Goal: Information Seeking & Learning: Learn about a topic

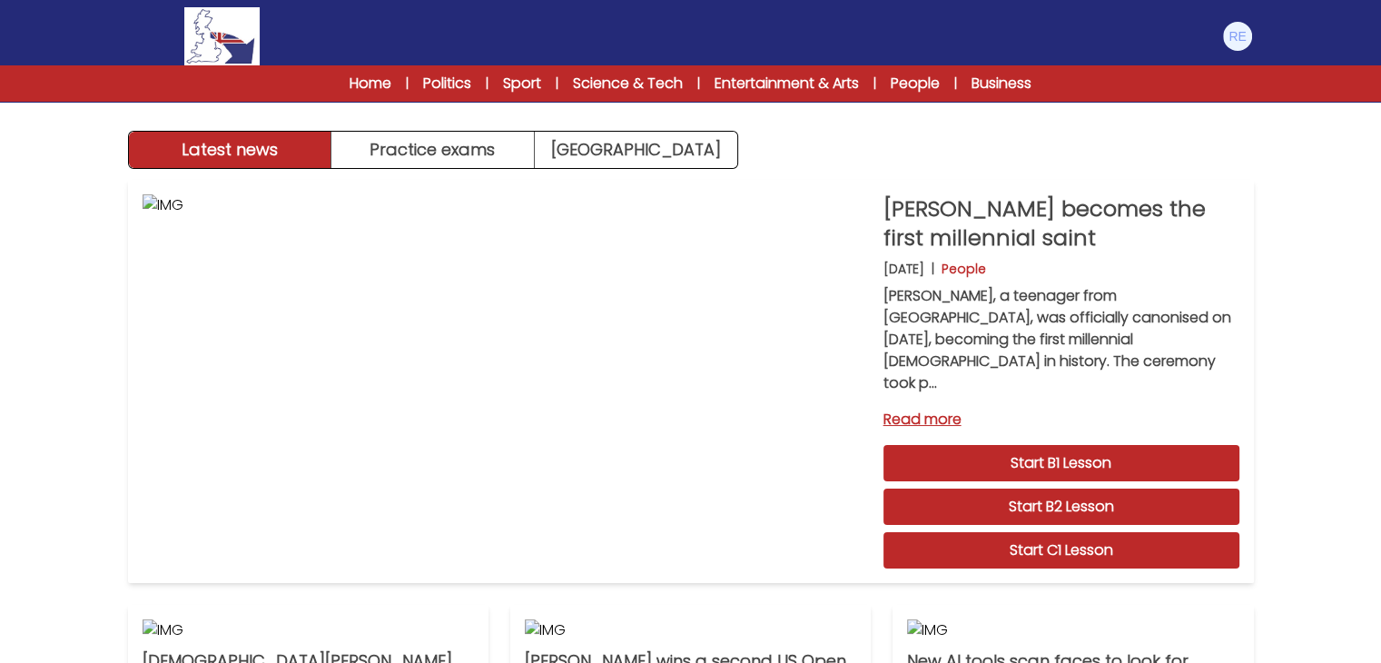
drag, startPoint x: 1882, startPoint y: 104, endPoint x: 105, endPoint y: 390, distance: 1799.7
click at [105, 390] on div "Latest news Practice exams Exam Centre Latest news Exam Centre Practice exams E…" at bounding box center [690, 588] width 1381 height 1177
click at [668, 157] on link "Exam Centre" at bounding box center [636, 150] width 202 height 36
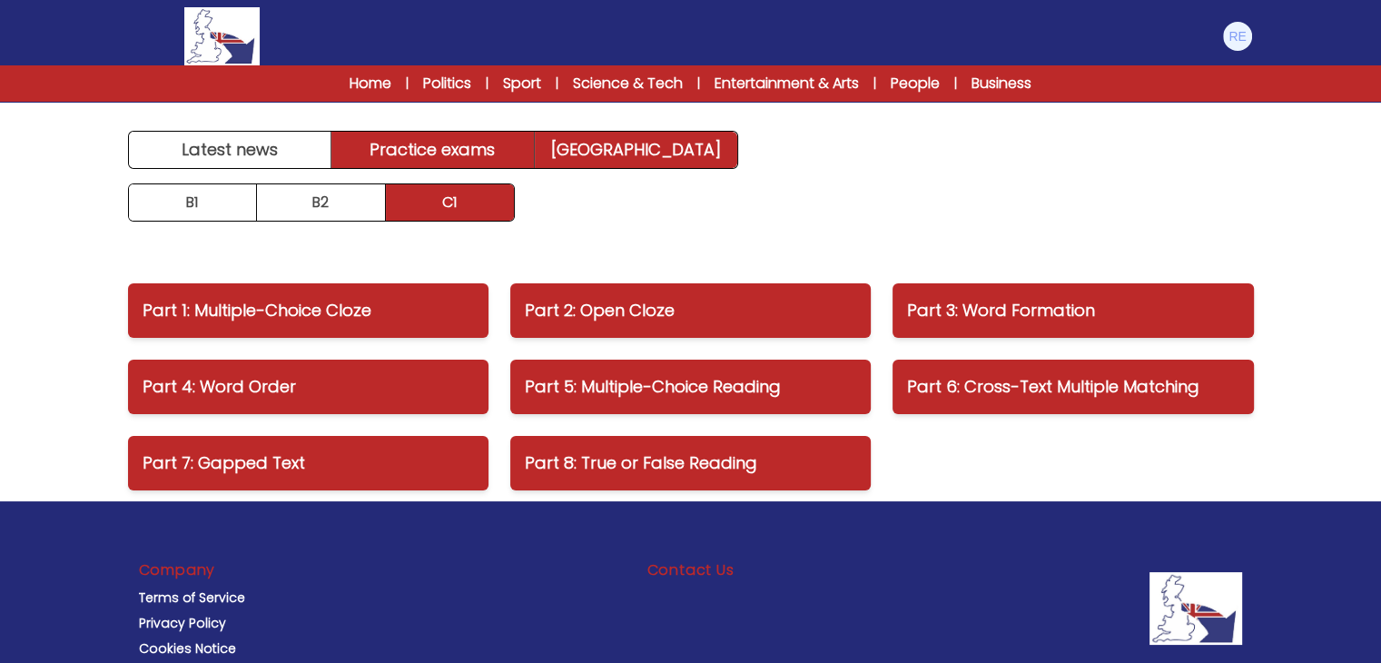
click at [451, 150] on link "Practice exams" at bounding box center [432, 150] width 203 height 36
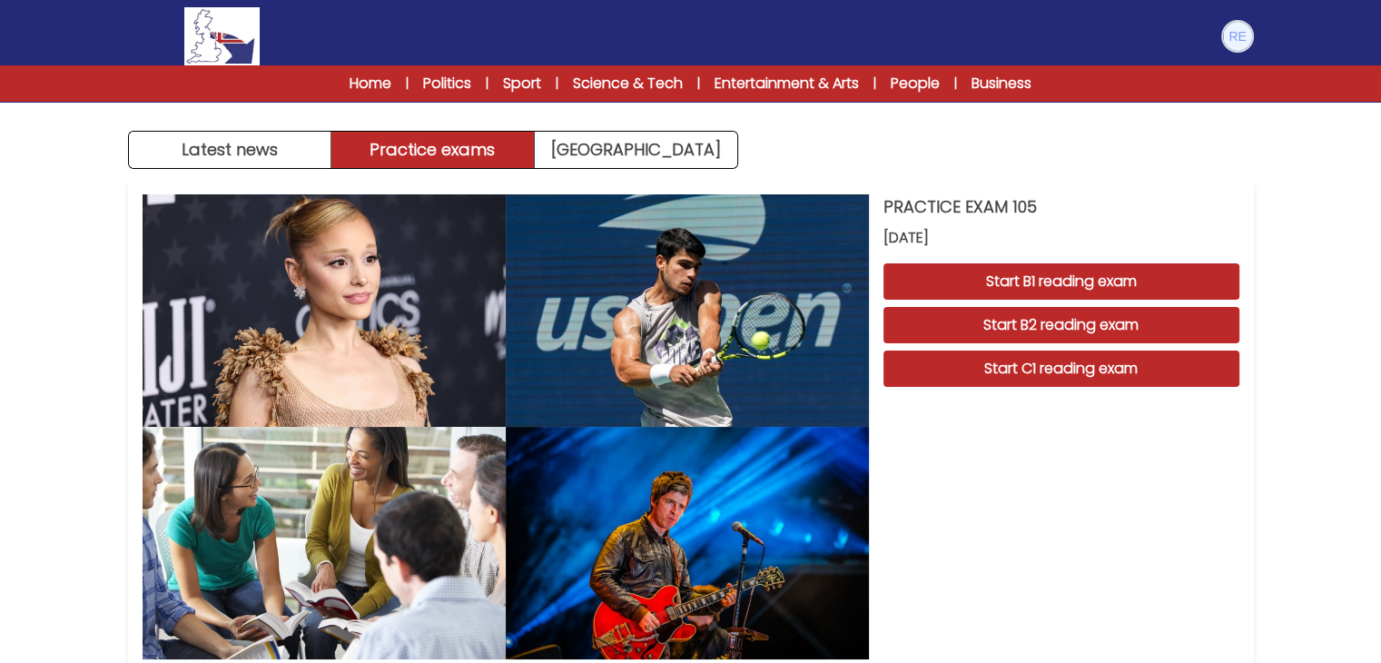
click at [1242, 45] on img at bounding box center [1237, 36] width 29 height 29
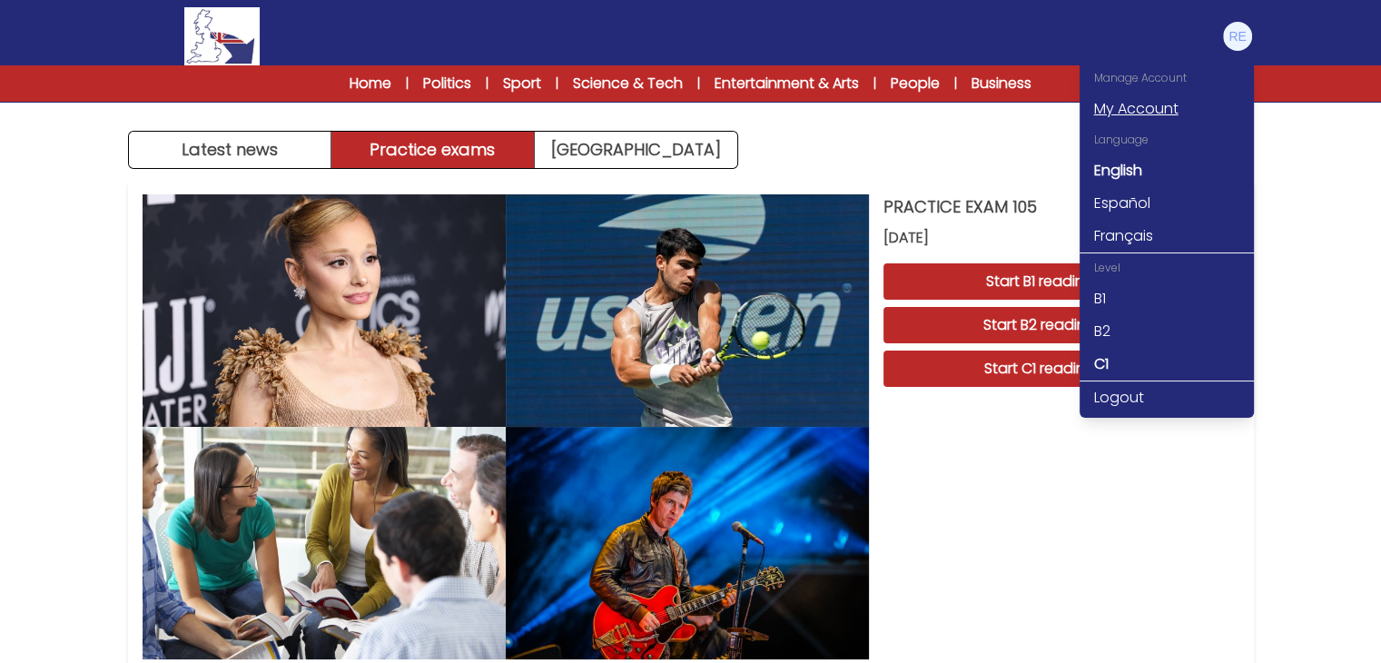
click at [1163, 106] on link "My Account" at bounding box center [1167, 109] width 174 height 33
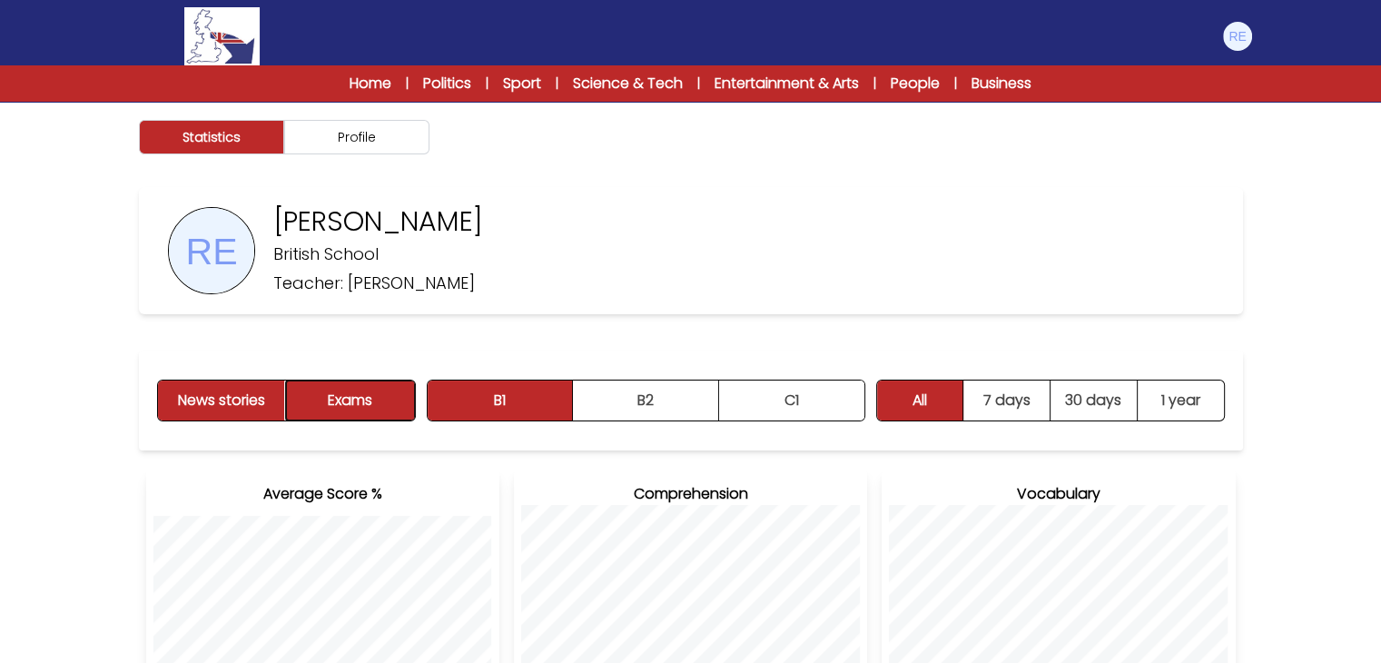
click at [402, 406] on button "Exams" at bounding box center [350, 400] width 128 height 40
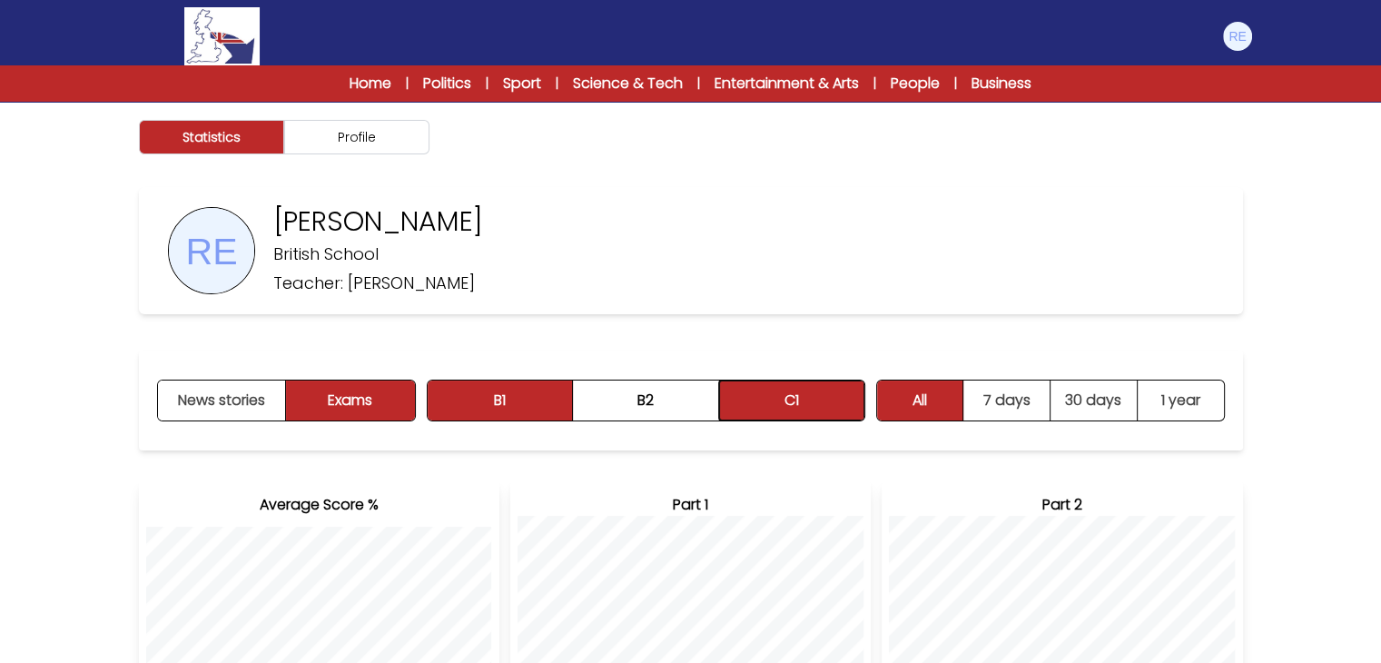
click at [781, 404] on button "C1" at bounding box center [791, 400] width 145 height 40
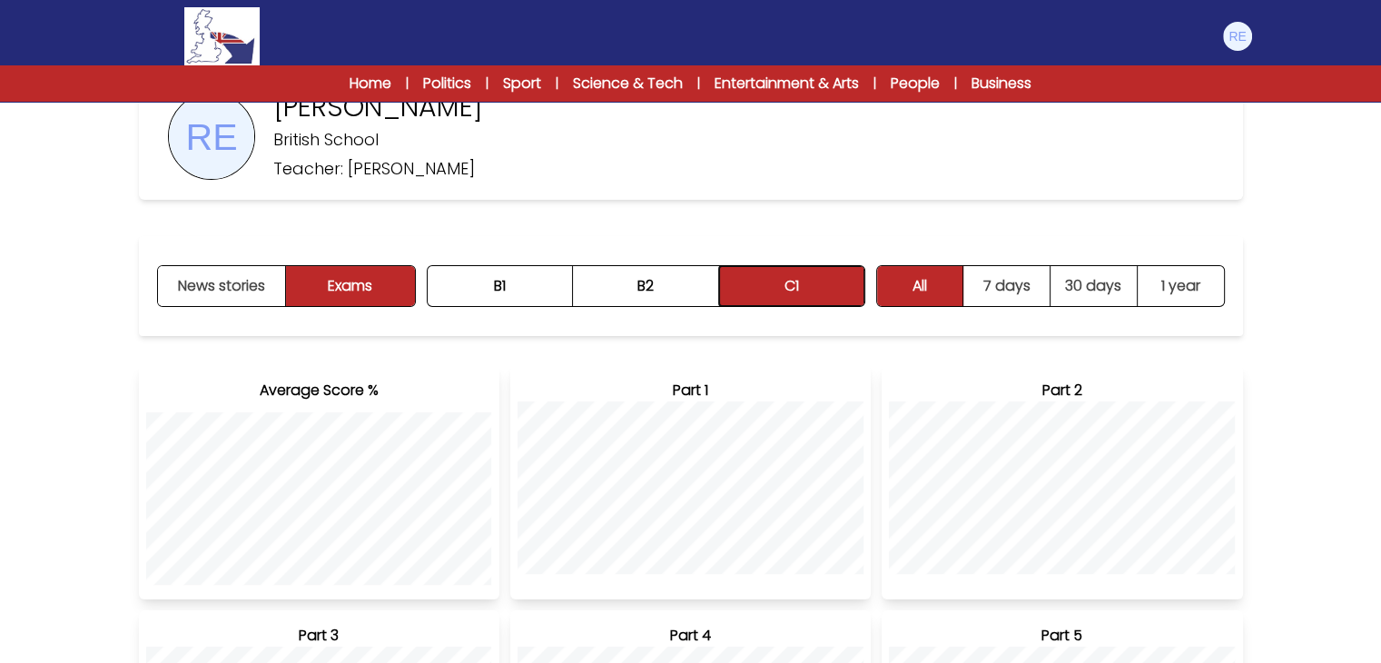
scroll to position [74, 0]
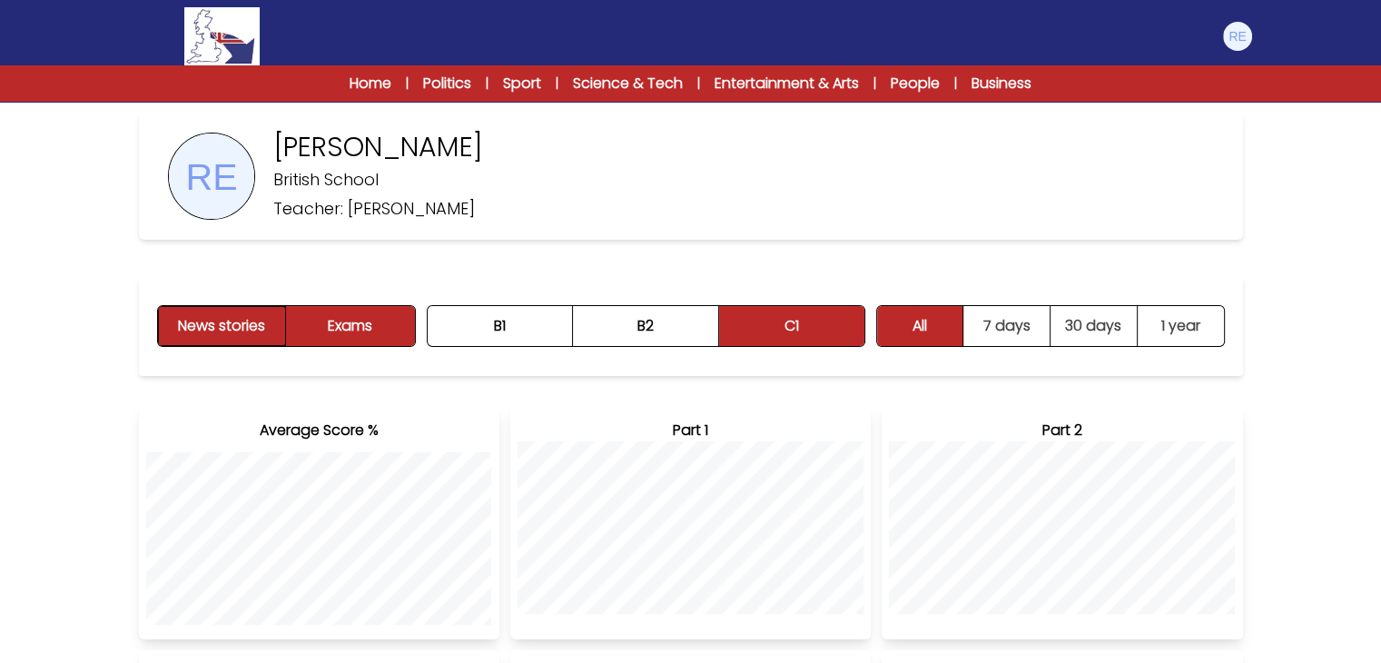
click at [245, 332] on button "News stories" at bounding box center [222, 326] width 129 height 40
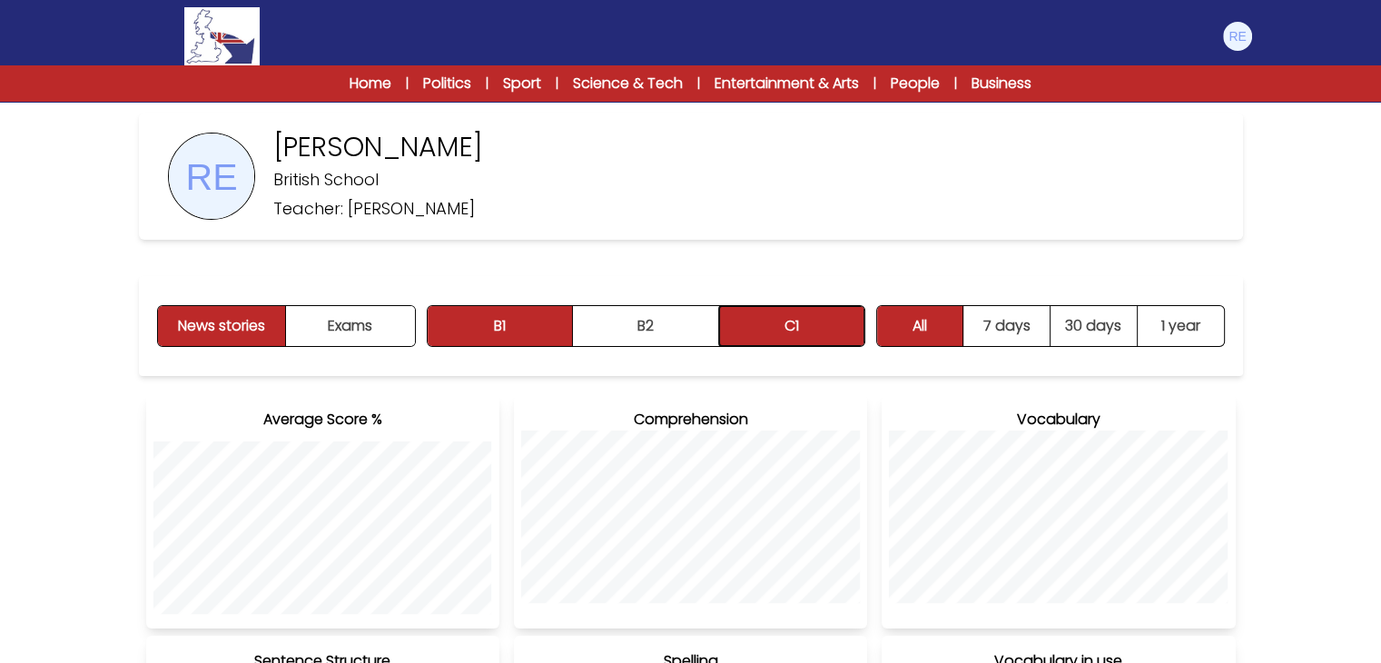
click at [749, 326] on button "C1" at bounding box center [791, 326] width 145 height 40
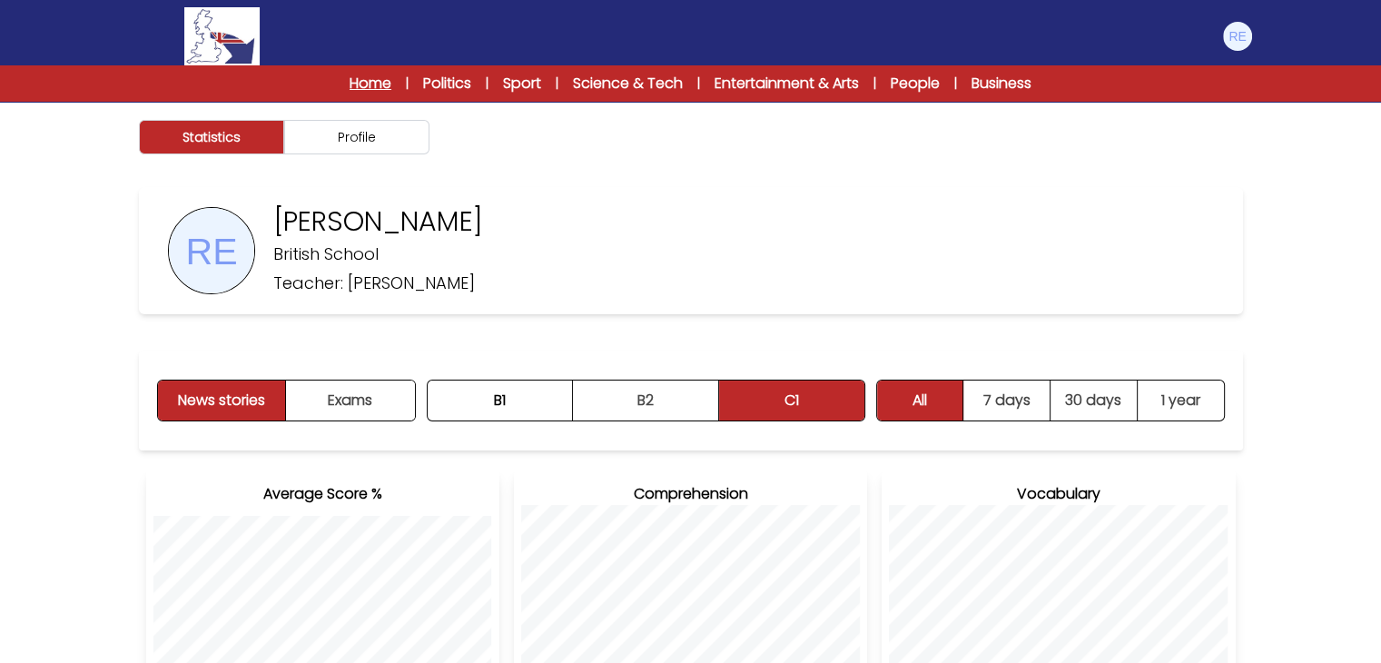
click at [381, 84] on link "Home" at bounding box center [371, 84] width 42 height 22
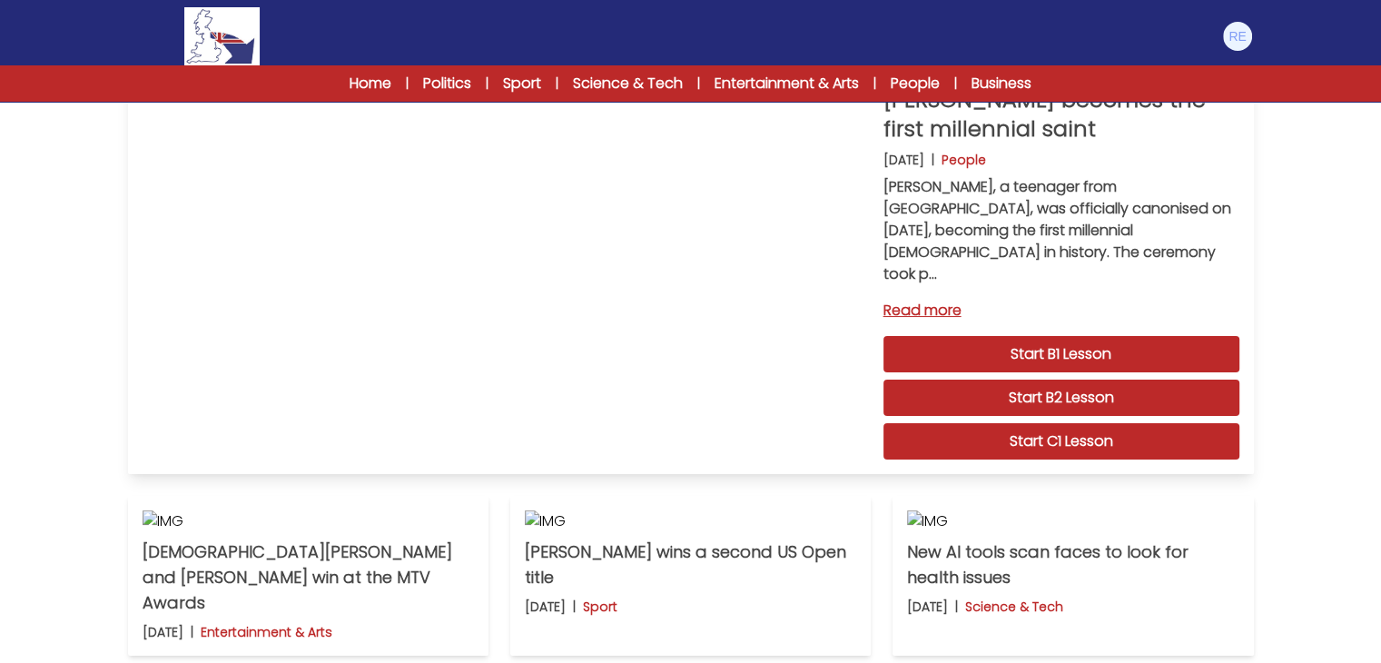
scroll to position [6, 0]
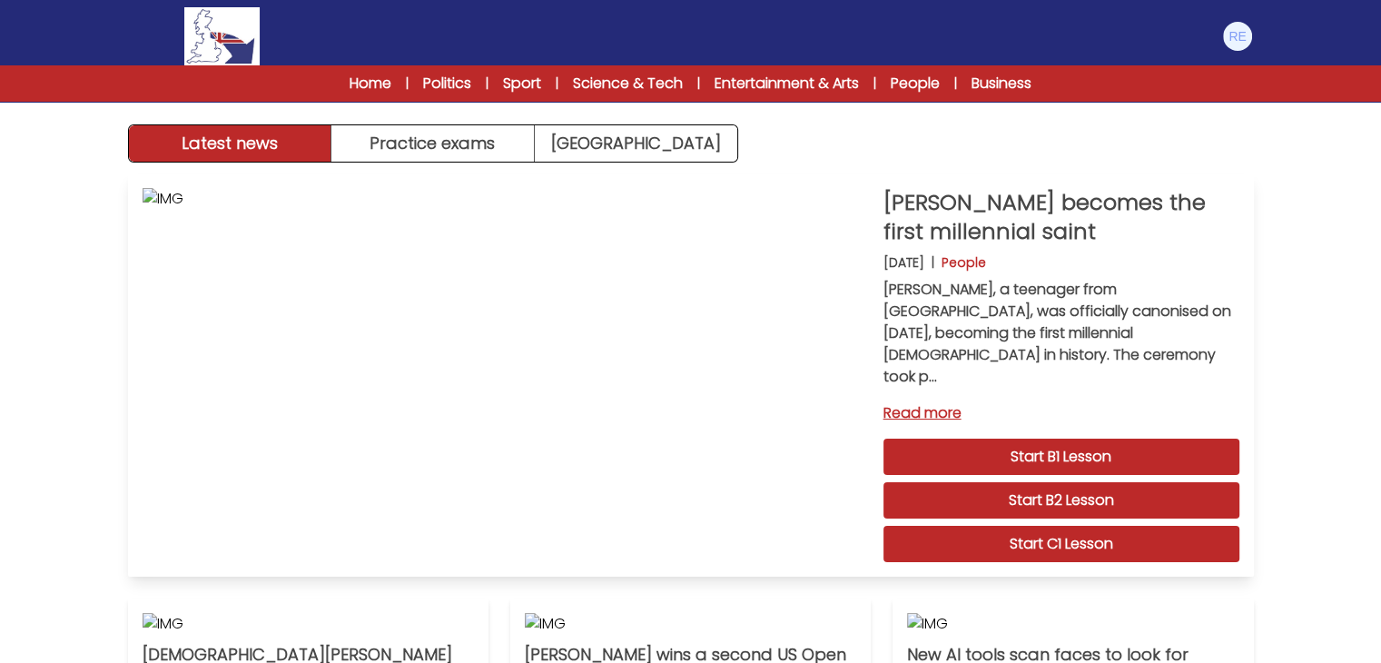
click at [1050, 526] on link "Start C1 Lesson" at bounding box center [1061, 544] width 356 height 36
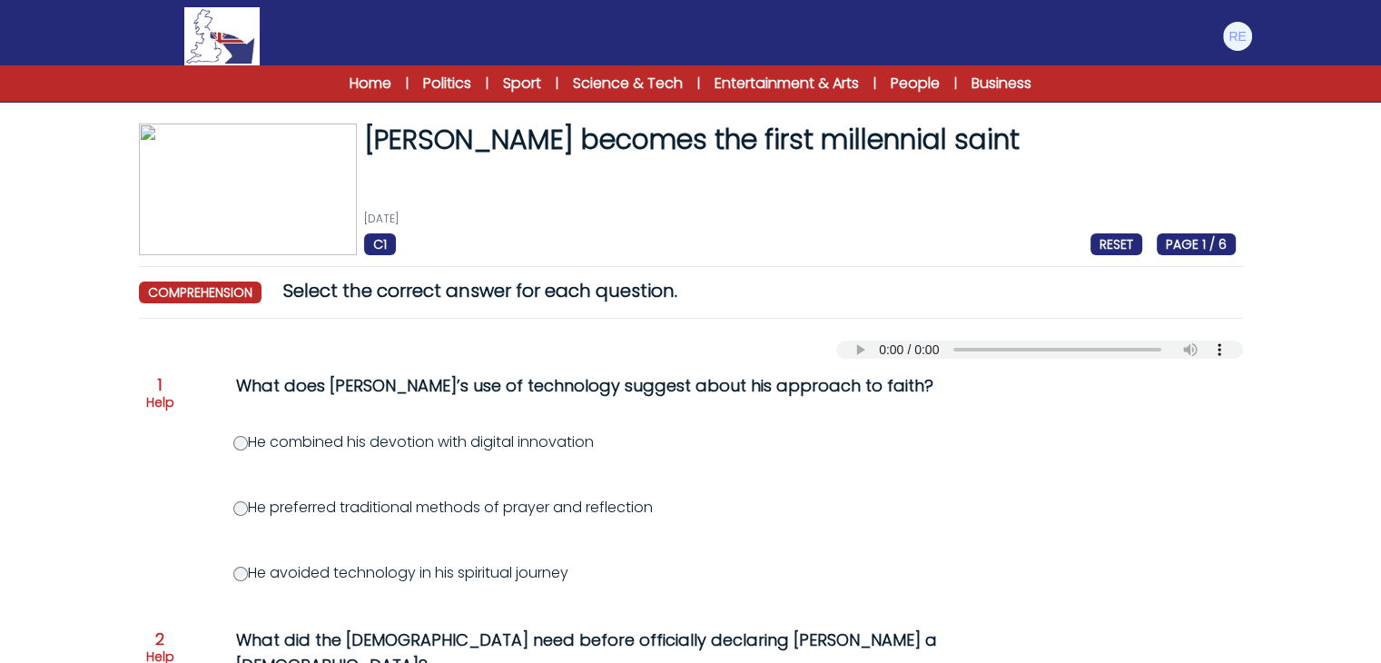
click at [866, 333] on div "Your browser does not support the audio element." at bounding box center [691, 345] width 1104 height 25
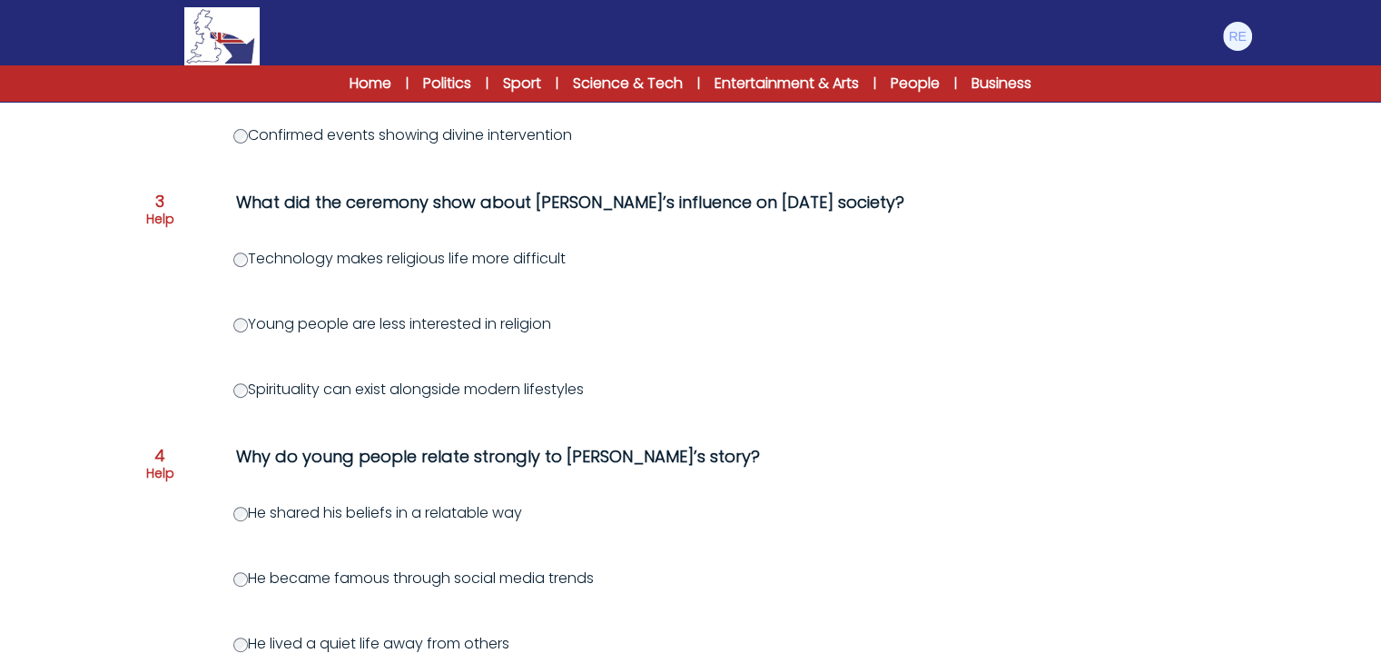
scroll to position [669, 0]
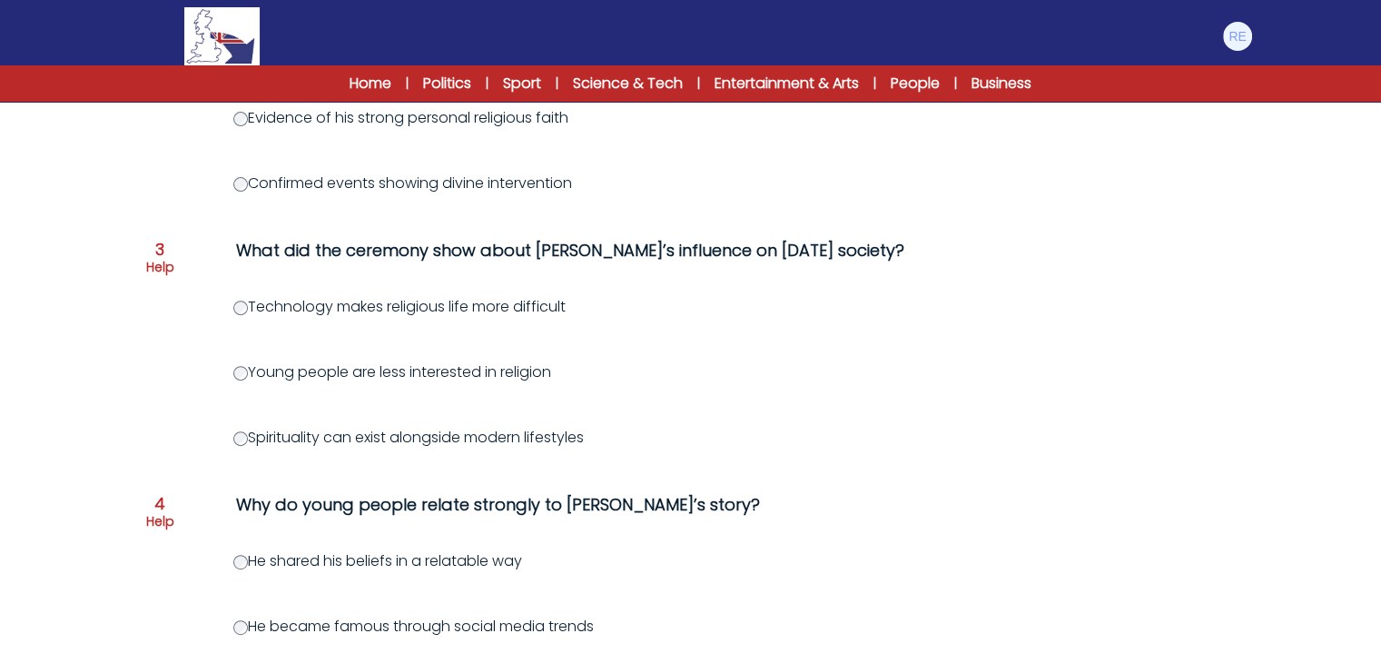
drag, startPoint x: 254, startPoint y: 411, endPoint x: 621, endPoint y: 423, distance: 367.0
click at [621, 423] on div "Question 1 Help What does Carlo’s use of technology suggest about his approach …" at bounding box center [691, 359] width 1104 height 1340
copy label "Spirituality can exist alongside modern lifestyles"
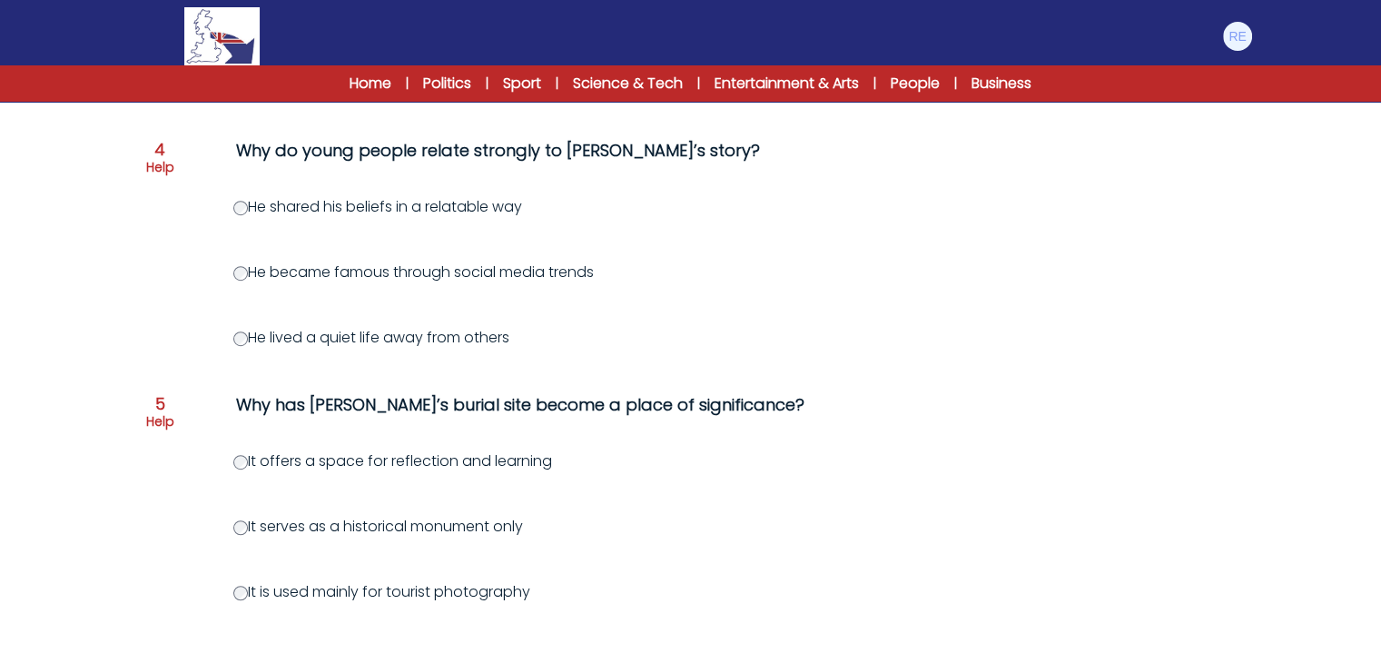
scroll to position [1128, 0]
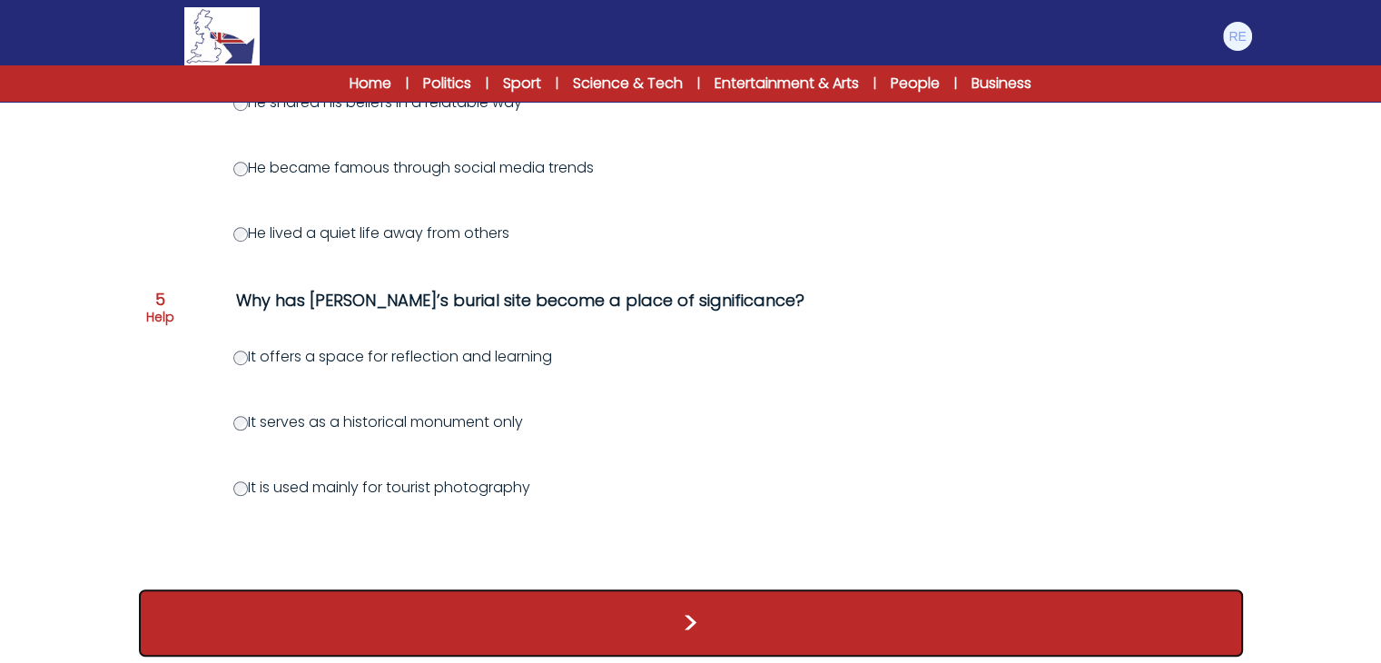
click at [445, 621] on button ">" at bounding box center [691, 622] width 1104 height 67
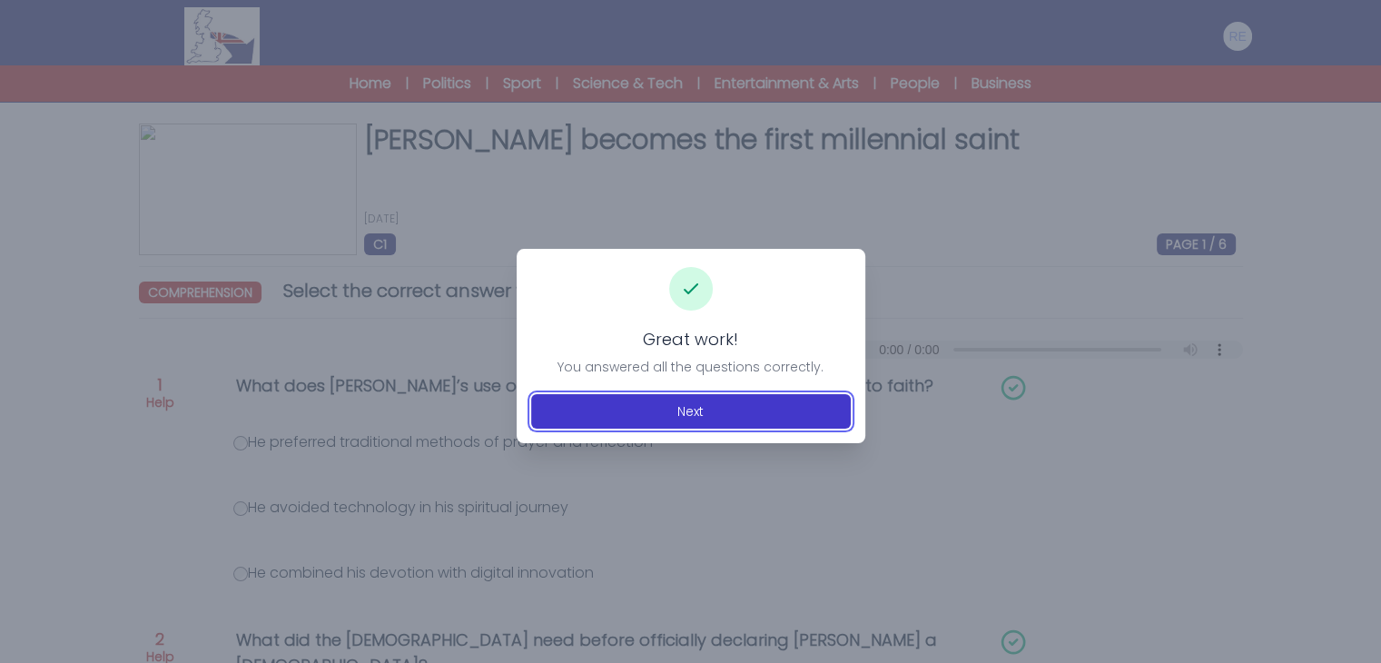
click at [675, 404] on button "Next" at bounding box center [691, 411] width 320 height 35
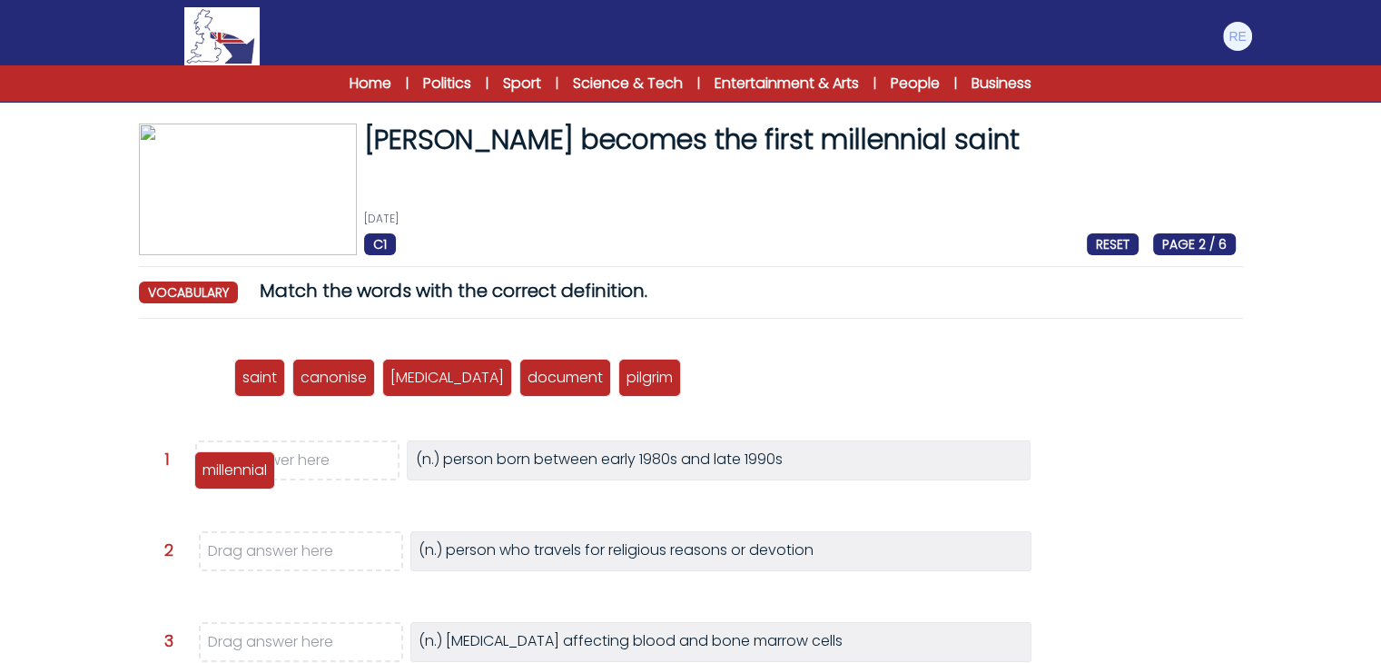
drag, startPoint x: 207, startPoint y: 375, endPoint x: 254, endPoint y: 466, distance: 102.3
click at [254, 466] on p "millennial" at bounding box center [234, 470] width 64 height 22
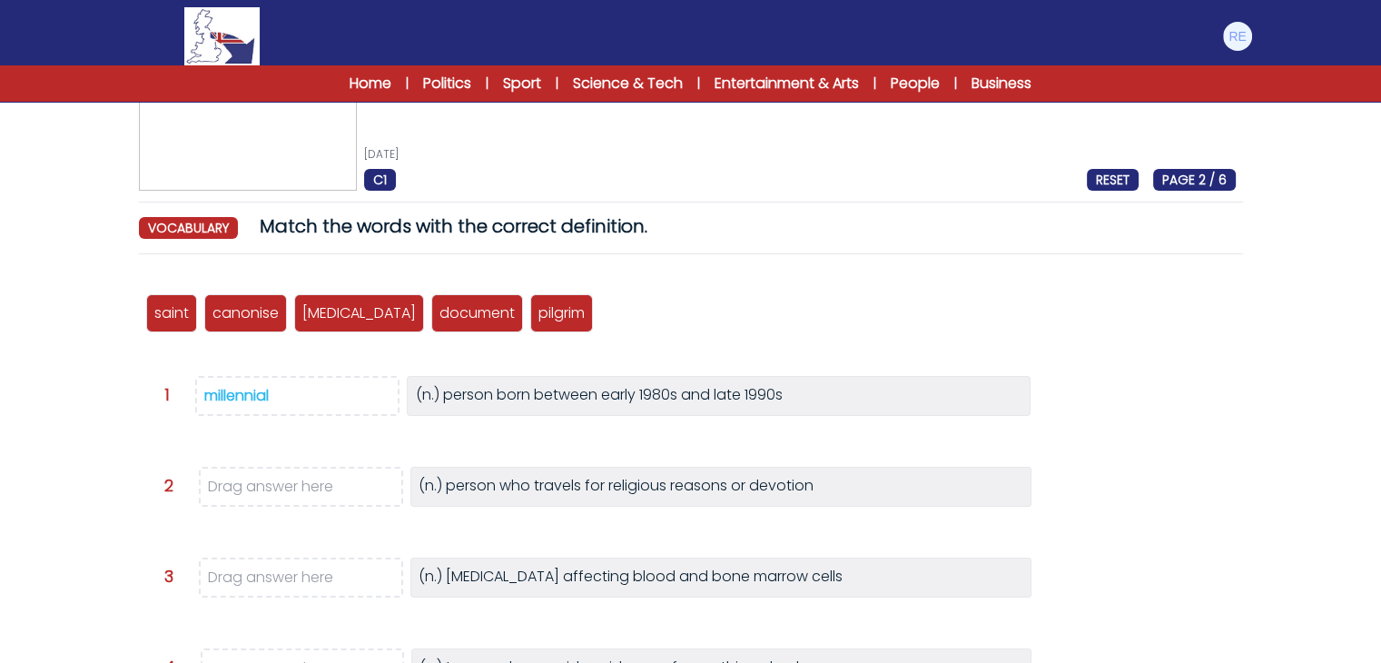
scroll to position [65, 0]
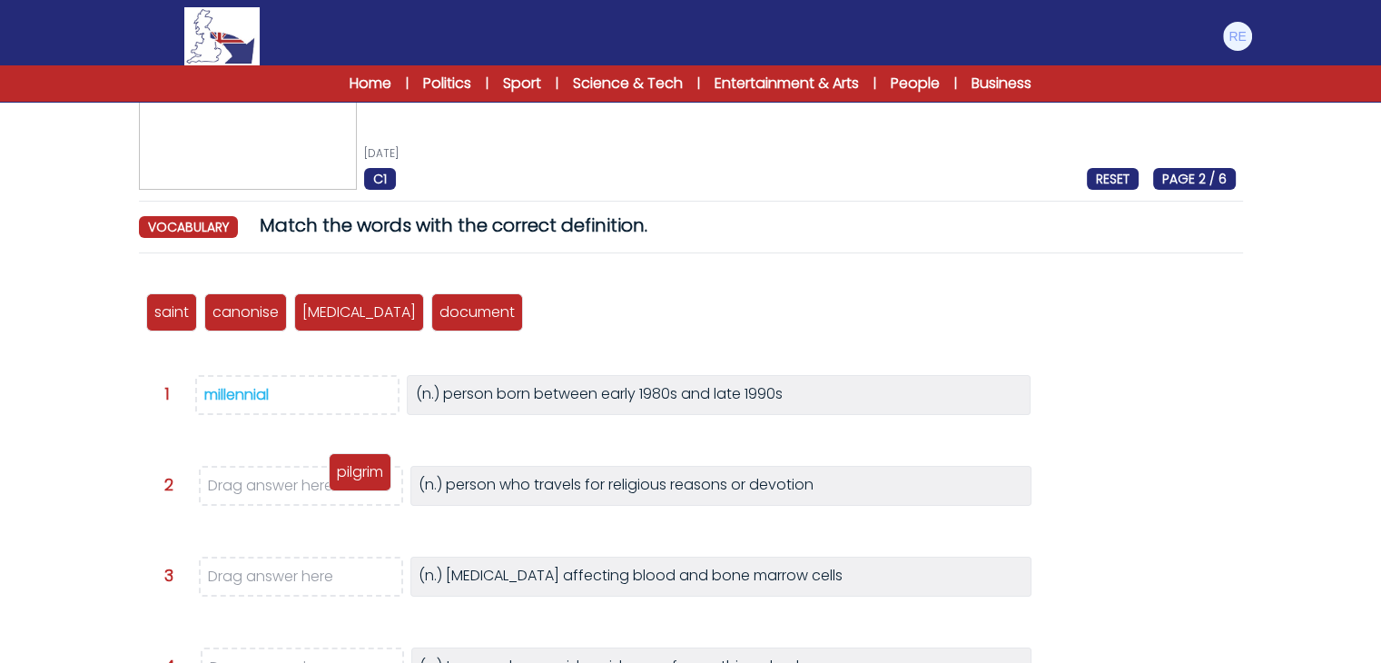
drag, startPoint x: 514, startPoint y: 309, endPoint x: 312, endPoint y: 469, distance: 257.2
click at [337, 469] on p "pilgrim" at bounding box center [360, 472] width 46 height 22
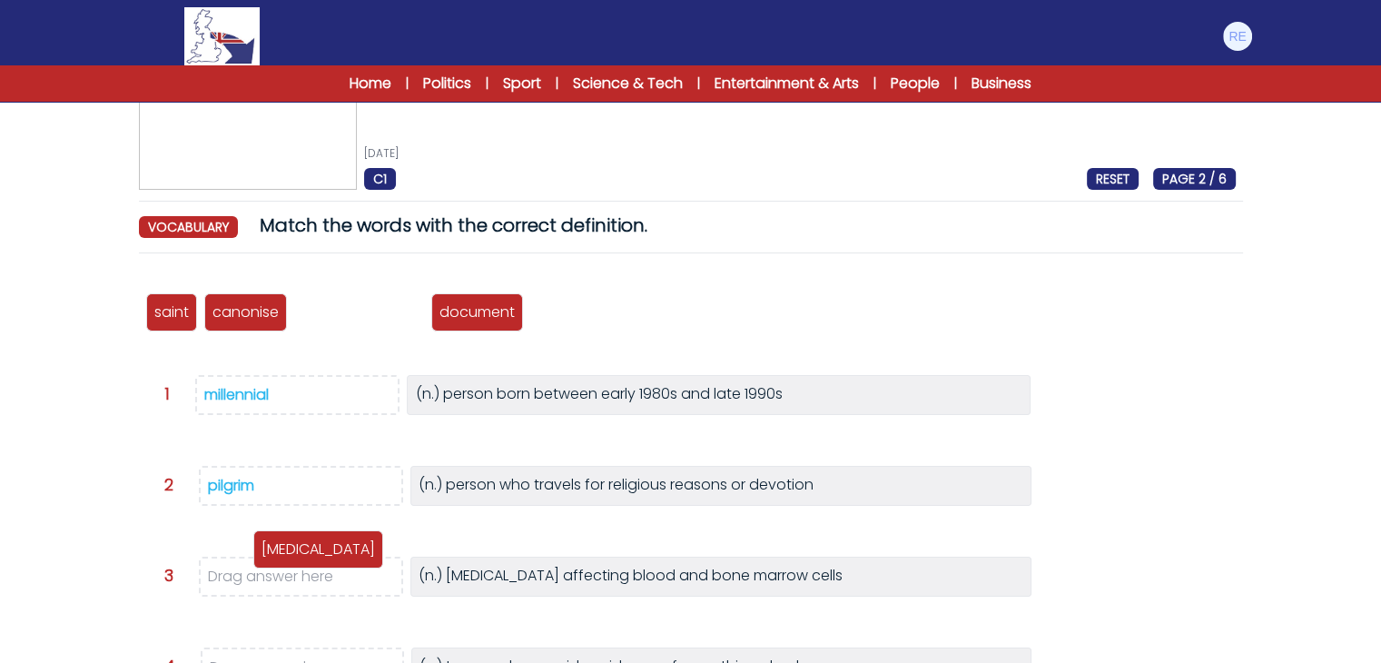
drag, startPoint x: 332, startPoint y: 312, endPoint x: 291, endPoint y: 585, distance: 275.6
click at [291, 560] on p "[MEDICAL_DATA]" at bounding box center [317, 549] width 113 height 22
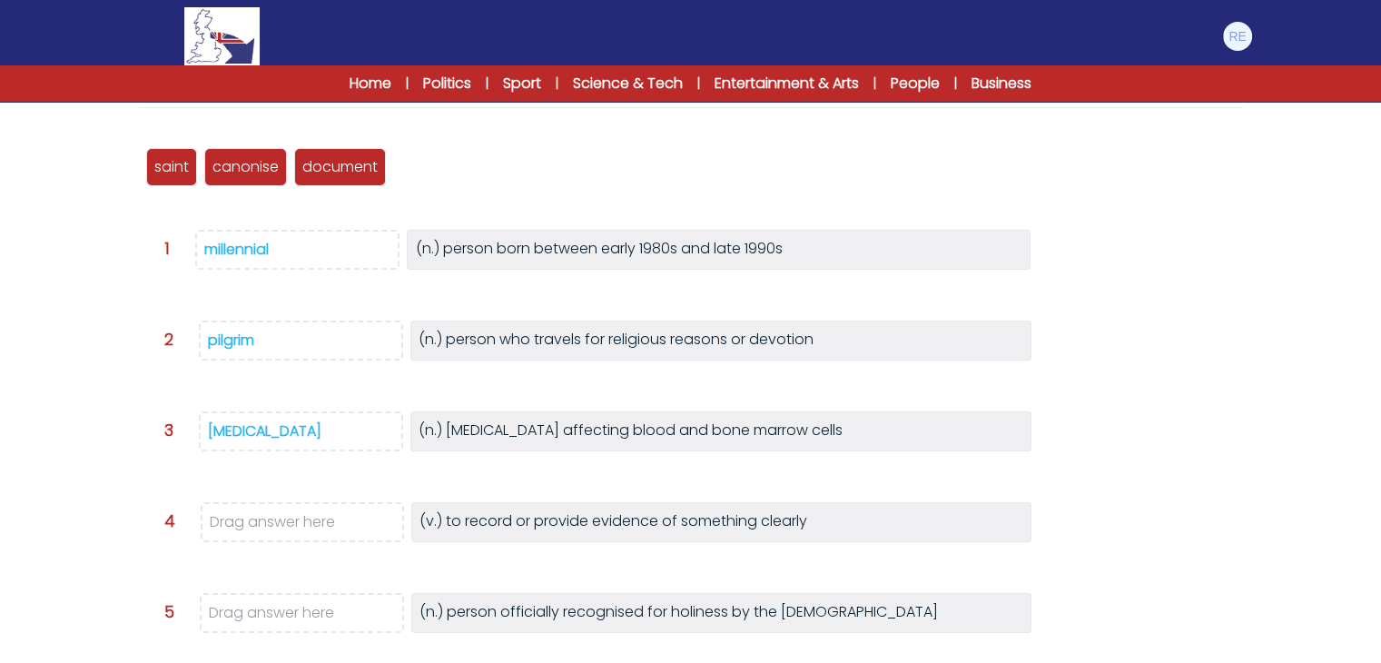
scroll to position [206, 0]
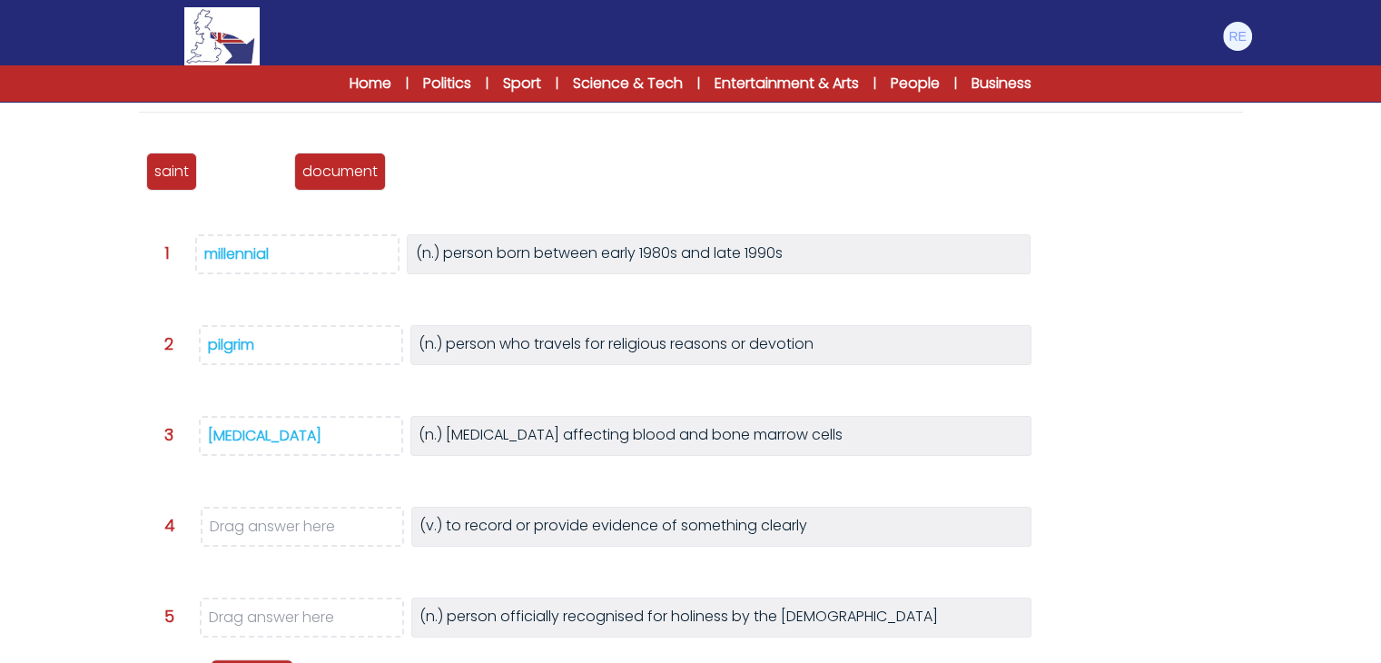
drag, startPoint x: 240, startPoint y: 174, endPoint x: 246, endPoint y: 681, distance: 506.7
click at [246, 662] on html "Manage Account My Account Language English Español Français B1" at bounding box center [690, 363] width 1381 height 1138
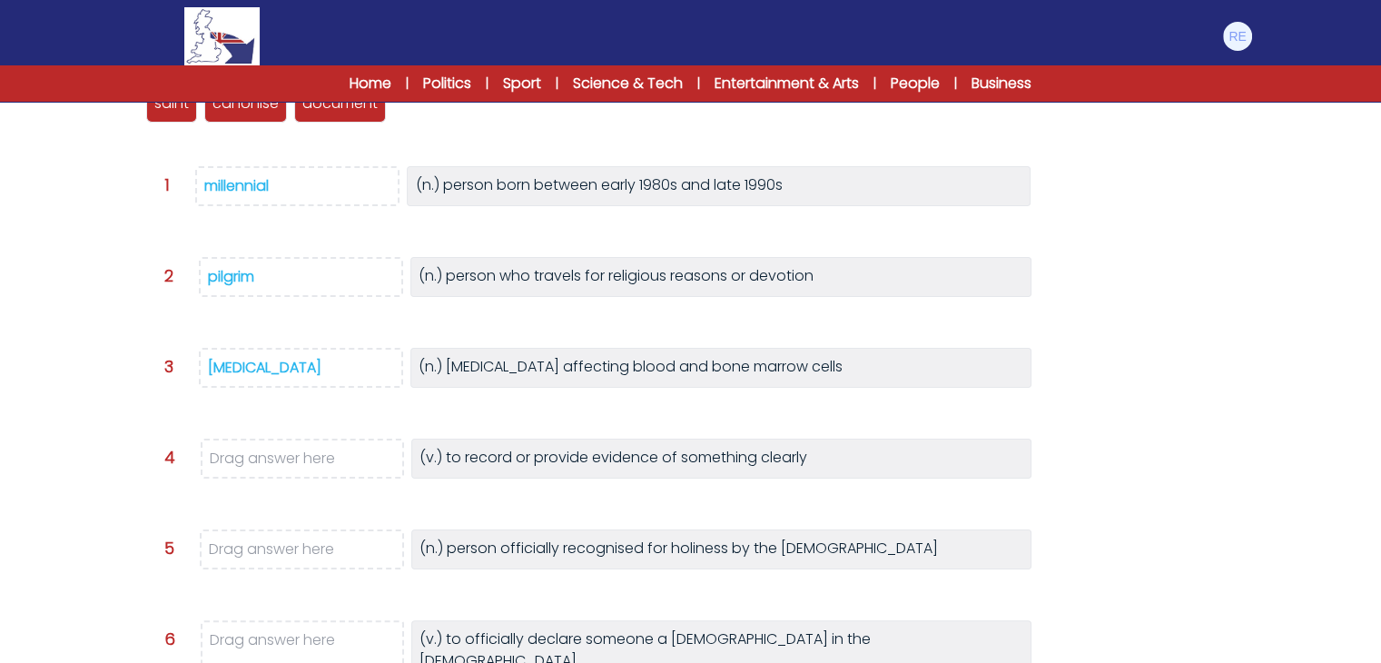
scroll to position [275, 0]
drag, startPoint x: 256, startPoint y: 117, endPoint x: 261, endPoint y: 658, distance: 541.2
click at [261, 651] on div "canonise" at bounding box center [251, 632] width 83 height 38
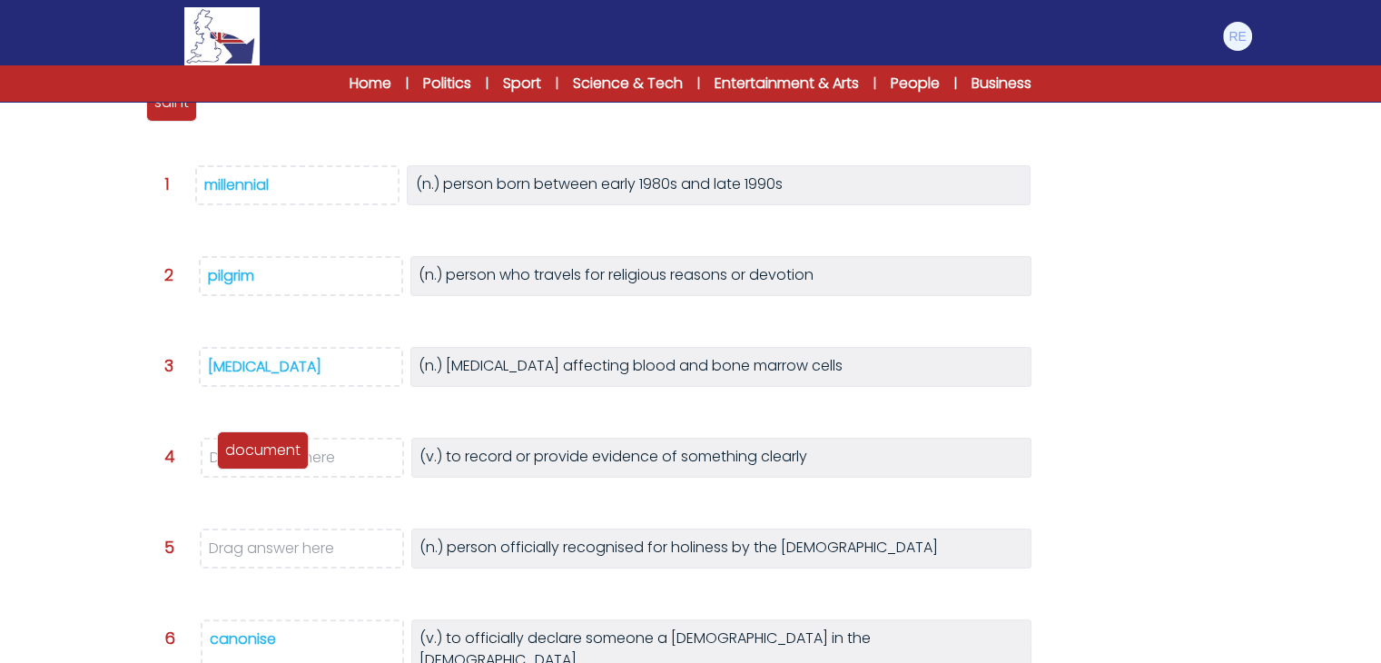
drag, startPoint x: 252, startPoint y: 108, endPoint x: 264, endPoint y: 467, distance: 358.9
click at [264, 461] on p "document" at bounding box center [262, 450] width 75 height 22
drag, startPoint x: 170, startPoint y: 111, endPoint x: 297, endPoint y: 555, distance: 461.8
click at [297, 542] on p "saint" at bounding box center [298, 531] width 35 height 22
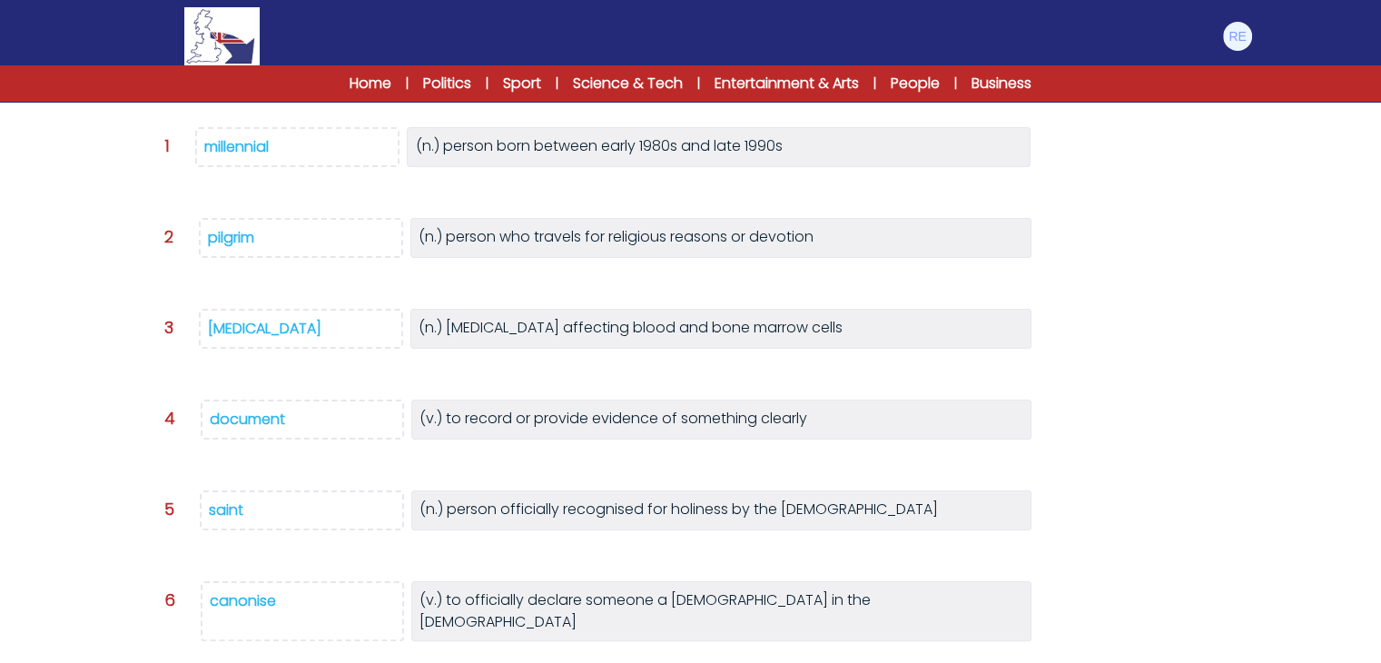
scroll to position [426, 0]
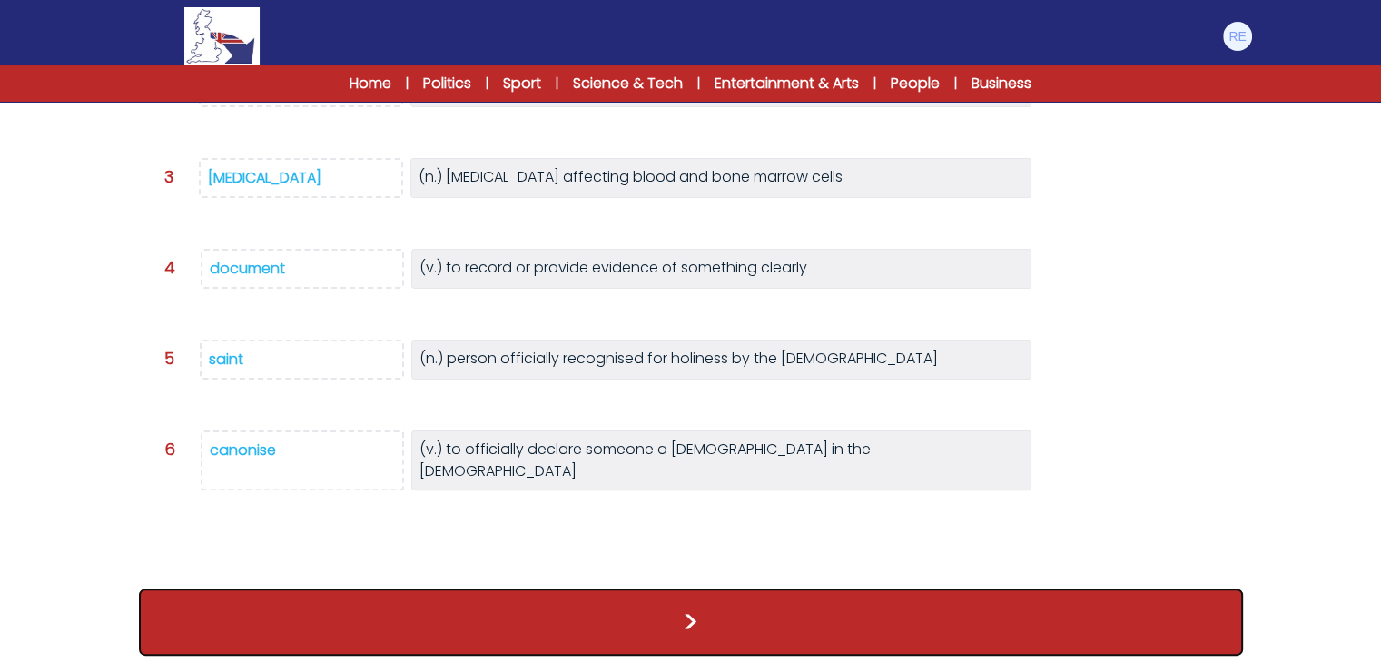
click at [448, 610] on button ">" at bounding box center [691, 621] width 1104 height 67
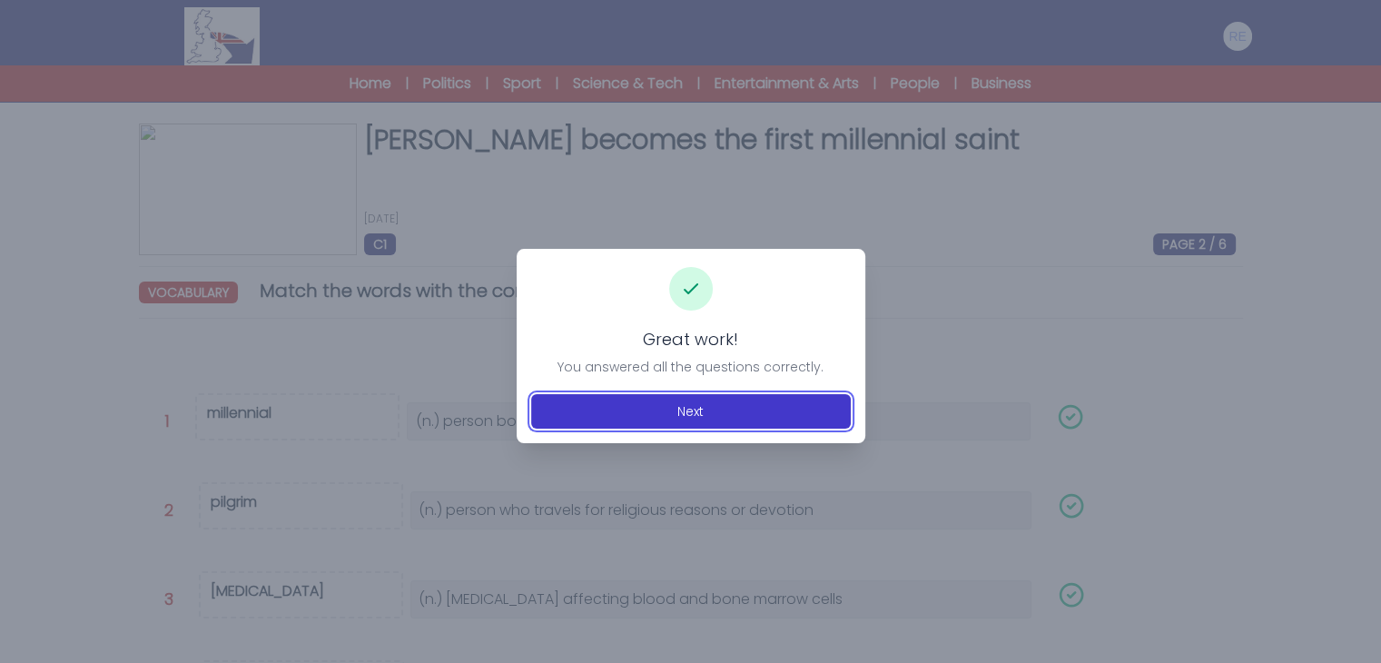
click at [638, 411] on button "Next" at bounding box center [691, 411] width 320 height 35
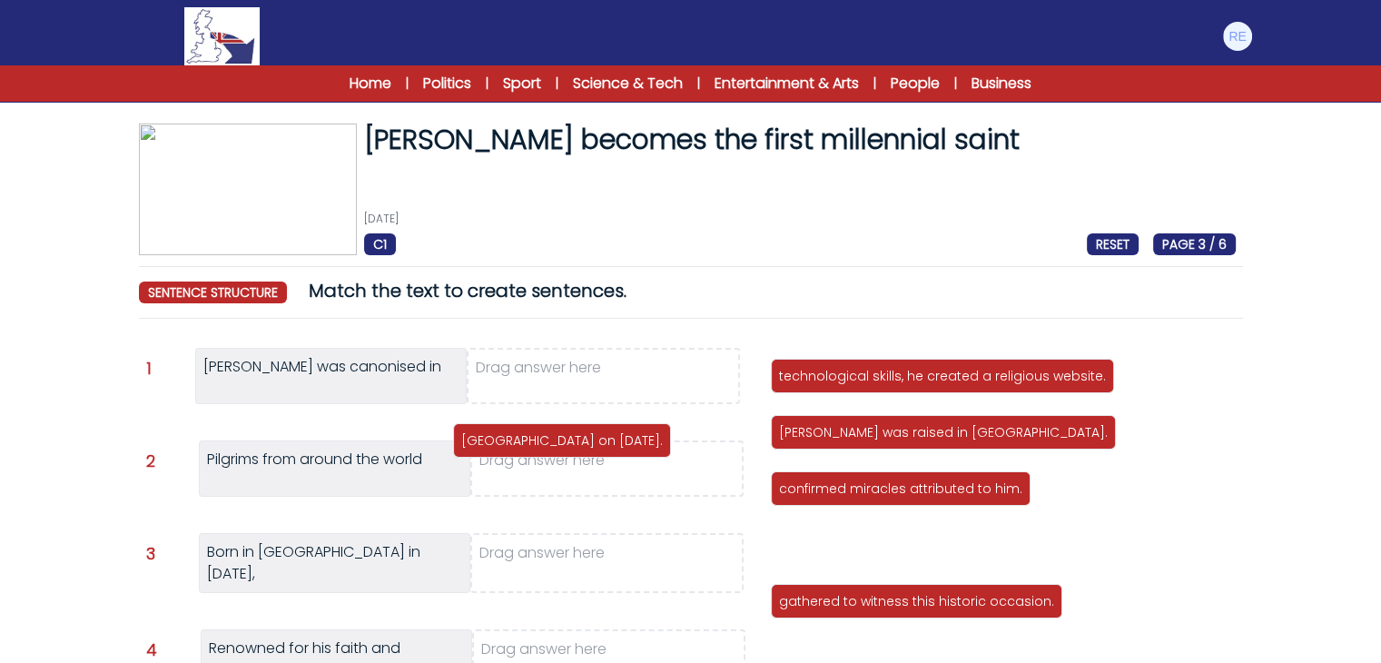
drag, startPoint x: 945, startPoint y: 491, endPoint x: 636, endPoint y: 391, distance: 325.3
click at [636, 431] on p "[GEOGRAPHIC_DATA] on [DATE]." at bounding box center [562, 440] width 202 height 18
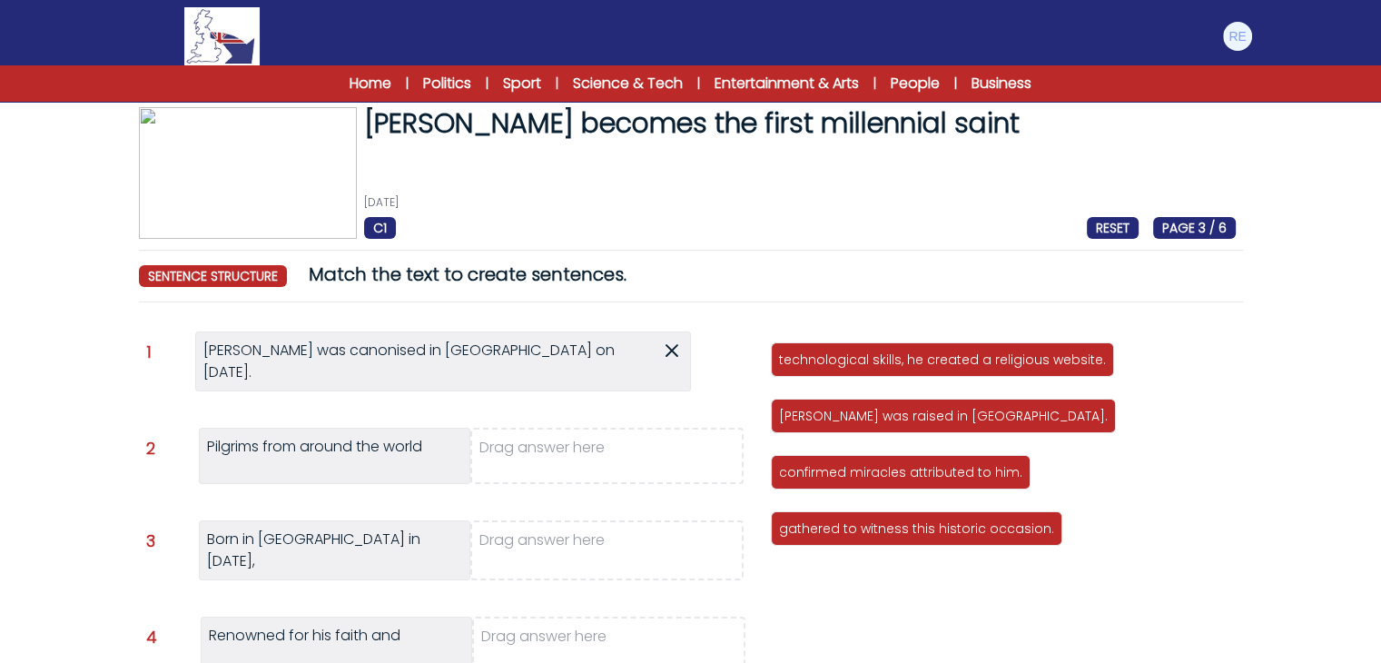
scroll to position [18, 0]
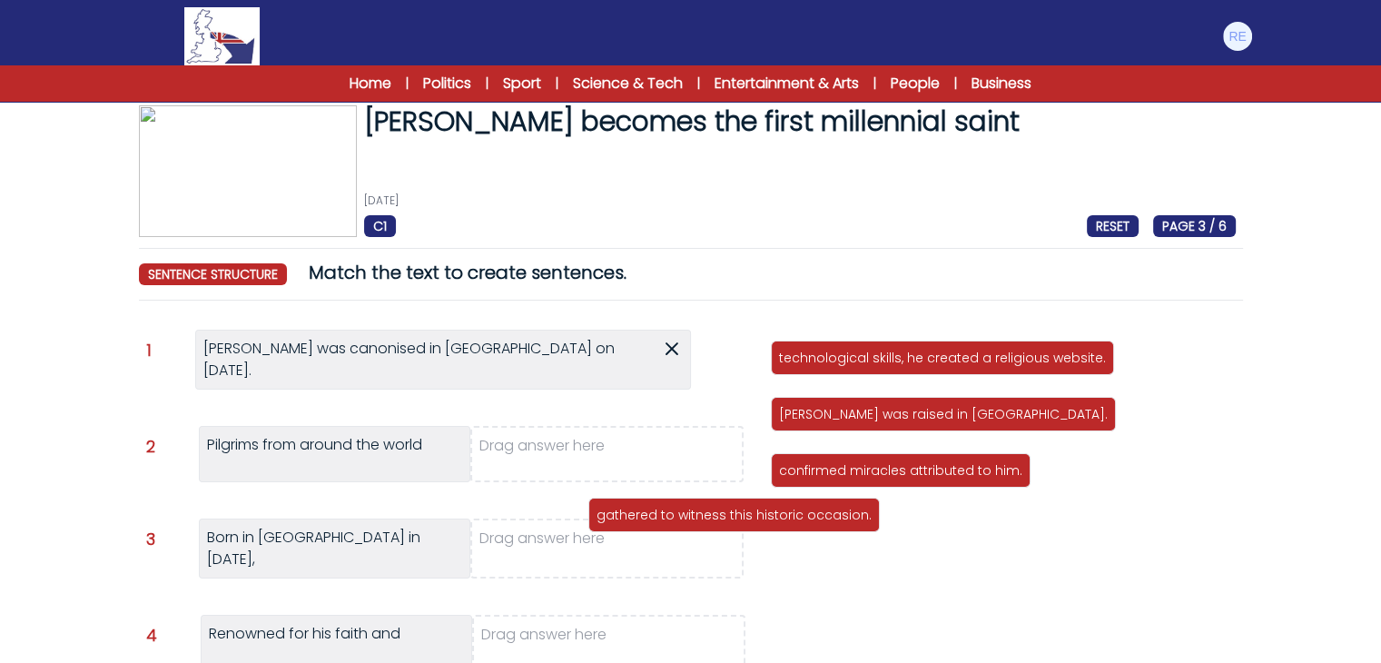
drag, startPoint x: 853, startPoint y: 476, endPoint x: 636, endPoint y: 465, distance: 217.3
click at [636, 506] on p "gathered to witness this historic occasion." at bounding box center [734, 515] width 275 height 18
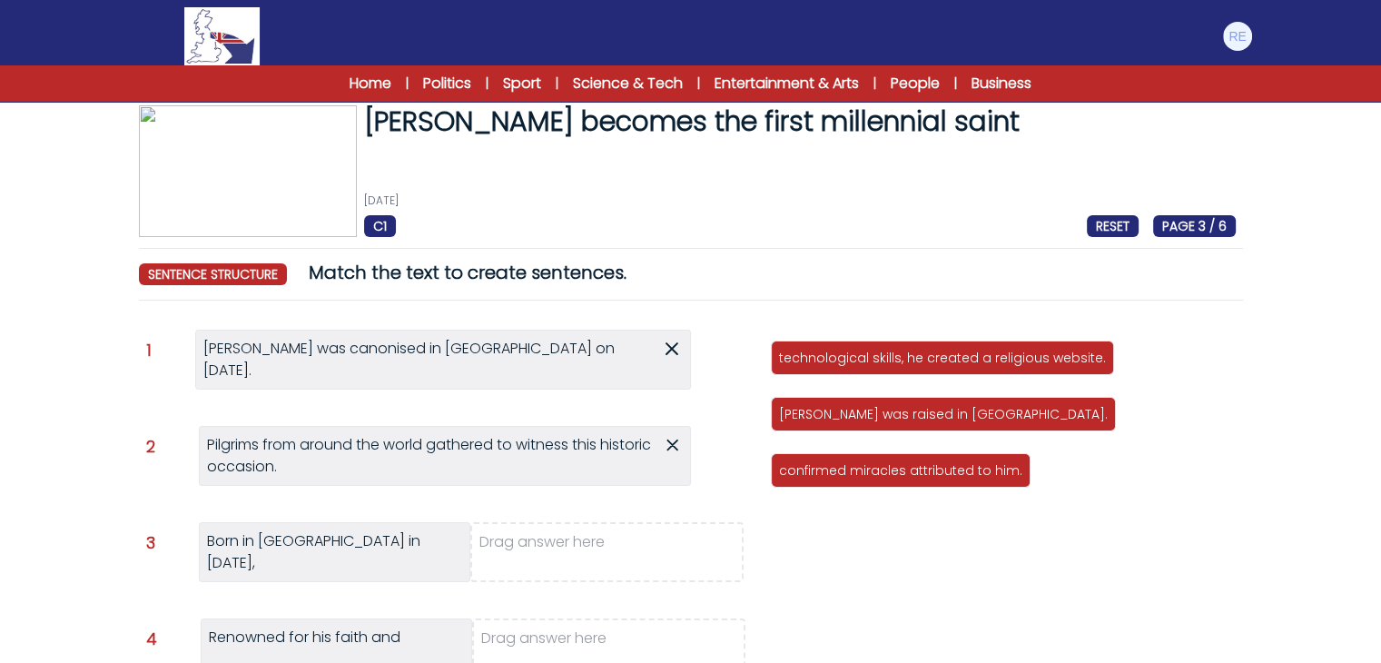
scroll to position [105, 0]
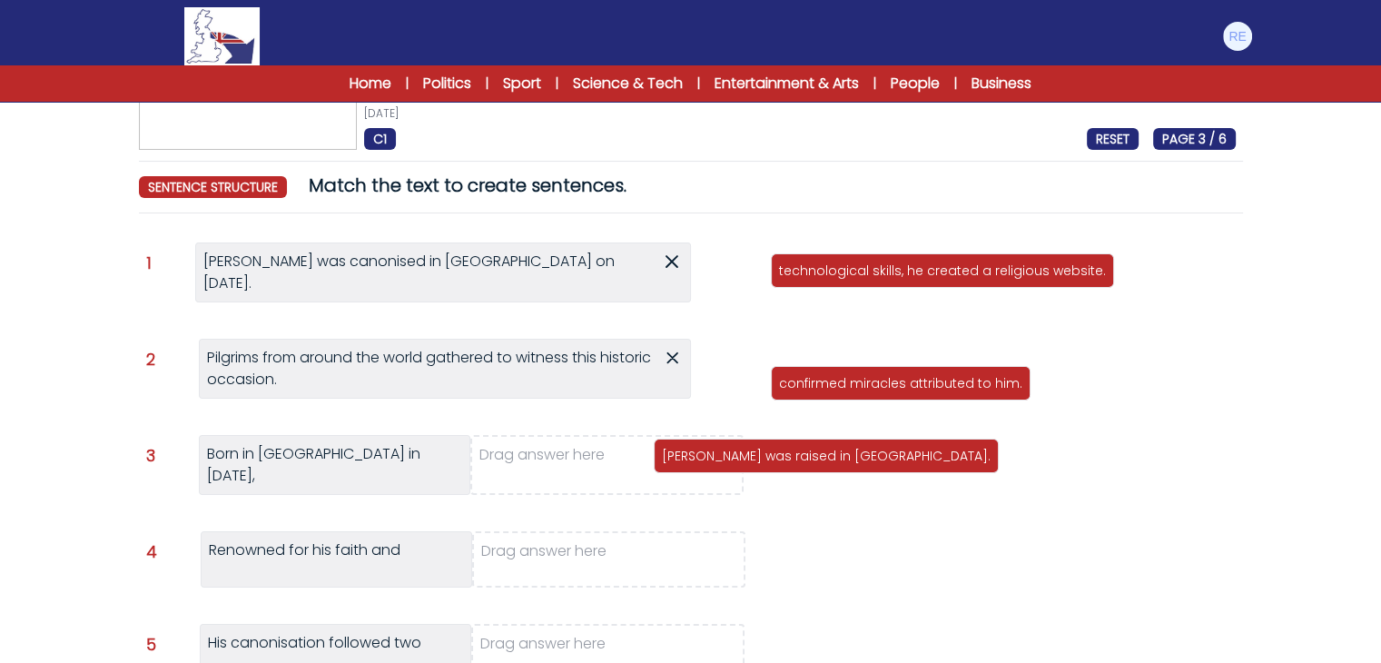
drag, startPoint x: 808, startPoint y: 330, endPoint x: 690, endPoint y: 459, distance: 174.1
click at [690, 459] on p "[PERSON_NAME] was raised in [GEOGRAPHIC_DATA]." at bounding box center [826, 456] width 329 height 18
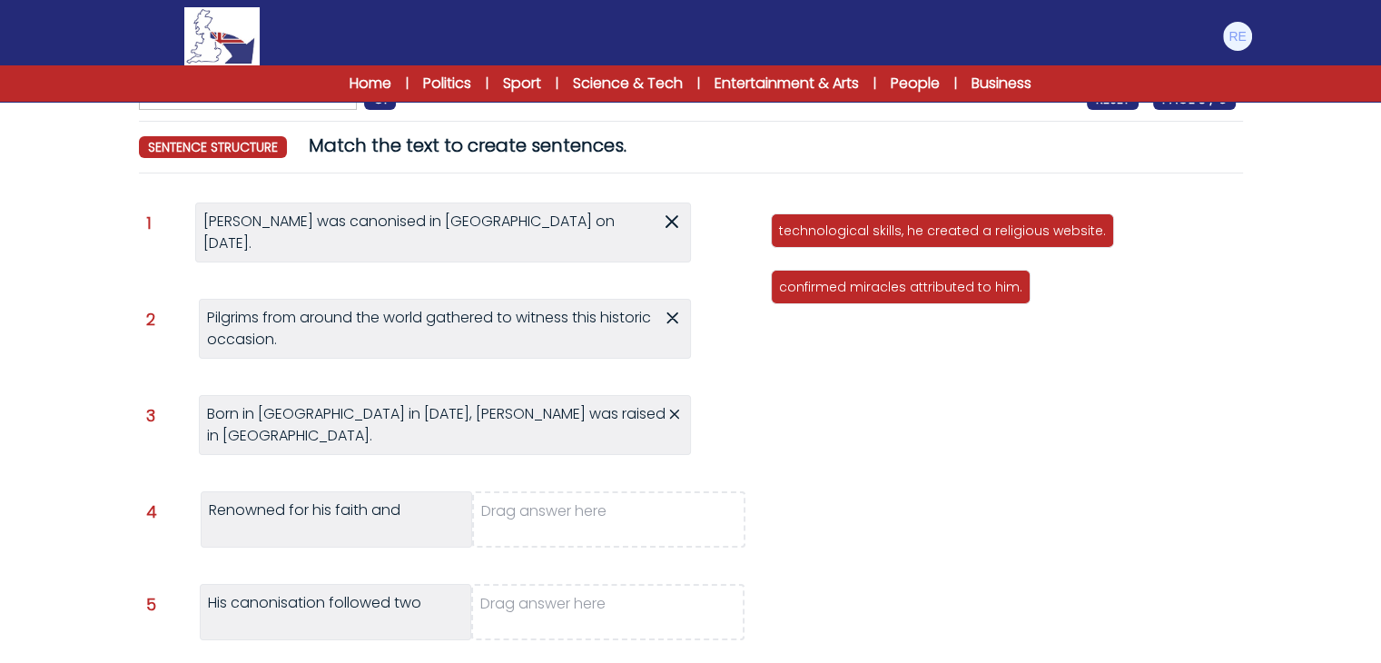
scroll to position [149, 0]
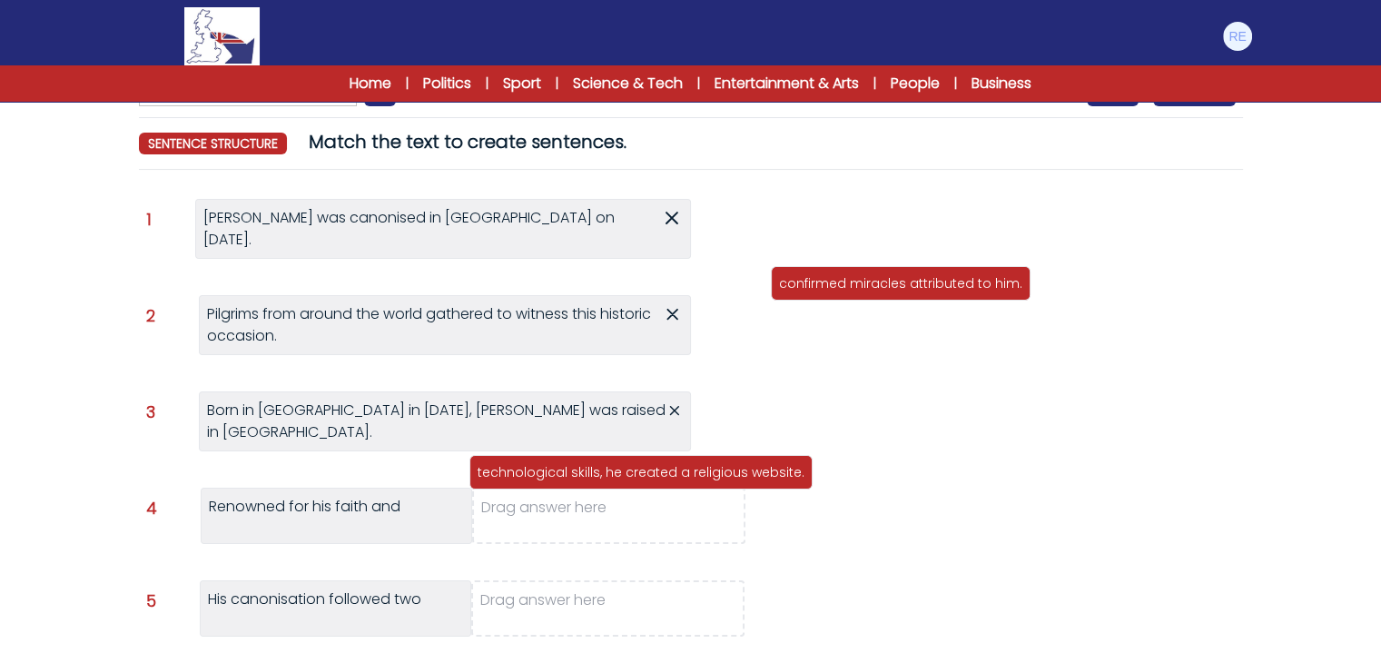
drag, startPoint x: 835, startPoint y: 230, endPoint x: 498, endPoint y: 511, distance: 439.0
click at [498, 481] on p "technological skills, he created a religious website." at bounding box center [641, 472] width 327 height 18
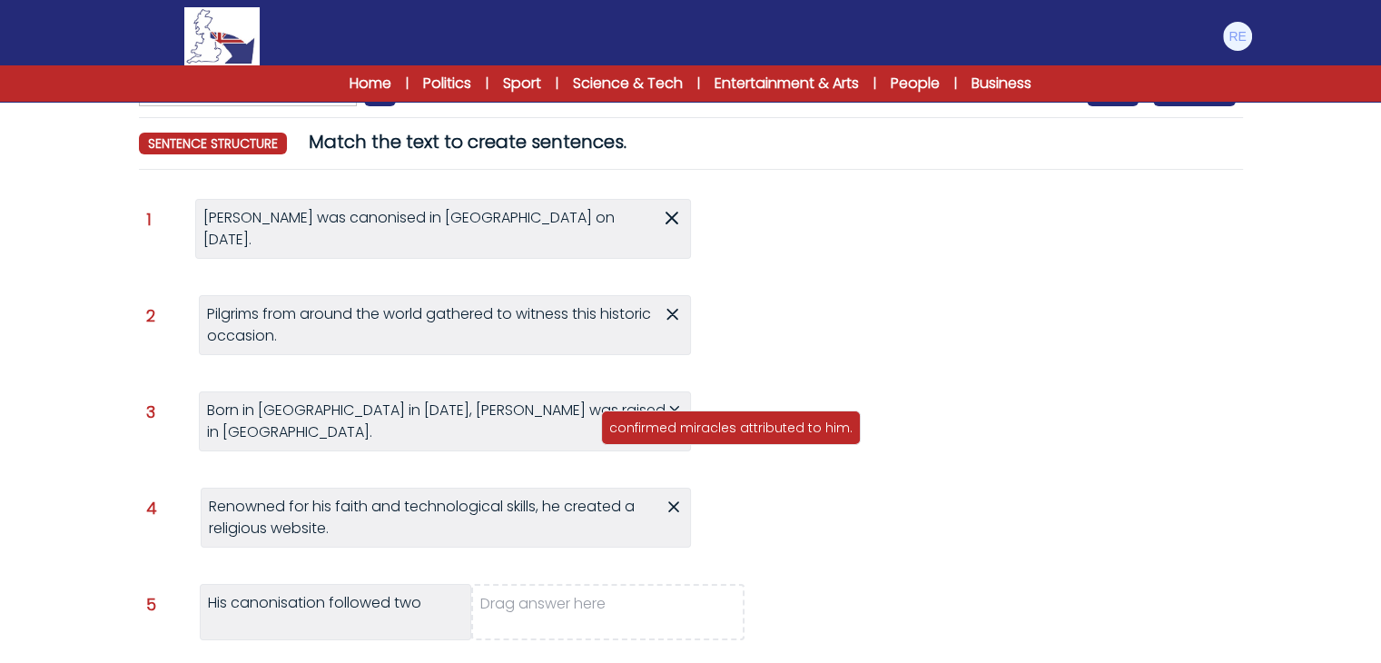
drag, startPoint x: 874, startPoint y: 228, endPoint x: 683, endPoint y: 449, distance: 292.2
click at [683, 437] on p "confirmed miracles attributed to him." at bounding box center [730, 428] width 243 height 18
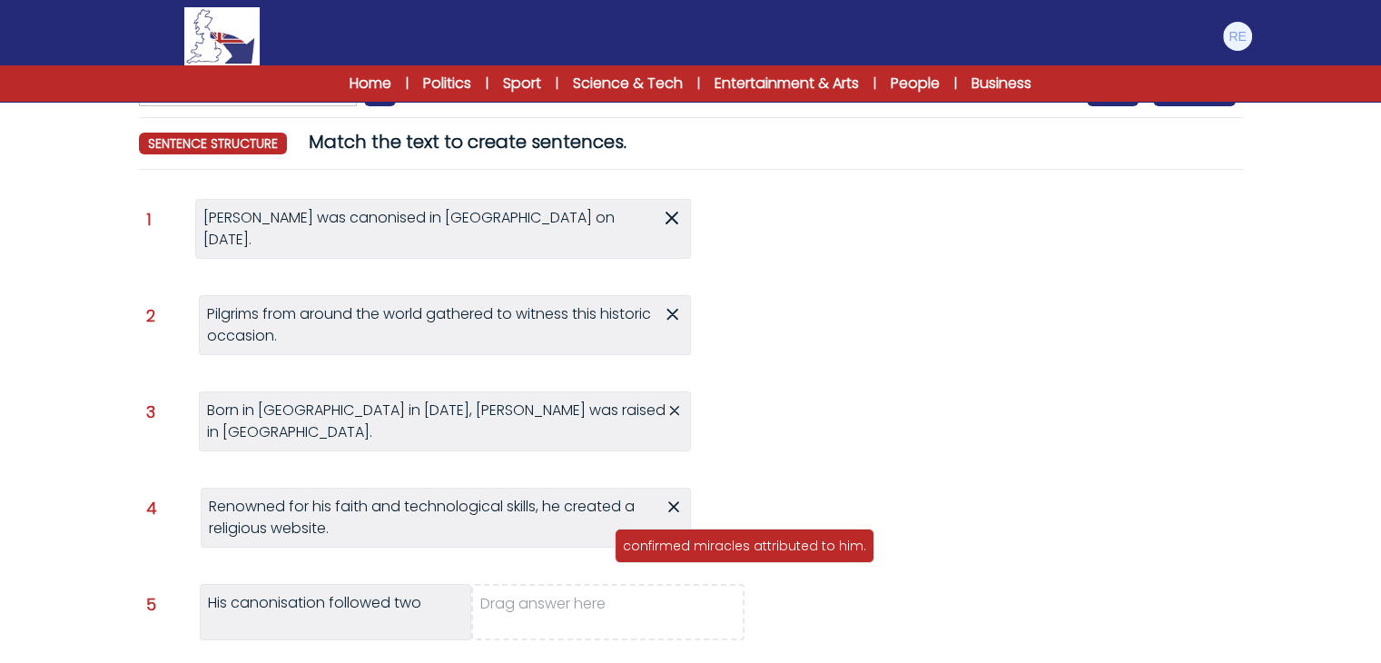
drag, startPoint x: 858, startPoint y: 216, endPoint x: 681, endPoint y: 570, distance: 395.9
click at [681, 563] on div "confirmed miracles attributed to him." at bounding box center [745, 545] width 260 height 35
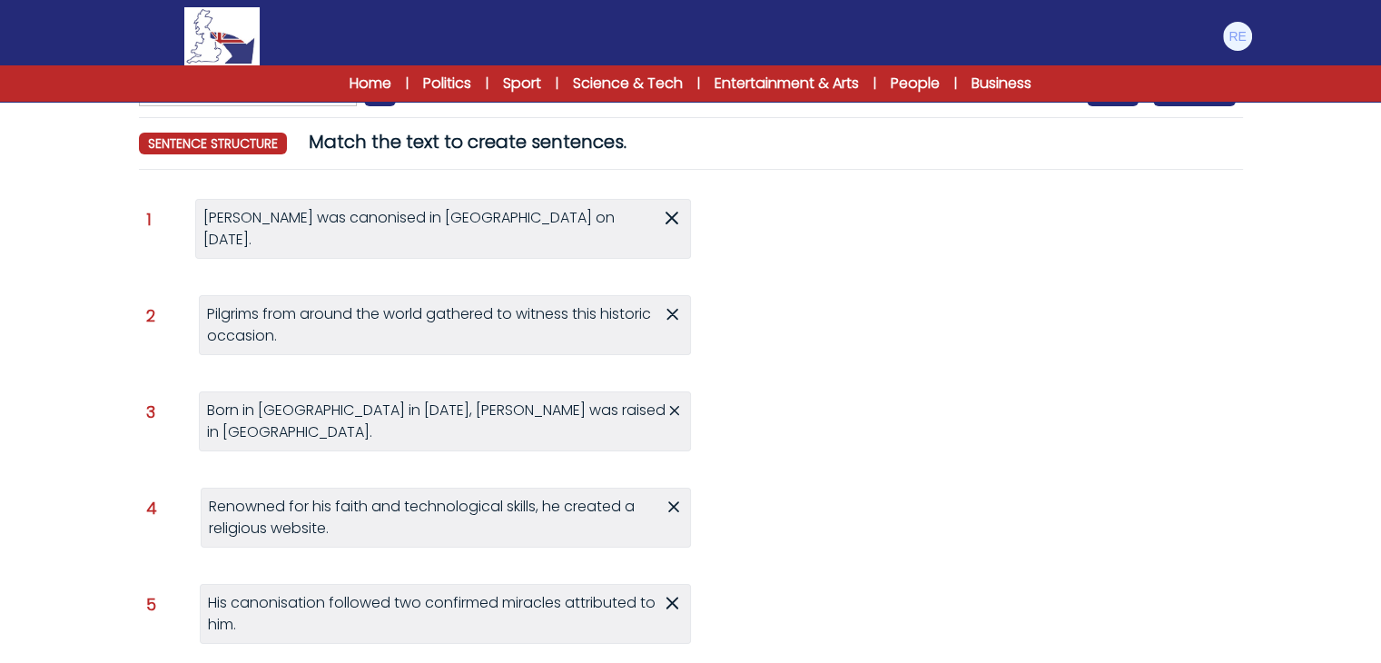
click at [681, 592] on icon at bounding box center [672, 603] width 21 height 22
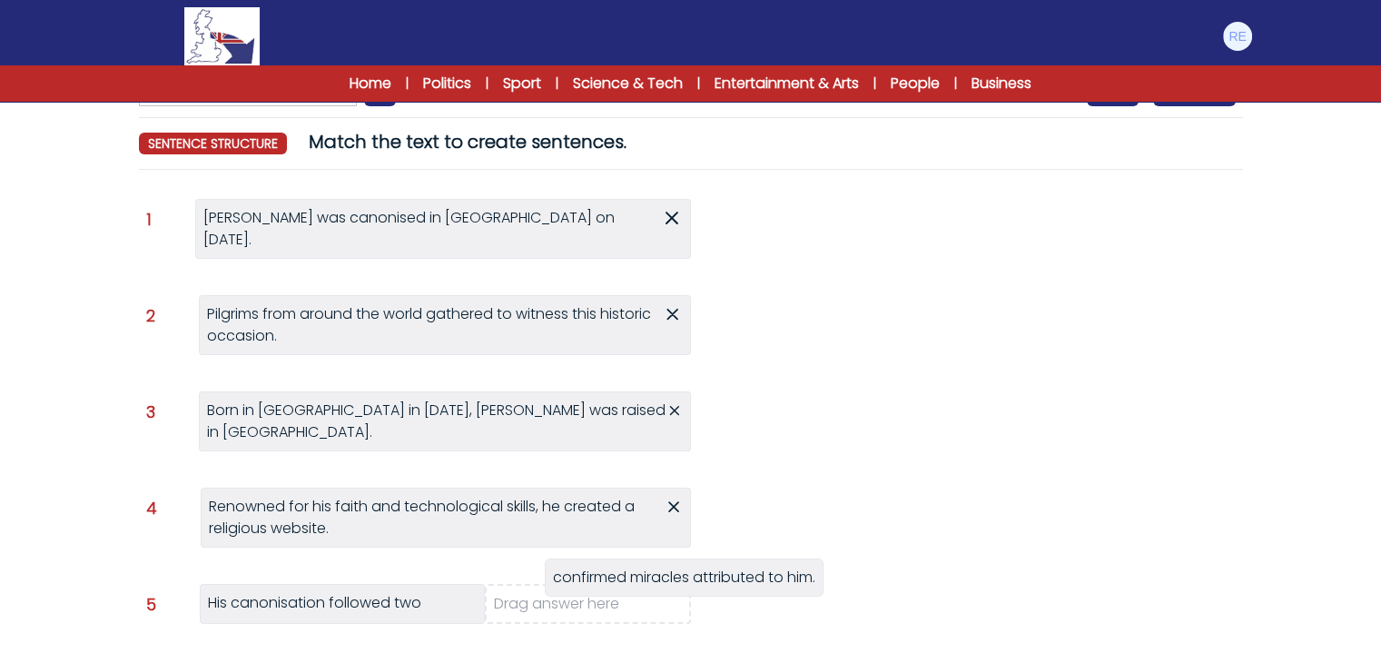
drag, startPoint x: 883, startPoint y: 242, endPoint x: 607, endPoint y: 626, distance: 472.2
click at [607, 587] on span "confirmed miracles attributed to him." at bounding box center [684, 577] width 262 height 21
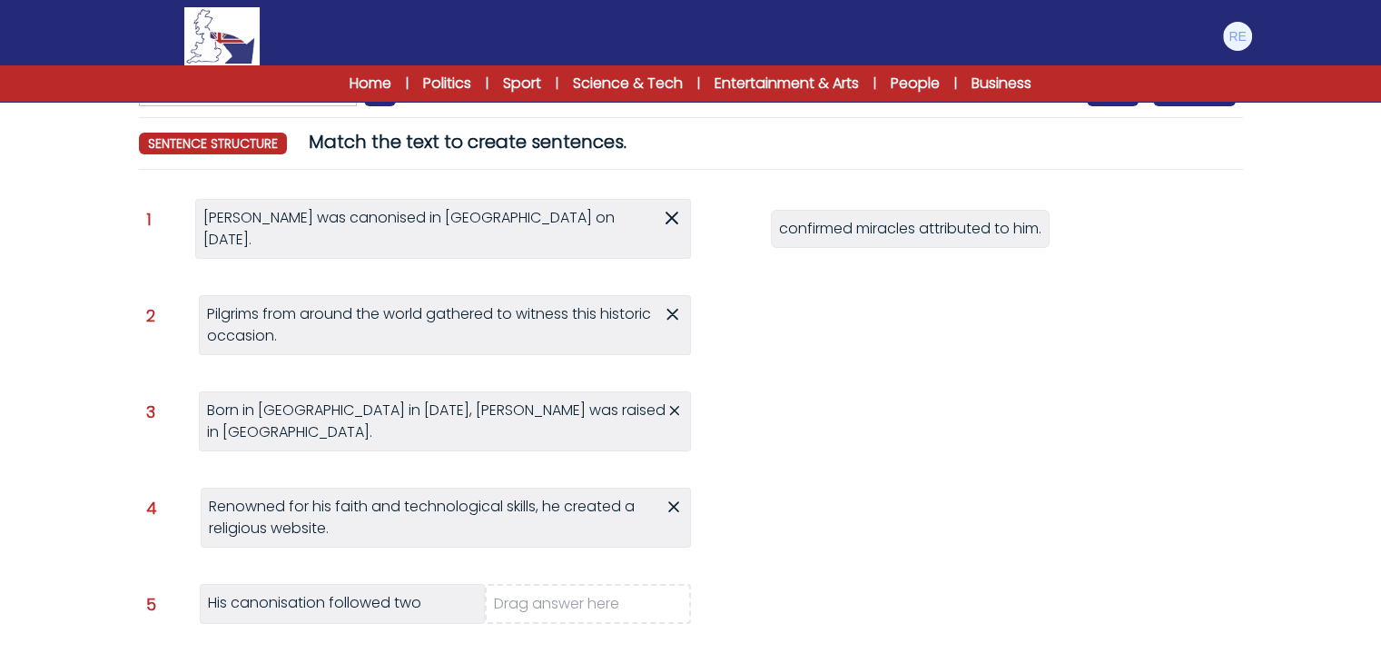
drag, startPoint x: 963, startPoint y: 230, endPoint x: 893, endPoint y: 320, distance: 113.9
click at [895, 239] on span "confirmed miracles attributed to him." at bounding box center [910, 228] width 262 height 21
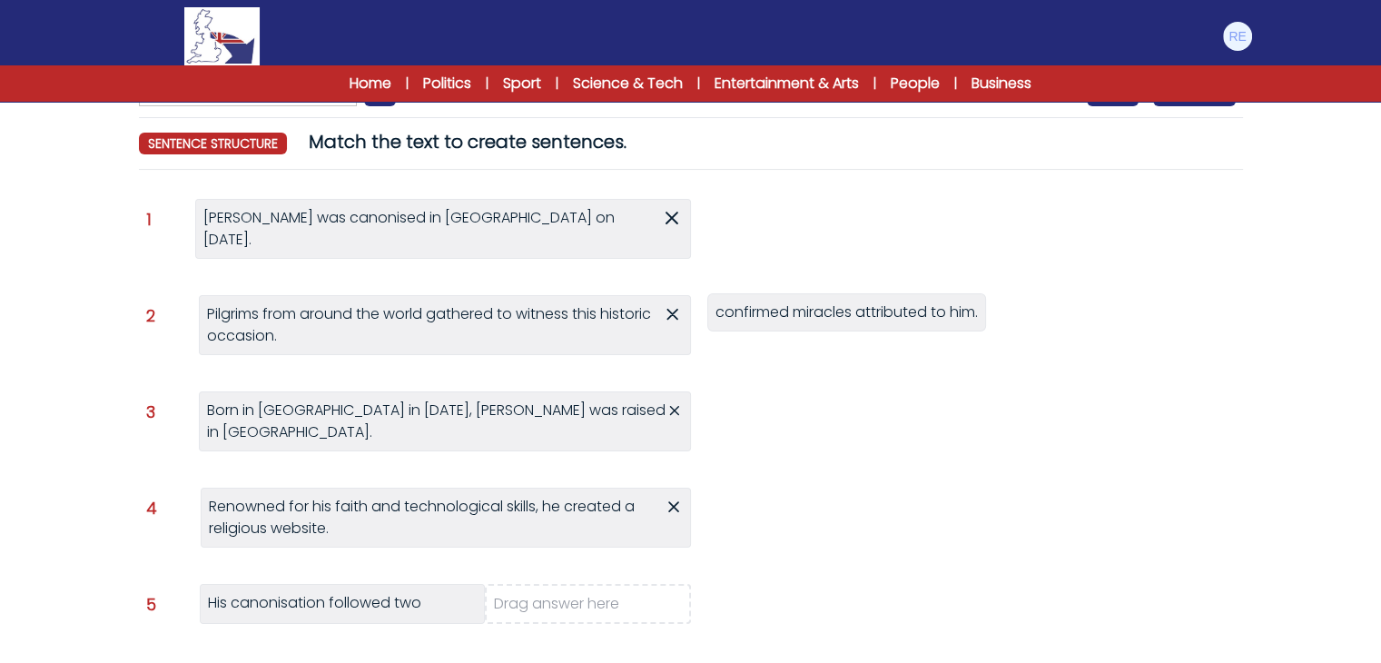
click at [892, 320] on div "Question 1 [PERSON_NAME] was canonised in [GEOGRAPHIC_DATA] on [DATE]. [PERSON_…" at bounding box center [691, 429] width 1090 height 461
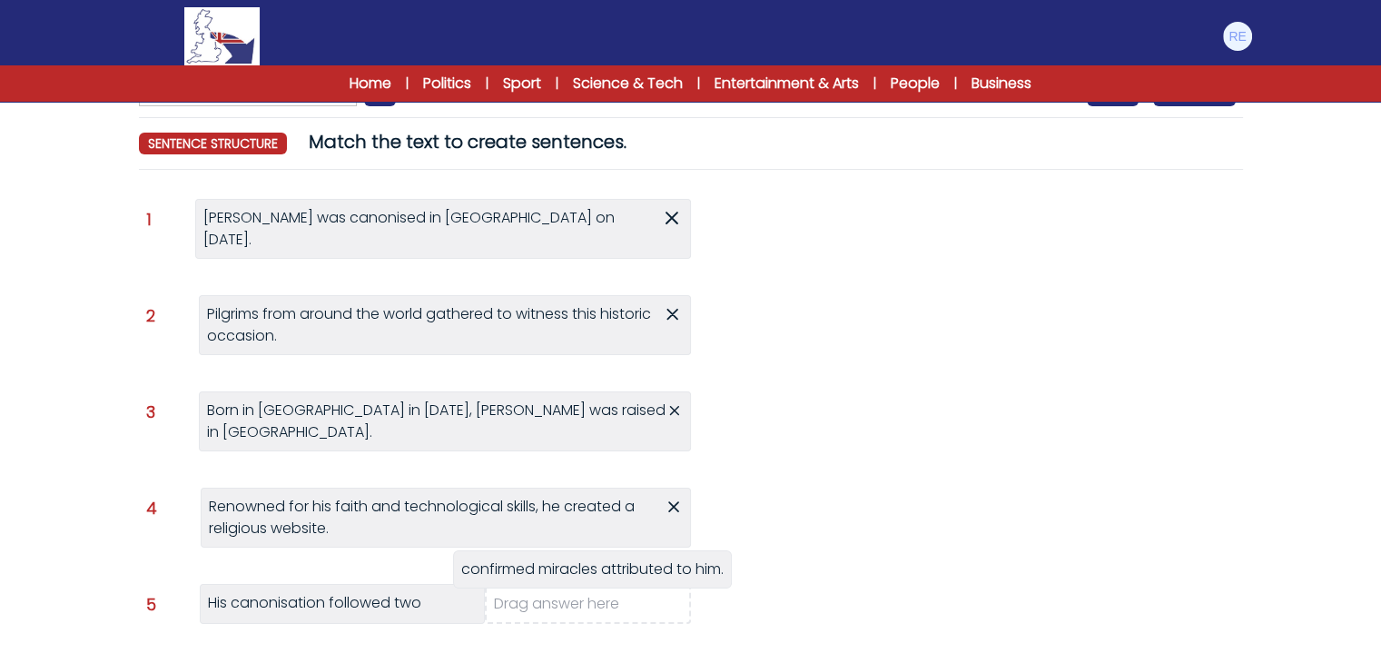
drag, startPoint x: 935, startPoint y: 226, endPoint x: 618, endPoint y: 573, distance: 469.8
click at [618, 573] on span "confirmed miracles attributed to him." at bounding box center [592, 568] width 262 height 21
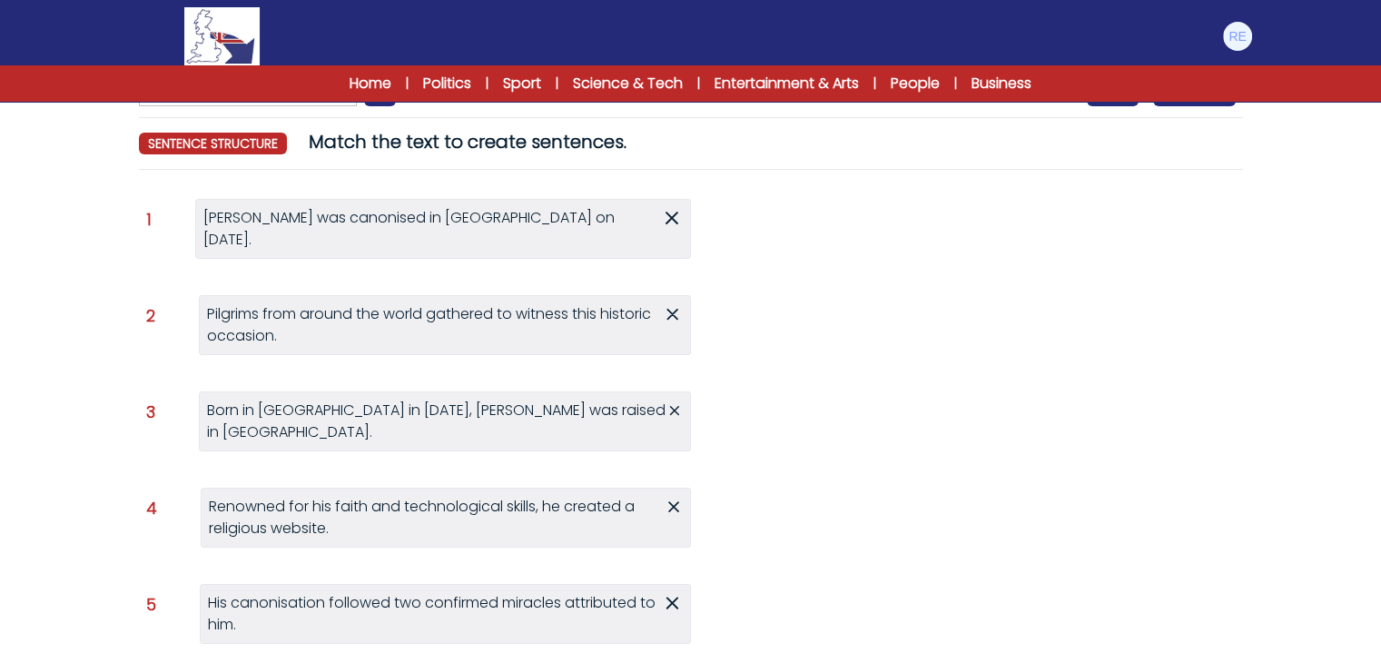
scroll to position [290, 0]
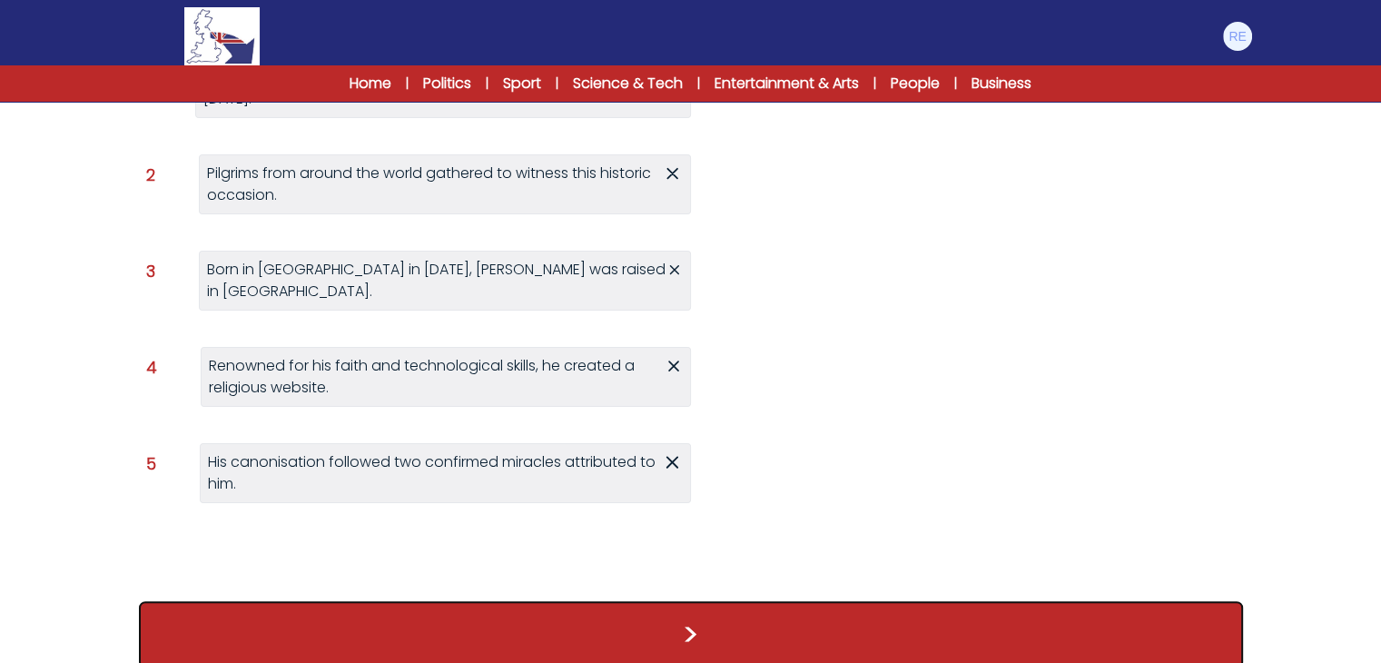
click at [697, 626] on button ">" at bounding box center [691, 634] width 1104 height 67
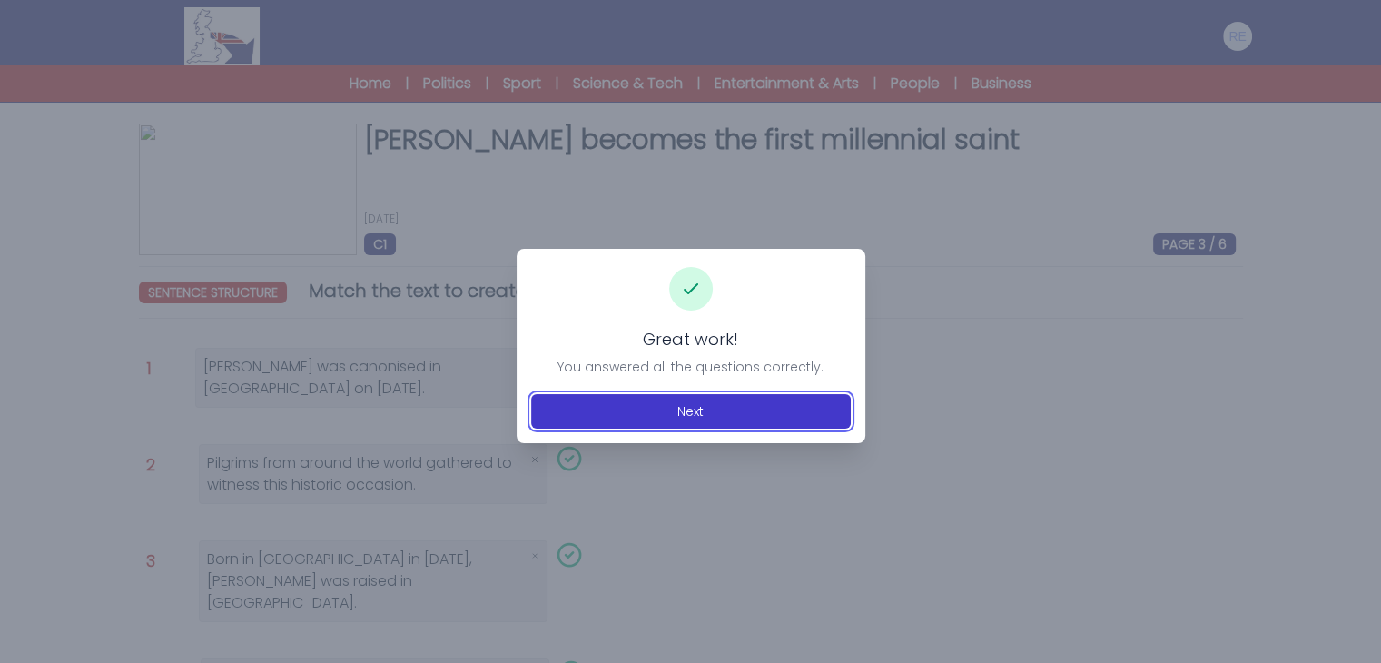
click at [748, 403] on button "Next" at bounding box center [691, 411] width 320 height 35
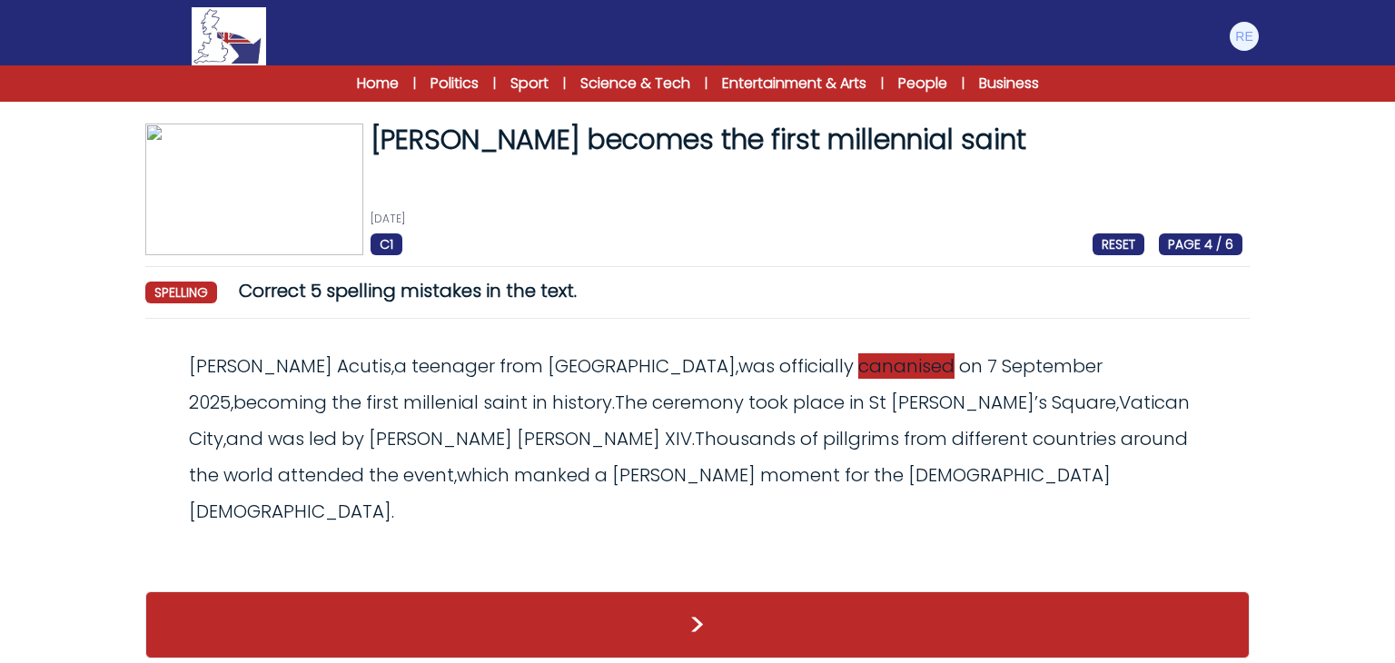
click at [858, 369] on span "cananised" at bounding box center [906, 365] width 96 height 25
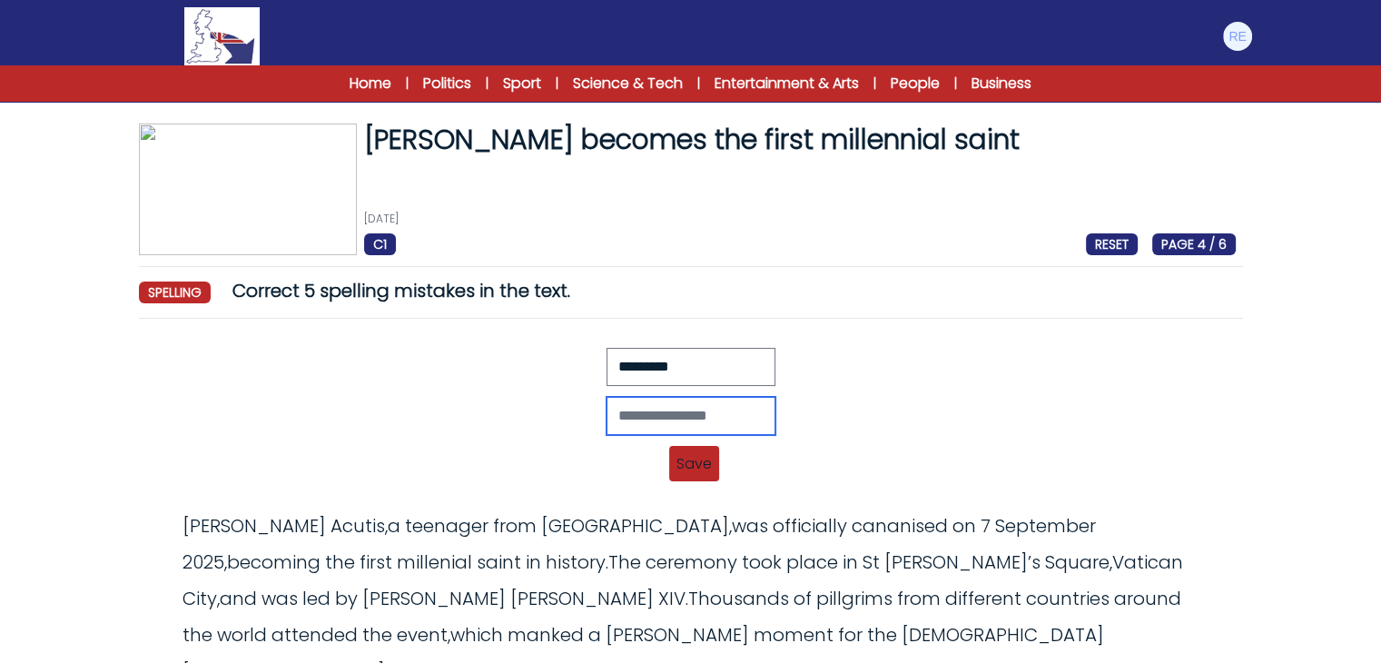
click at [653, 419] on input "text" at bounding box center [691, 416] width 169 height 38
paste input "*********"
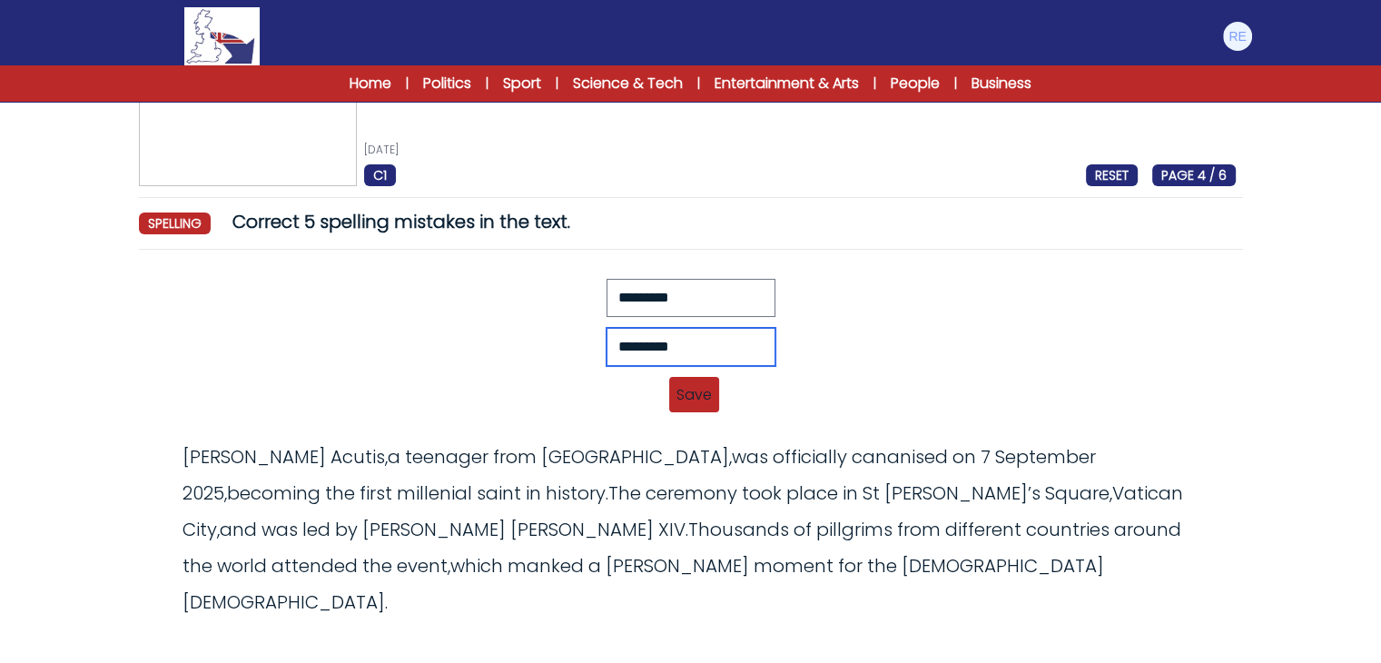
type input "*********"
click at [711, 396] on span "Save" at bounding box center [694, 394] width 50 height 35
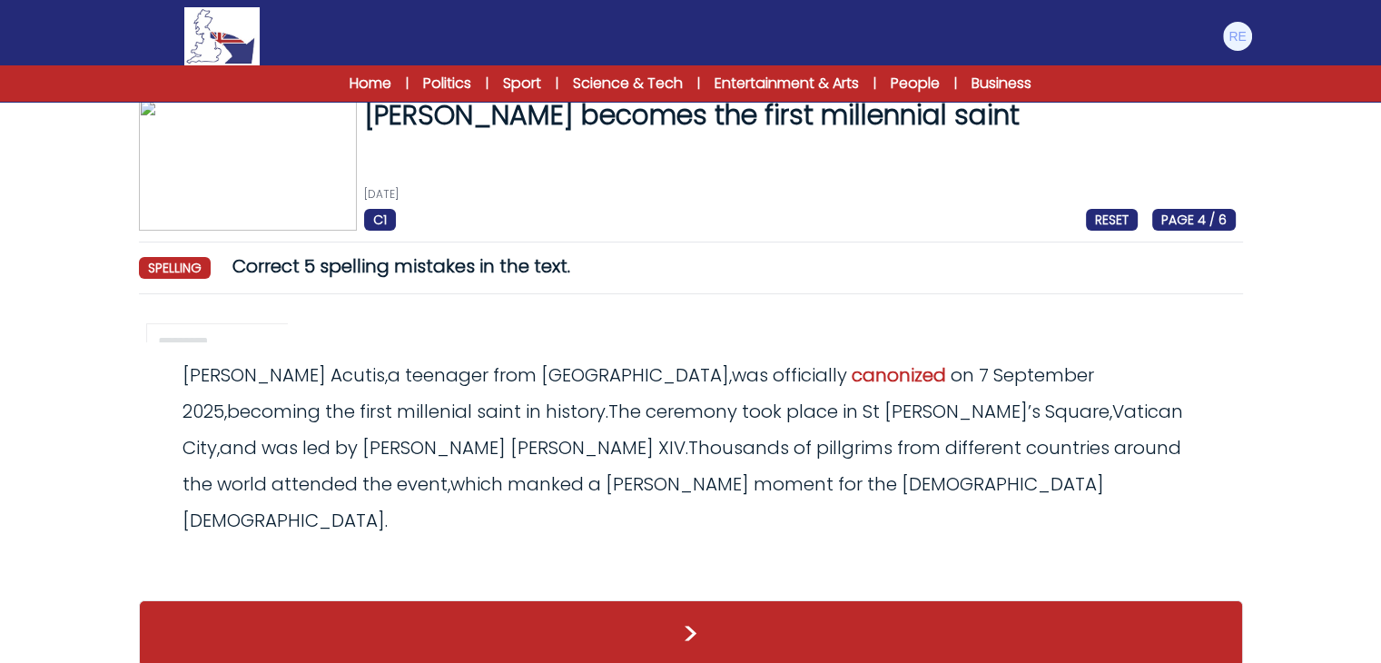
scroll to position [0, 0]
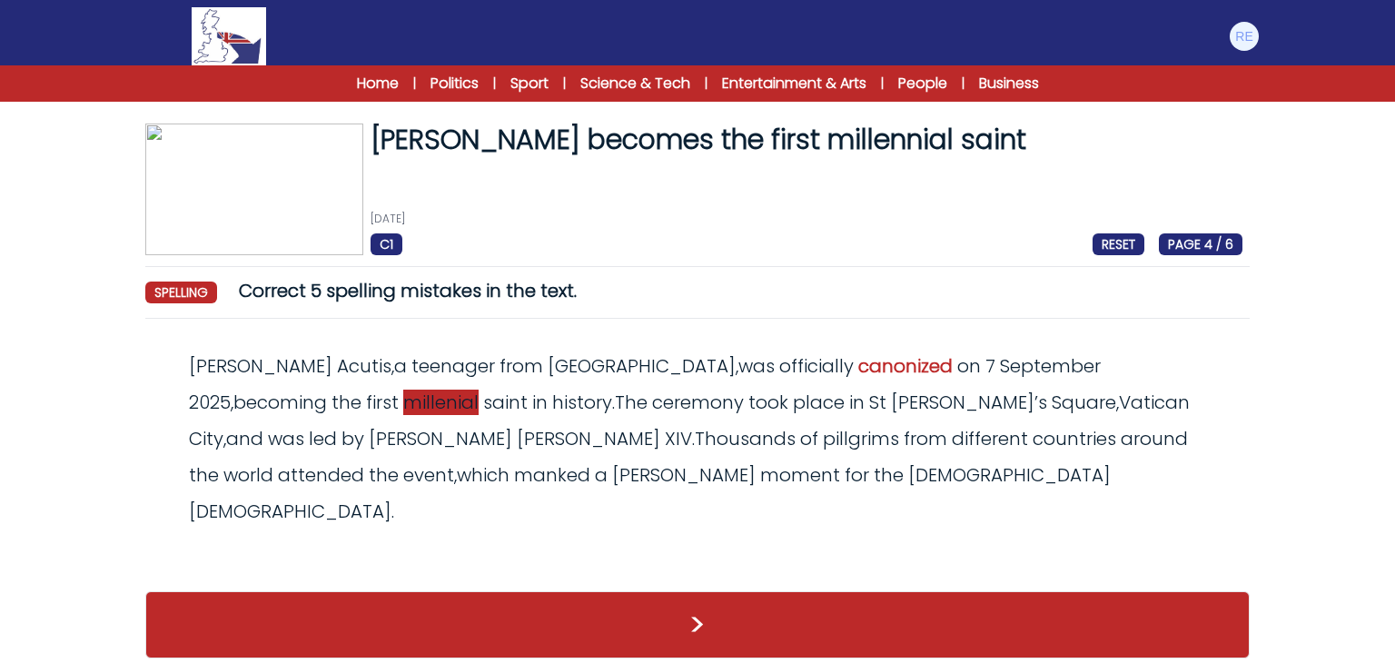
click at [478, 390] on span "millenial" at bounding box center [440, 402] width 75 height 25
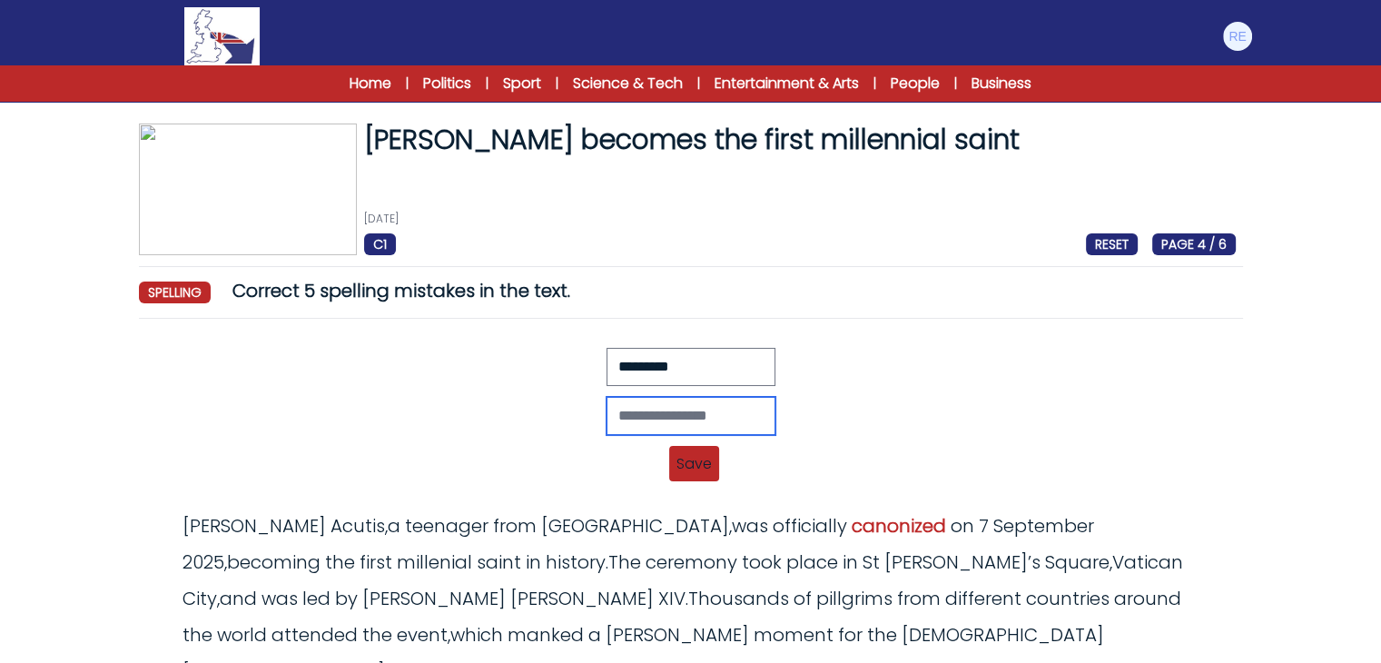
click at [665, 419] on input "text" at bounding box center [691, 416] width 169 height 38
type input "*"
click at [511, 480] on div "Revert Save [PERSON_NAME], a teenager from [GEOGRAPHIC_DATA], was officially ca…" at bounding box center [691, 420] width 1090 height 145
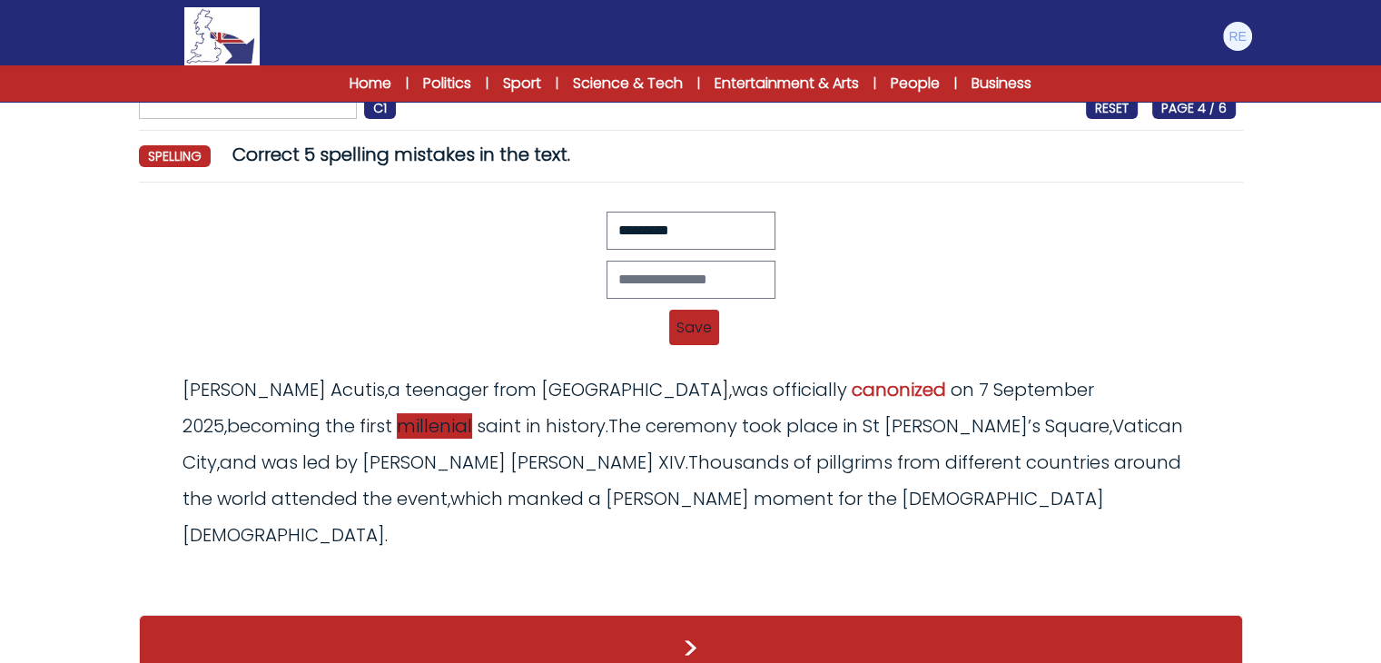
click at [472, 413] on span "millenial" at bounding box center [434, 425] width 75 height 25
click at [729, 265] on input "text" at bounding box center [691, 280] width 169 height 38
type input "**********"
click at [692, 333] on span "Save" at bounding box center [694, 327] width 50 height 35
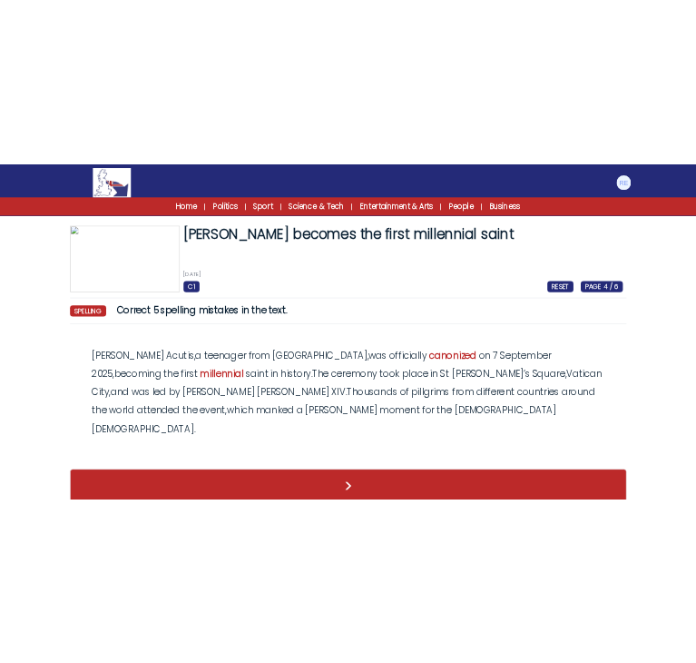
scroll to position [0, 0]
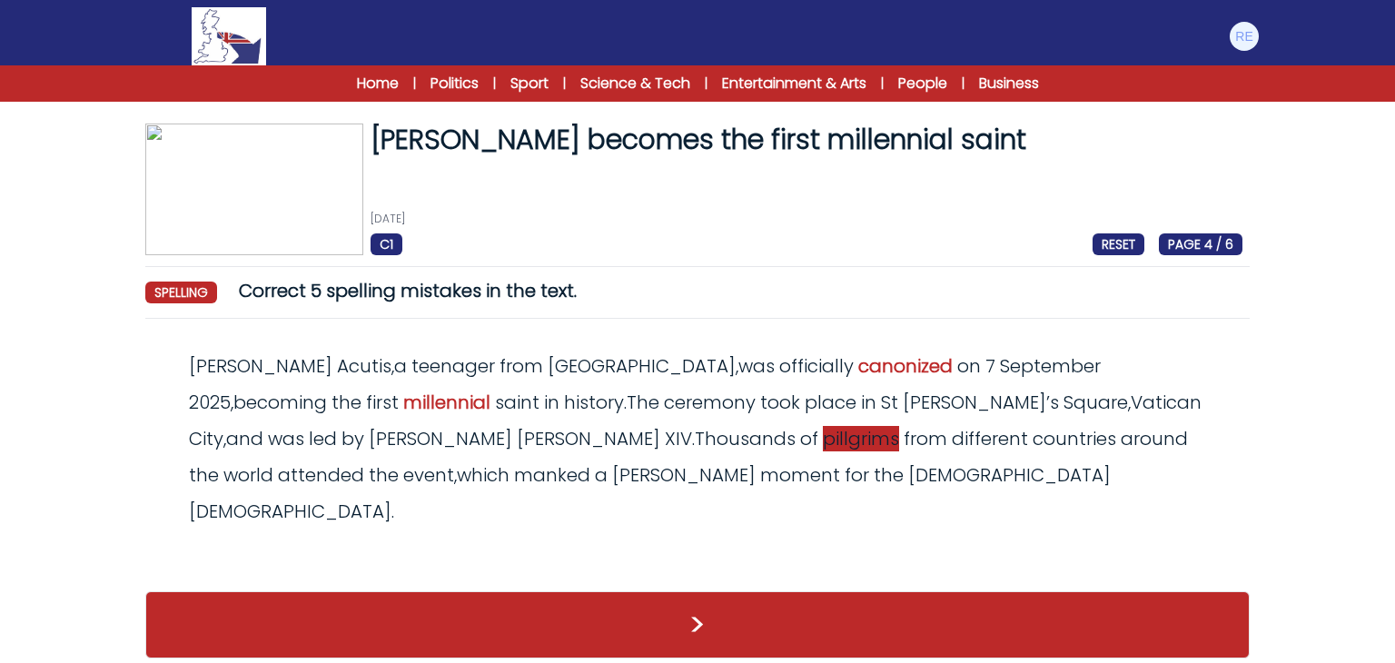
click at [823, 434] on span "pillgrims" at bounding box center [861, 438] width 76 height 25
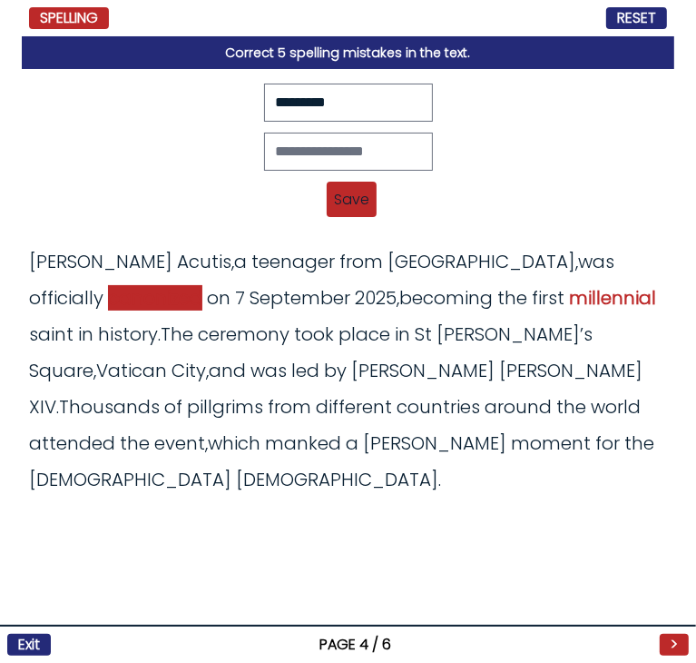
click at [202, 285] on span "canonized" at bounding box center [155, 297] width 94 height 25
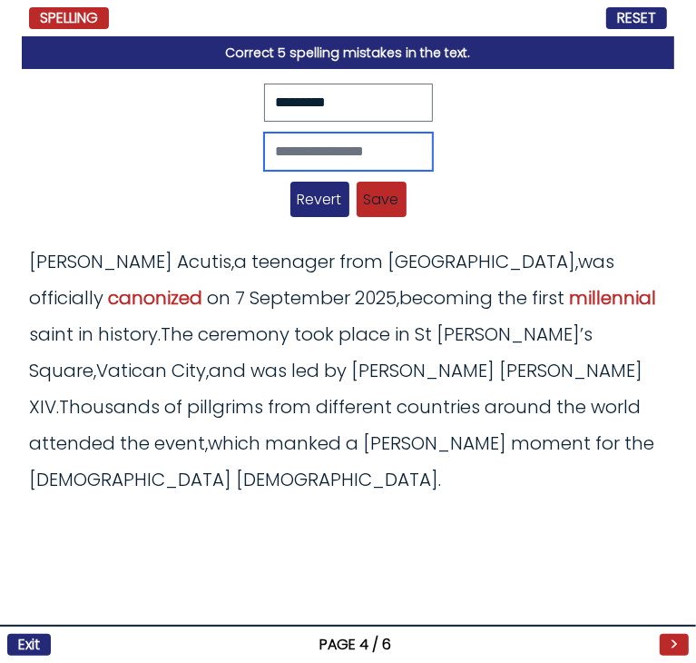
click at [382, 150] on input "text" at bounding box center [348, 152] width 169 height 38
click at [294, 144] on input "text" at bounding box center [348, 152] width 169 height 38
paste input "*********"
type input "*********"
click at [323, 194] on span "Revert" at bounding box center [320, 199] width 59 height 35
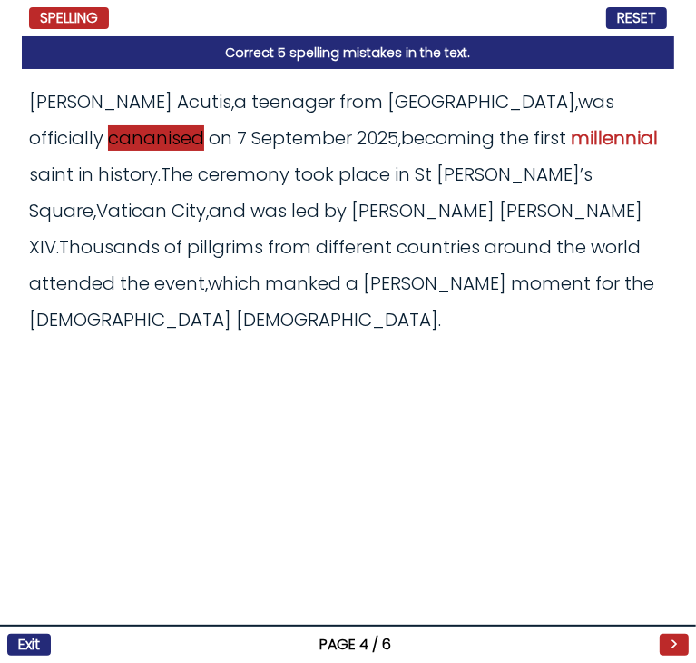
click at [204, 125] on span "cananised" at bounding box center [156, 137] width 96 height 25
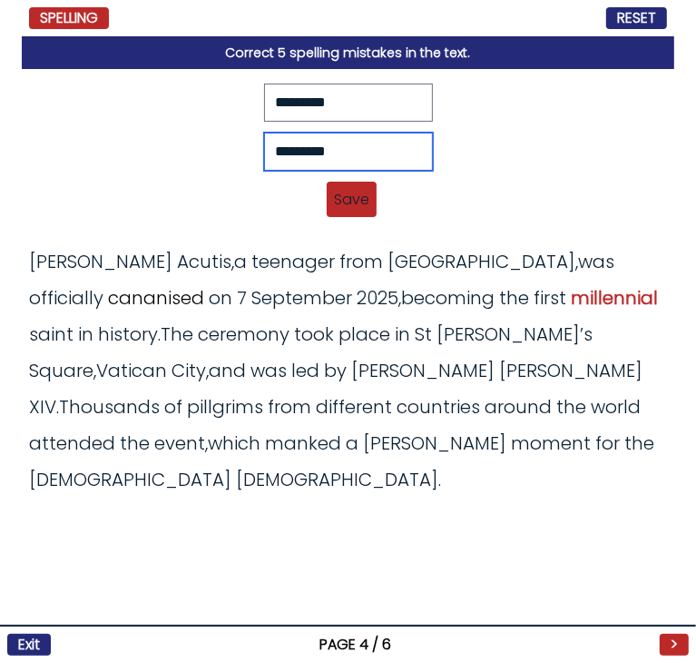
click at [331, 162] on input "*********" at bounding box center [348, 152] width 169 height 38
click at [279, 152] on input "*********" at bounding box center [348, 152] width 169 height 38
click at [349, 185] on span "Save" at bounding box center [352, 199] width 50 height 35
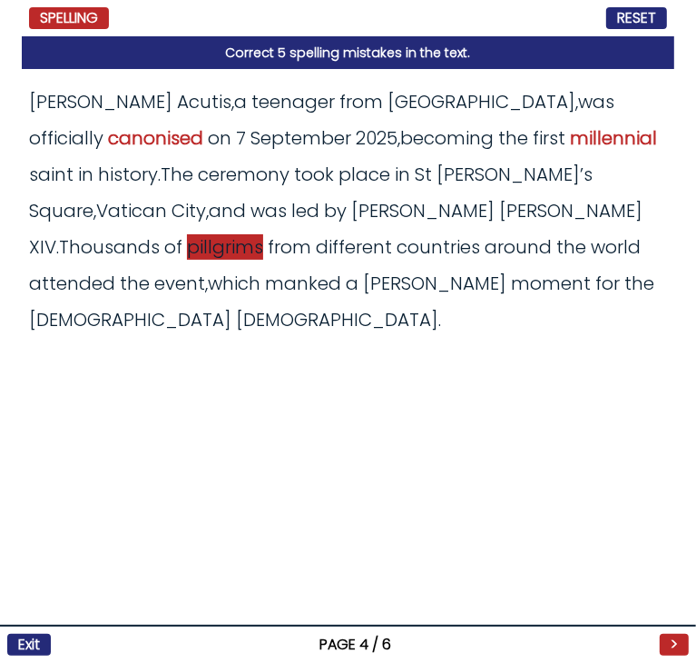
click at [263, 234] on span "pillgrims" at bounding box center [225, 246] width 76 height 25
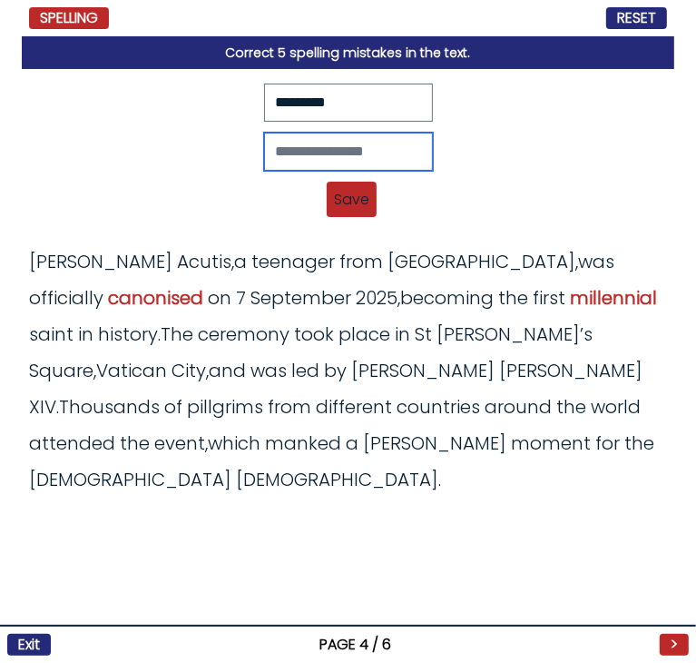
click at [330, 153] on input "text" at bounding box center [348, 152] width 169 height 38
paste input "********"
type input "********"
click at [354, 201] on span "Save" at bounding box center [352, 199] width 50 height 35
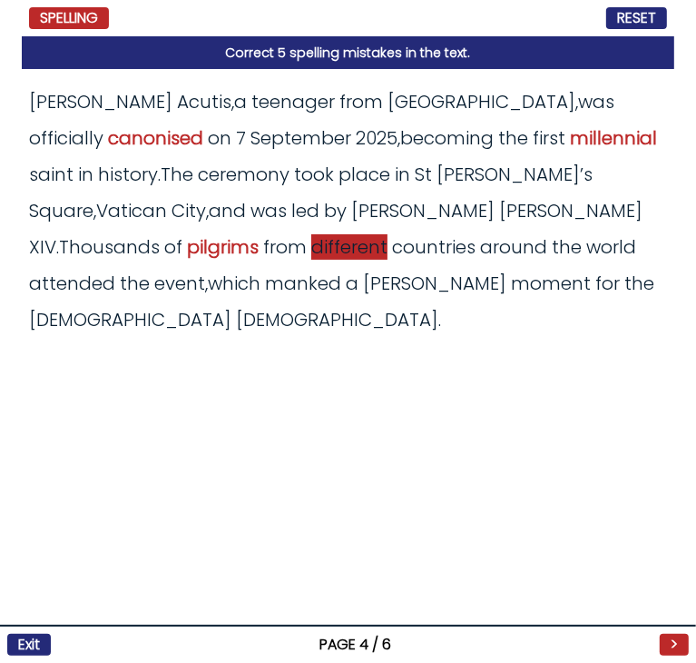
click at [388, 234] on span "different" at bounding box center [349, 246] width 76 height 25
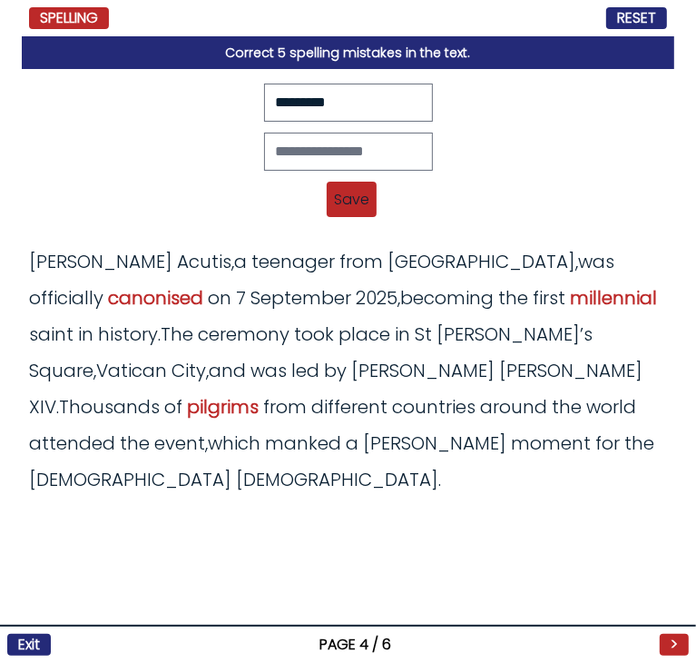
click at [432, 539] on div "Revert Save Carlo Acutis, a teenager from Italy, was officially cananised on 7 …" at bounding box center [348, 366] width 653 height 594
click at [341, 430] on span "manked" at bounding box center [303, 442] width 76 height 25
click at [367, 149] on input "text" at bounding box center [348, 152] width 169 height 38
click at [272, 148] on input "******" at bounding box center [348, 152] width 169 height 38
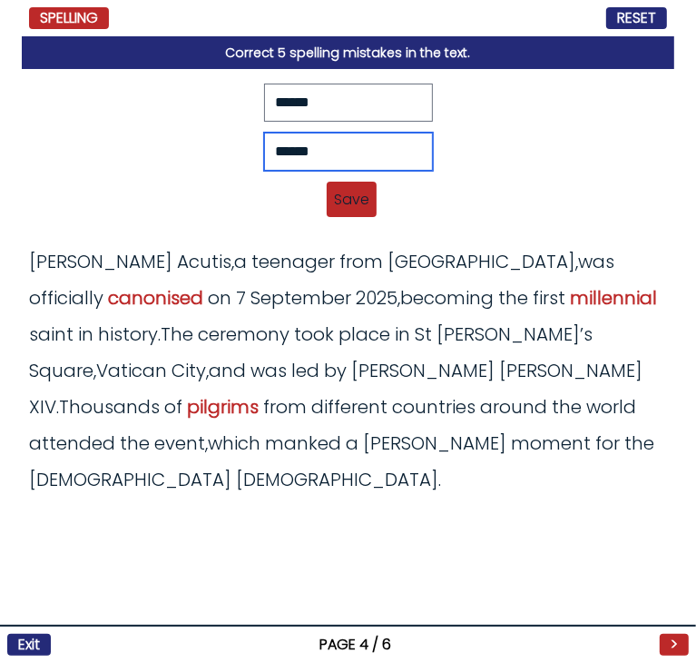
type input "******"
click at [352, 191] on span "Save" at bounding box center [352, 199] width 50 height 35
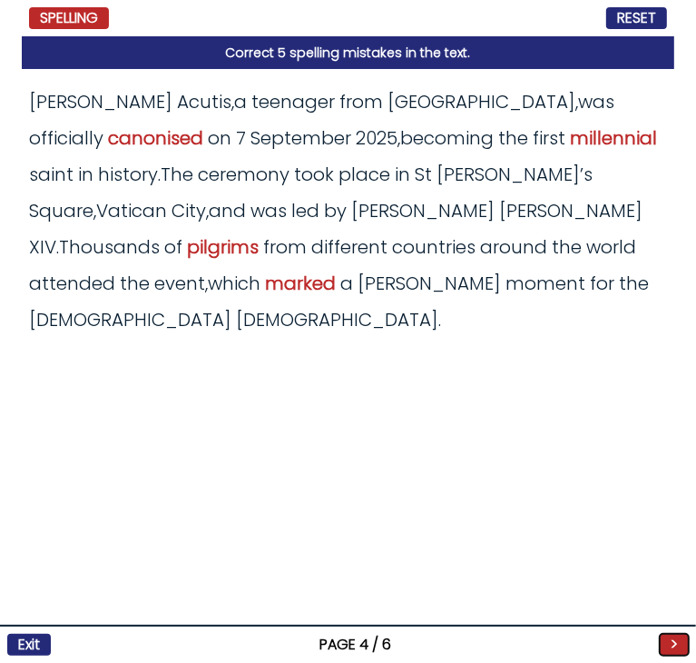
click at [665, 639] on button ">" at bounding box center [674, 645] width 29 height 22
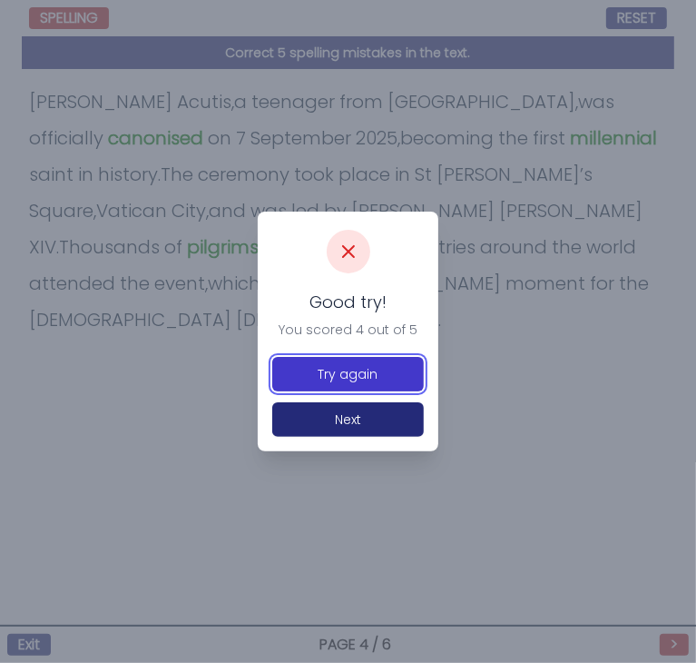
click at [383, 389] on button "Try again" at bounding box center [348, 374] width 152 height 35
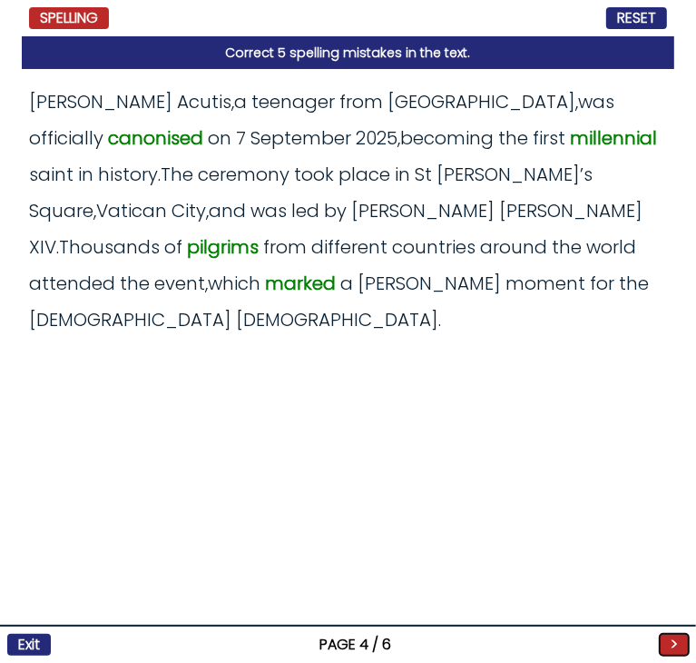
click at [673, 640] on button ">" at bounding box center [674, 645] width 29 height 22
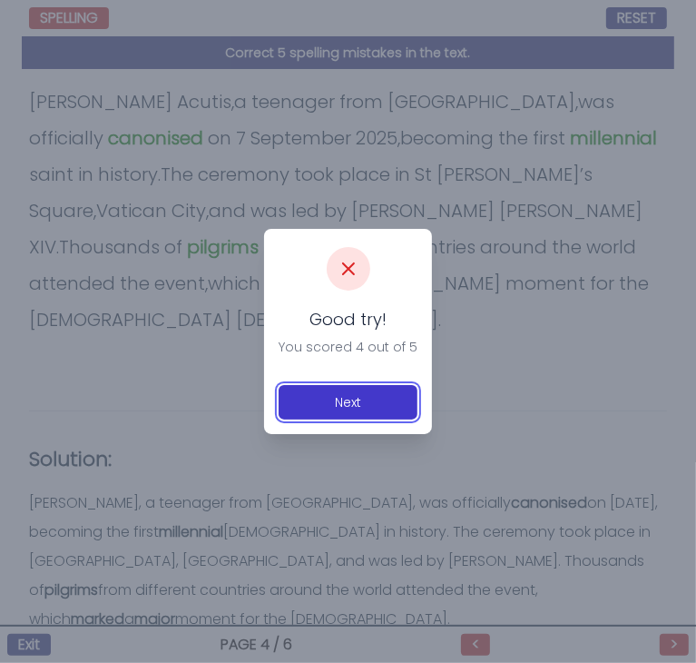
click at [361, 399] on button "Next" at bounding box center [348, 402] width 139 height 35
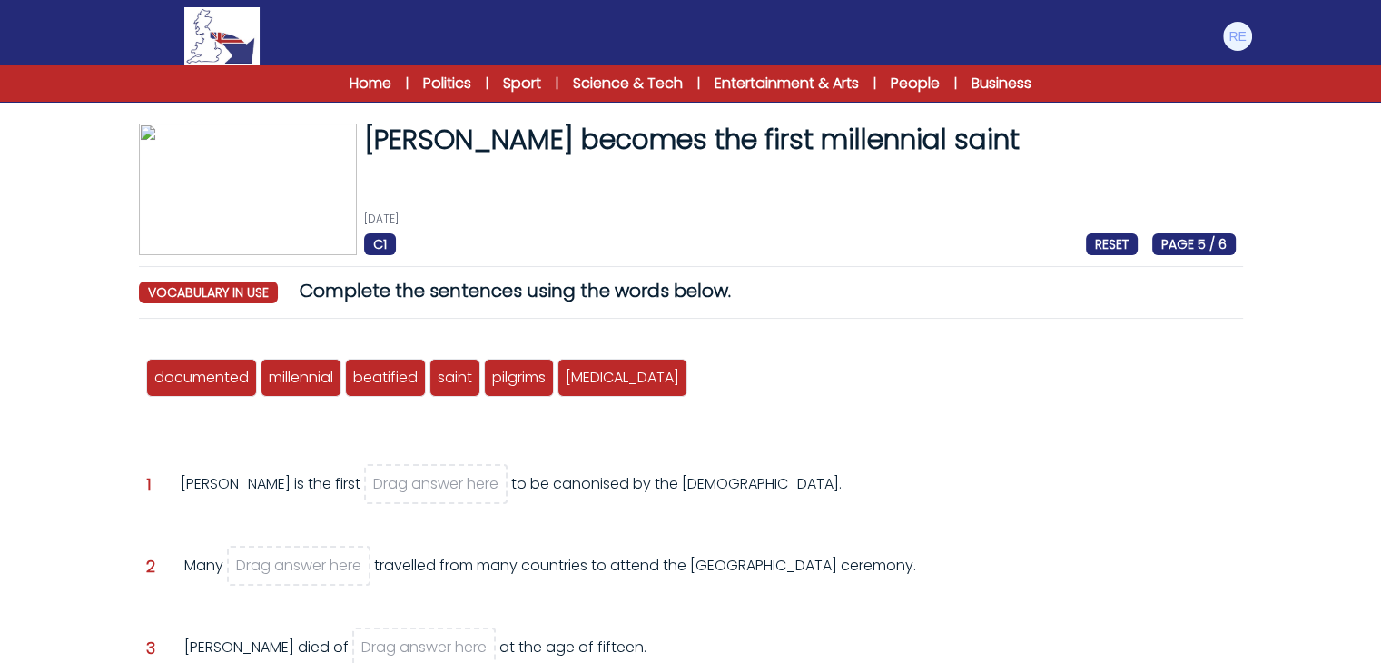
scroll to position [51, 0]
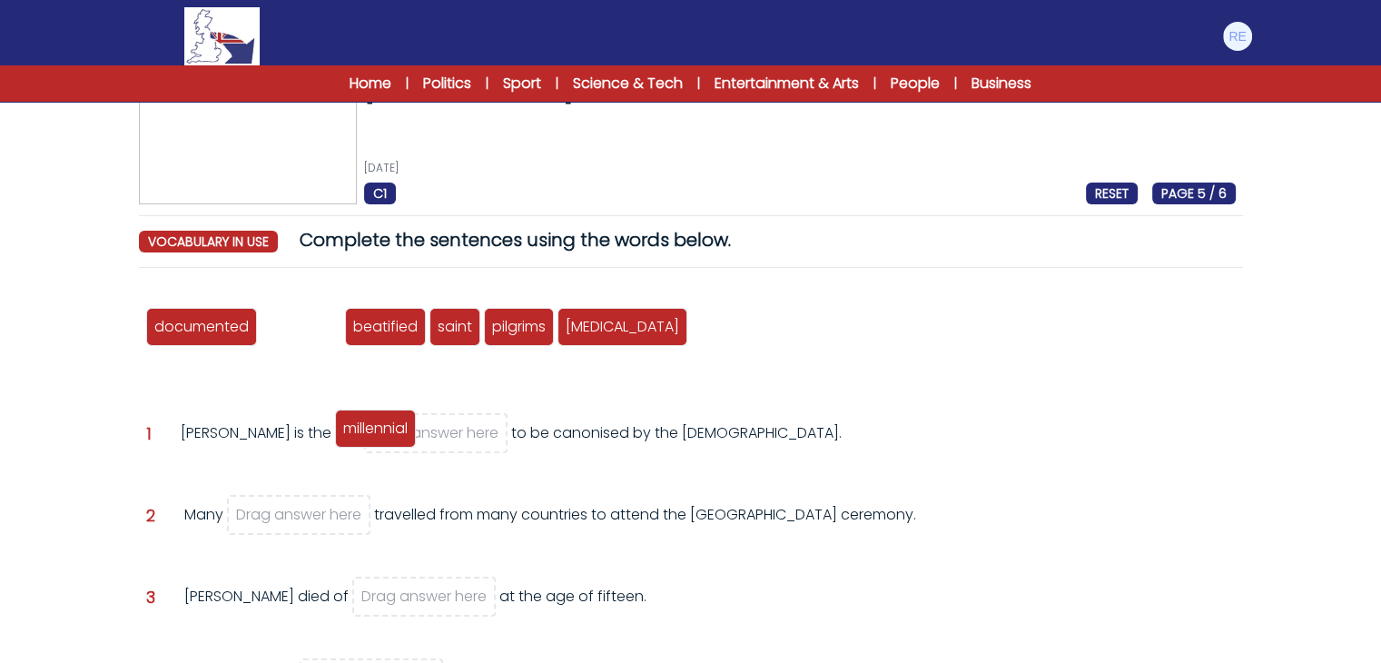
drag, startPoint x: 320, startPoint y: 326, endPoint x: 393, endPoint y: 429, distance: 127.0
click at [393, 429] on span "millennial" at bounding box center [375, 428] width 64 height 21
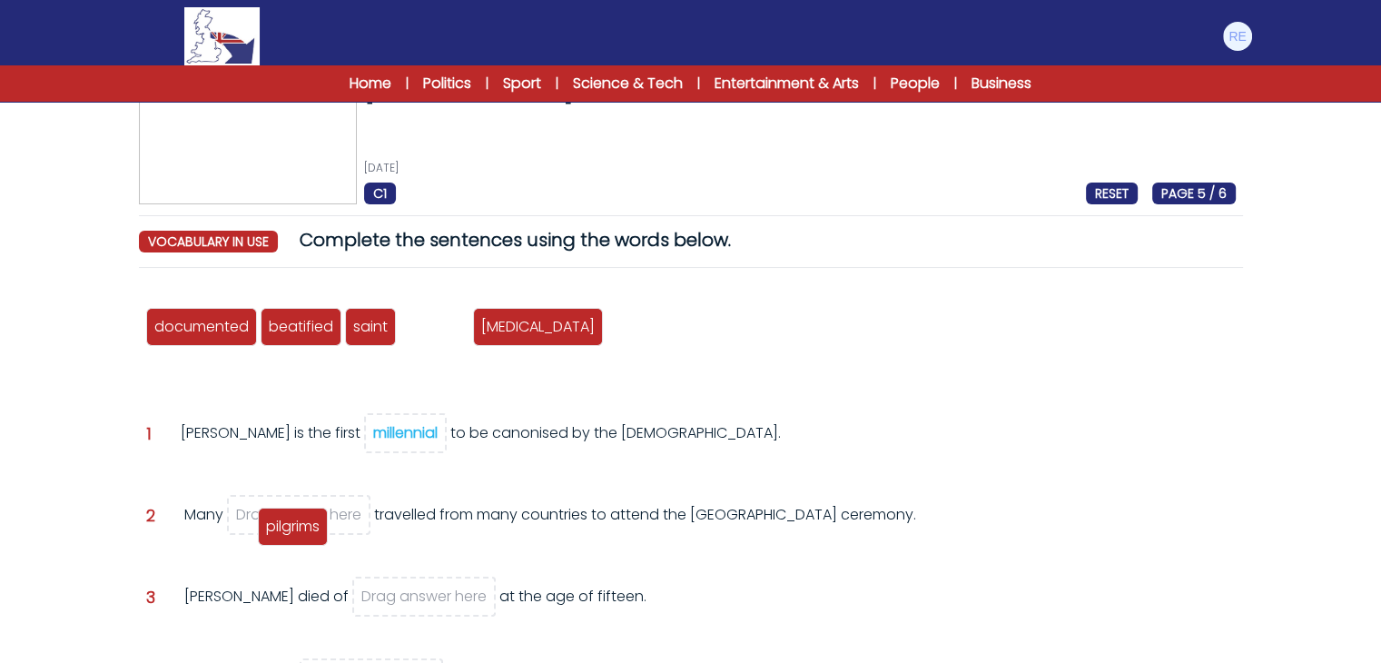
drag, startPoint x: 450, startPoint y: 329, endPoint x: 310, endPoint y: 528, distance: 243.6
click at [310, 528] on span "pilgrims" at bounding box center [293, 526] width 54 height 21
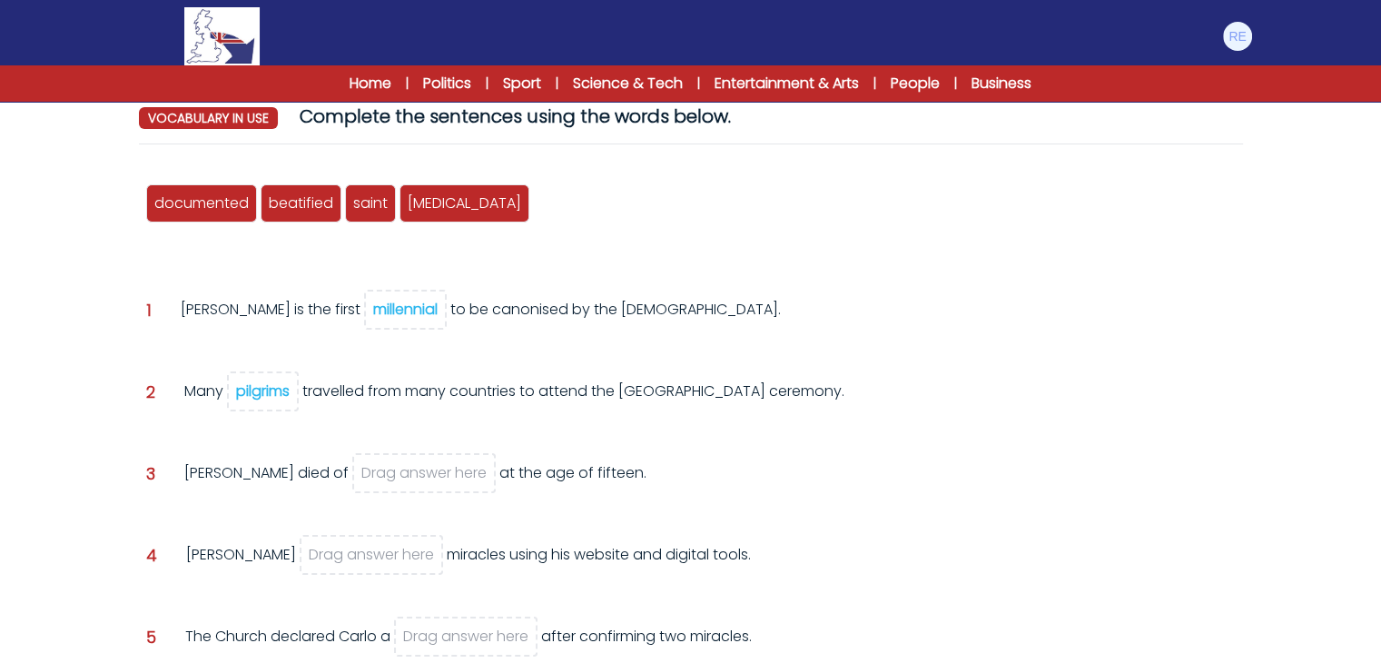
scroll to position [174, 0]
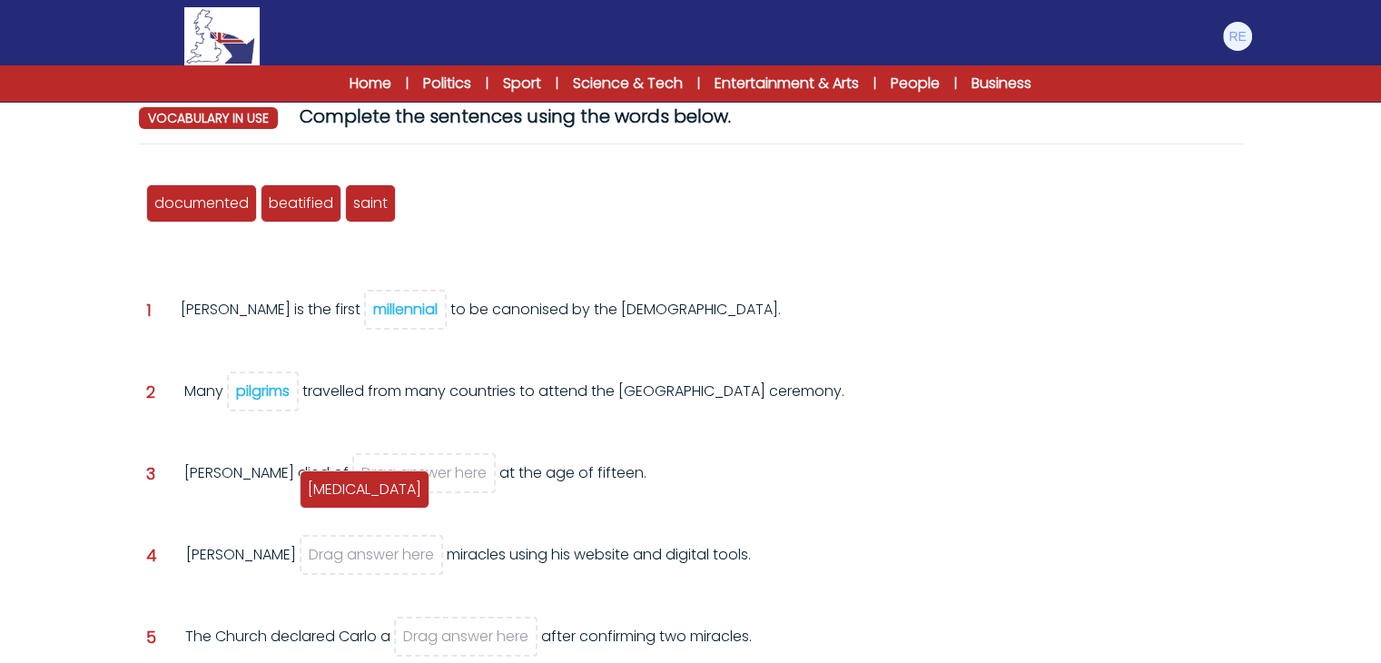
drag, startPoint x: 416, startPoint y: 204, endPoint x: 320, endPoint y: 483, distance: 294.9
click at [320, 483] on span "[MEDICAL_DATA]" at bounding box center [364, 488] width 113 height 21
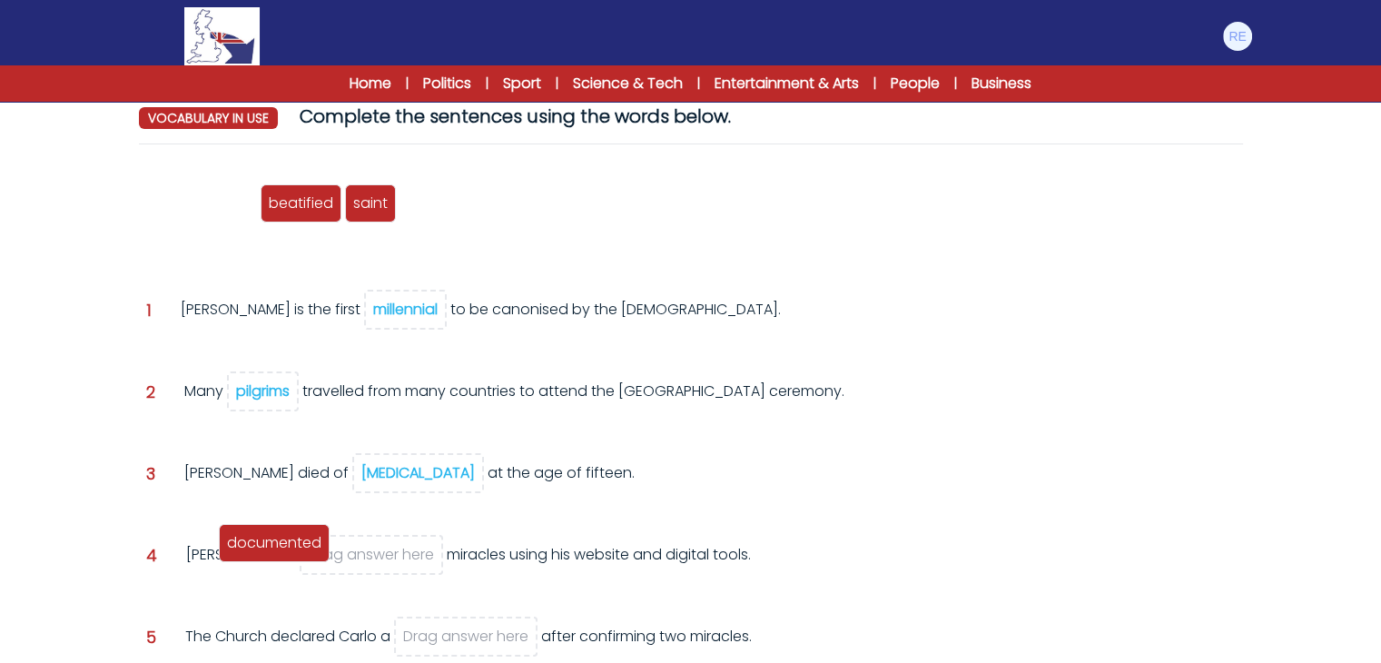
drag, startPoint x: 214, startPoint y: 208, endPoint x: 287, endPoint y: 547, distance: 347.3
click at [287, 547] on span "documented" at bounding box center [274, 542] width 94 height 21
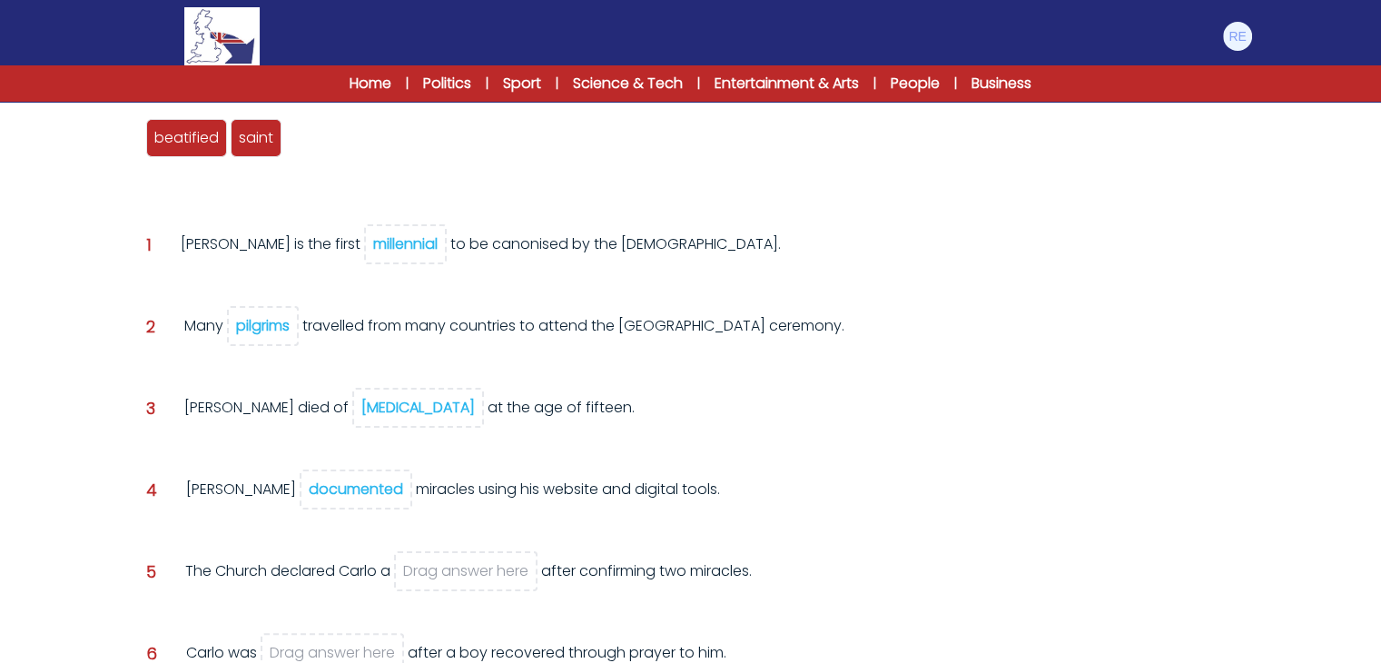
scroll to position [242, 0]
drag, startPoint x: 261, startPoint y: 147, endPoint x: 447, endPoint y: 565, distance: 456.9
click at [447, 565] on div "saint" at bounding box center [441, 554] width 51 height 38
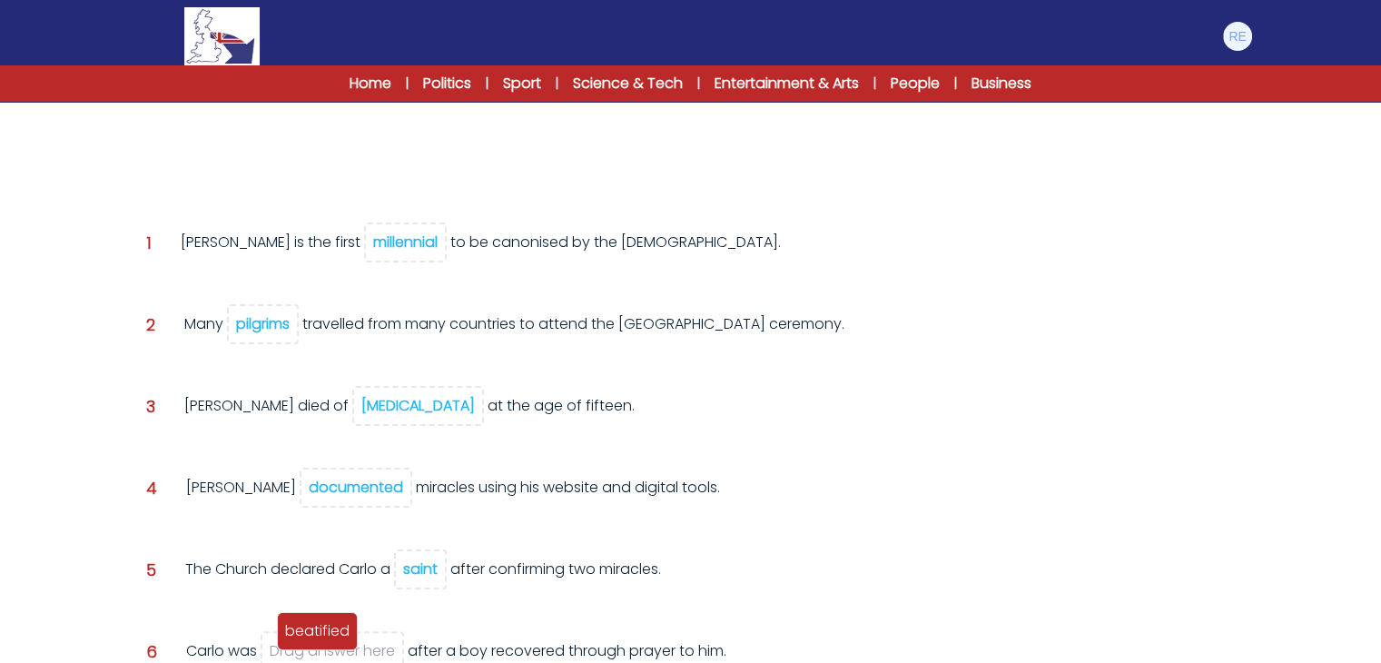
drag, startPoint x: 208, startPoint y: 153, endPoint x: 339, endPoint y: 649, distance: 512.7
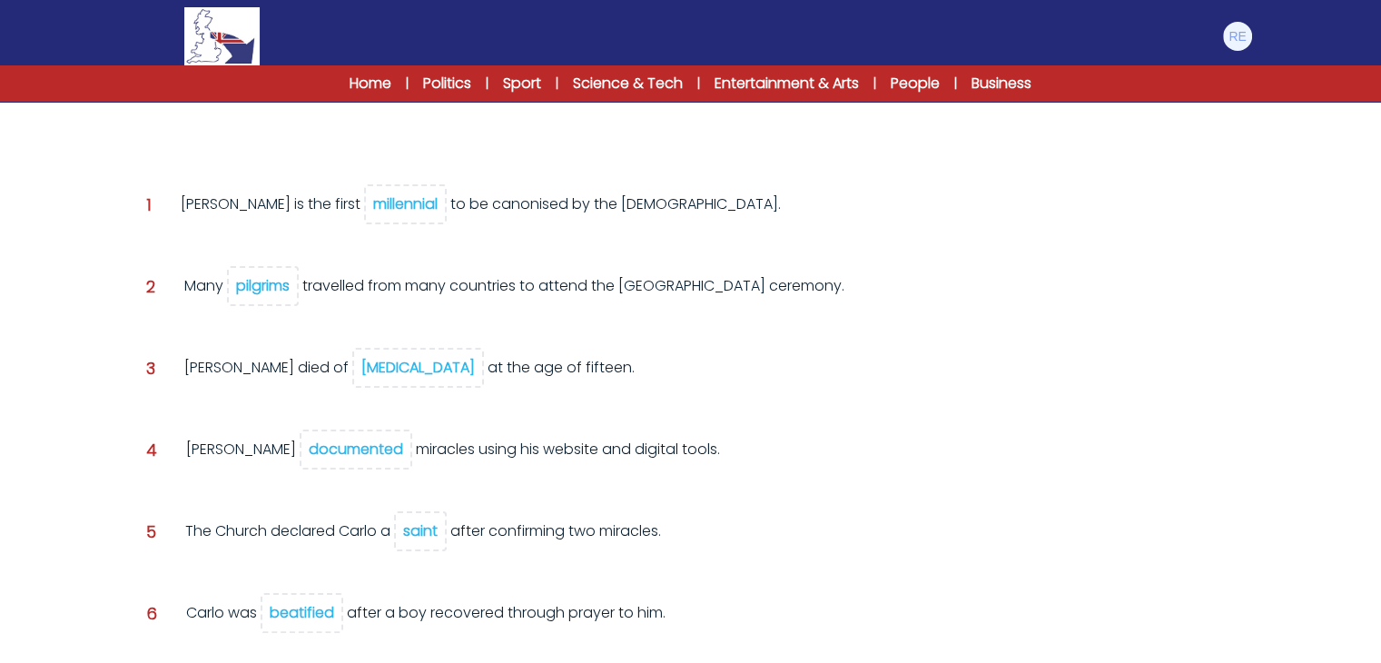
scroll to position [390, 0]
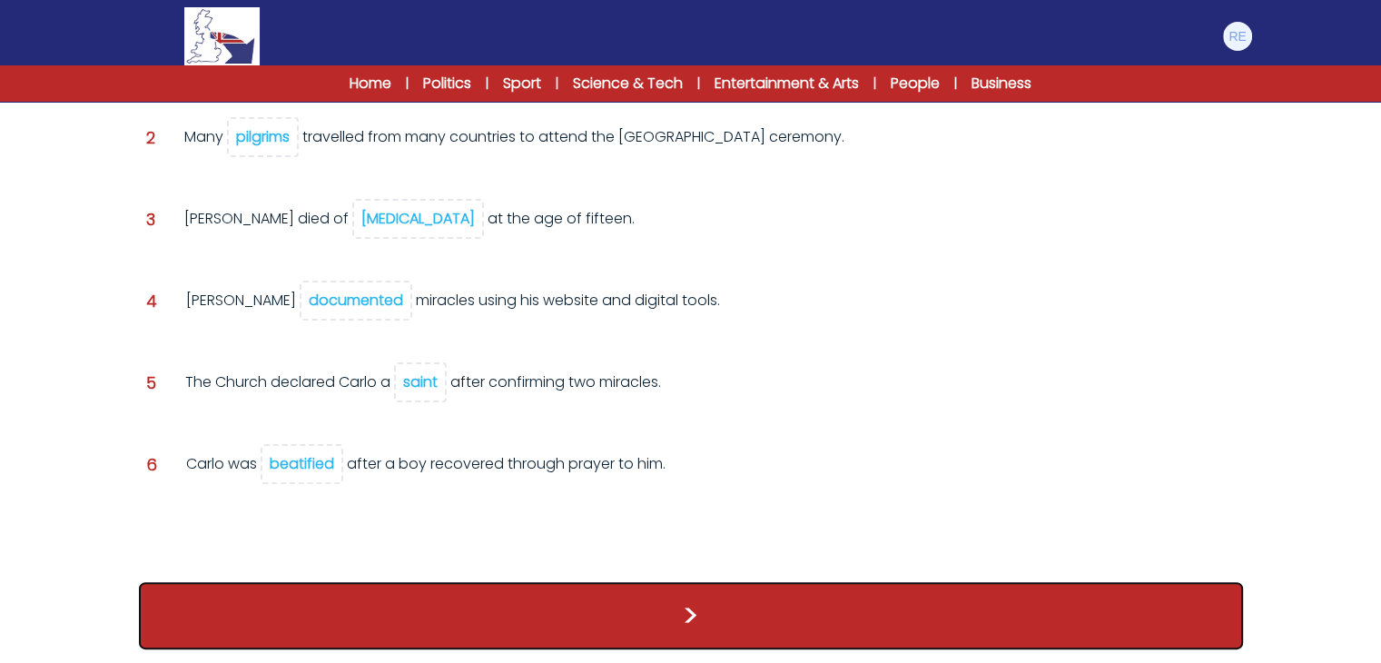
click at [456, 582] on button ">" at bounding box center [691, 615] width 1104 height 67
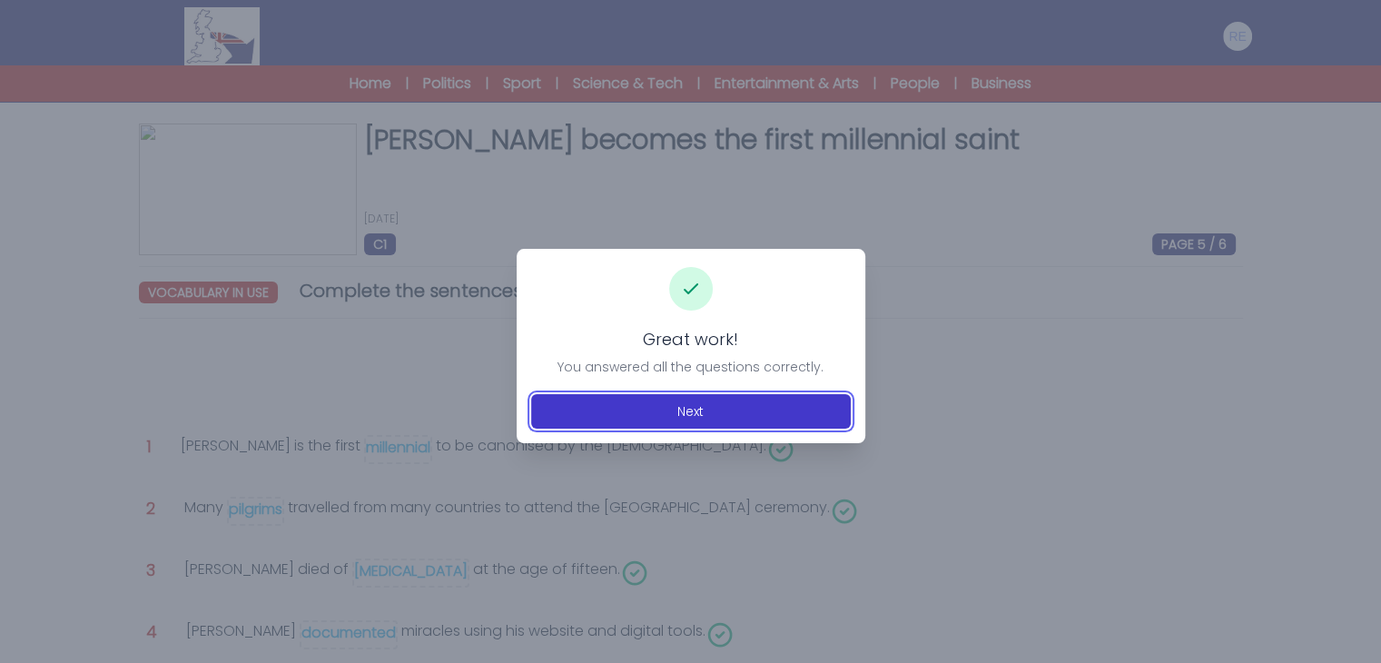
click at [744, 411] on button "Next" at bounding box center [691, 411] width 320 height 35
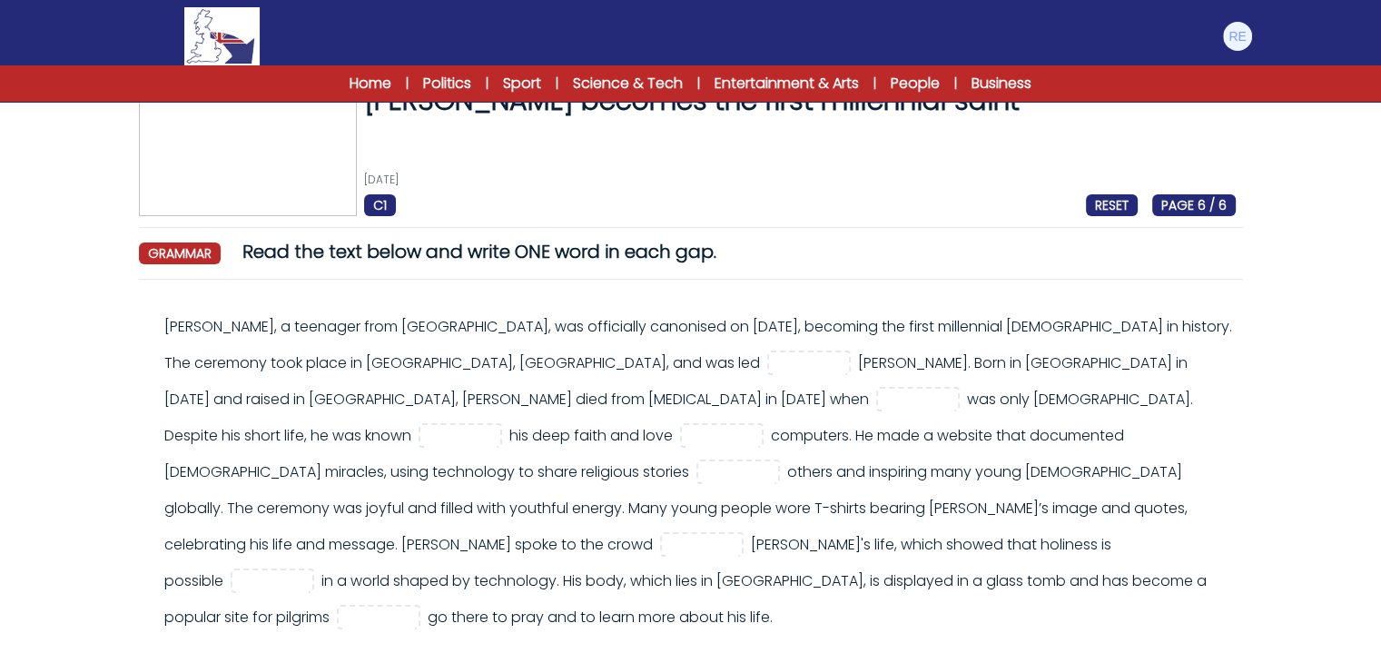
scroll to position [44, 0]
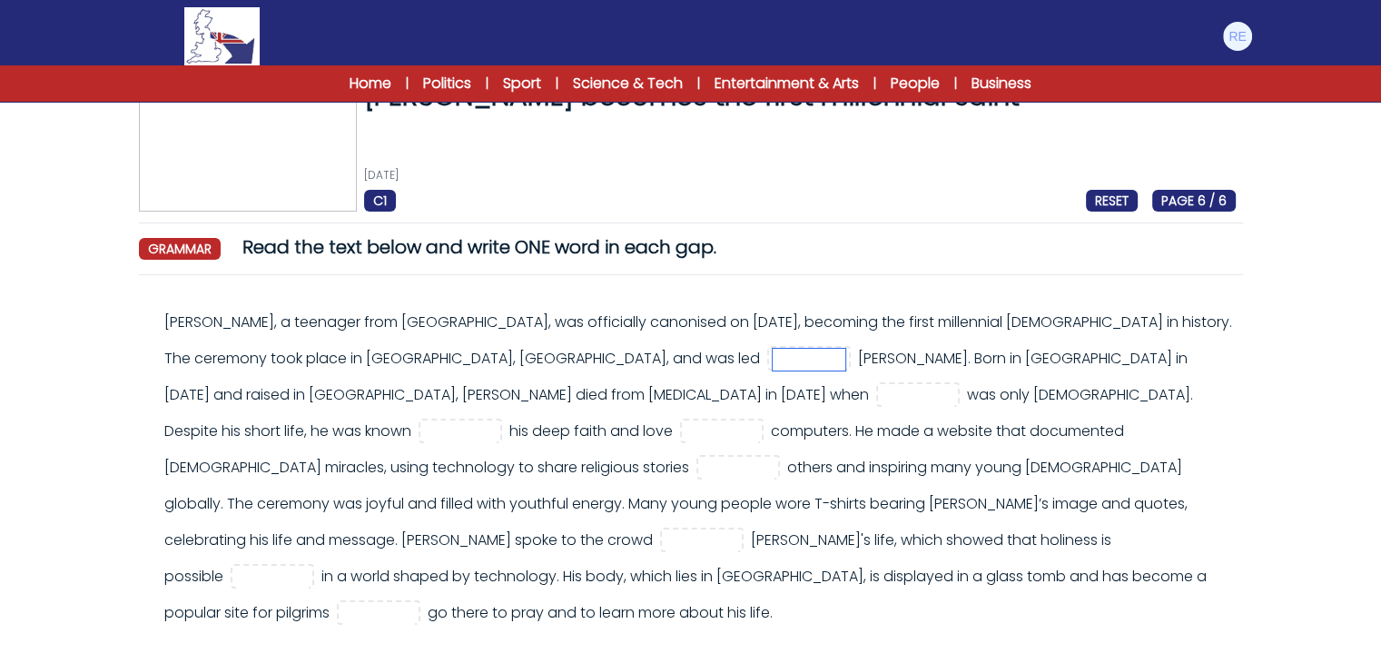
click at [773, 364] on input "text" at bounding box center [809, 360] width 73 height 22
type input "**"
click at [882, 397] on input "text" at bounding box center [918, 396] width 73 height 22
type input "**"
click at [497, 421] on input "text" at bounding box center [460, 432] width 73 height 22
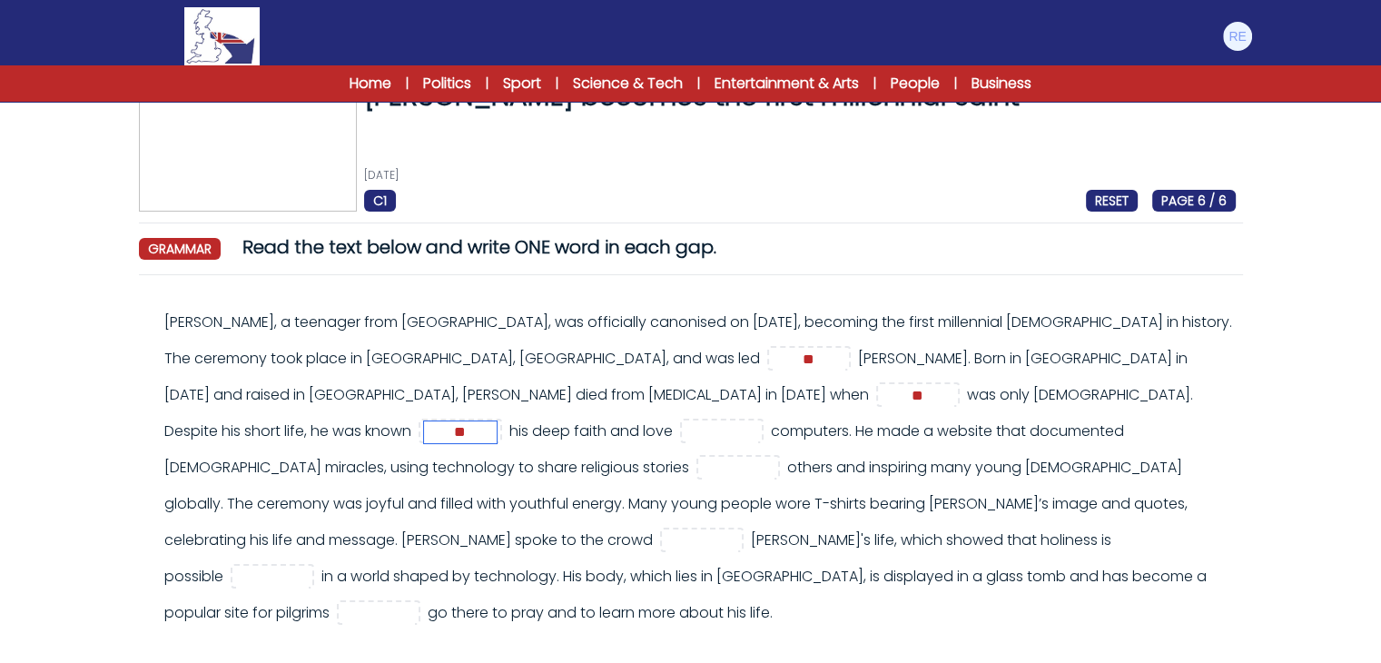
type input "*"
type input "***"
click at [686, 431] on input "text" at bounding box center [722, 432] width 73 height 22
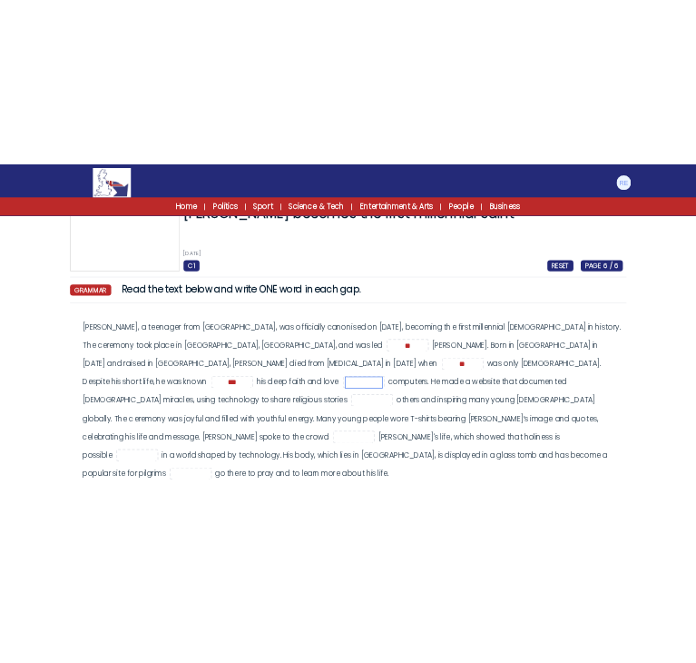
scroll to position [0, 0]
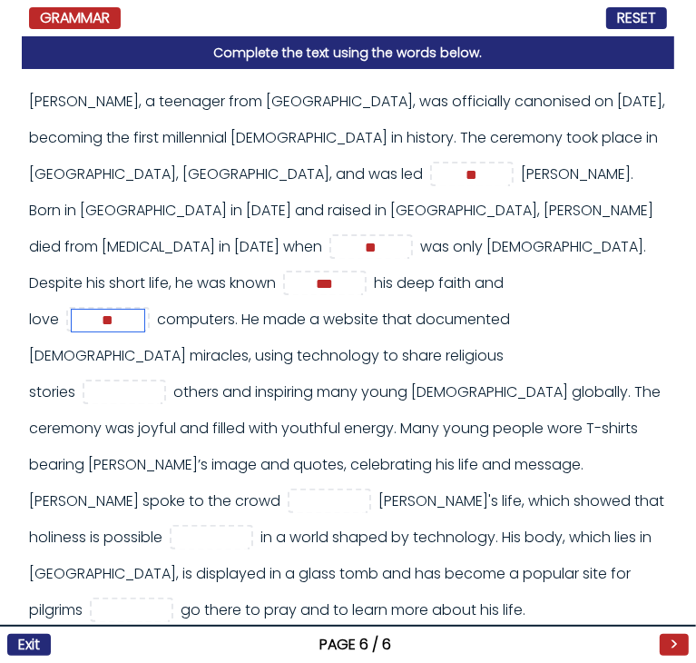
type input "**"
click at [161, 382] on input "text" at bounding box center [124, 393] width 73 height 22
type input "***"
click at [366, 491] on input "text" at bounding box center [329, 502] width 73 height 22
type input "*****"
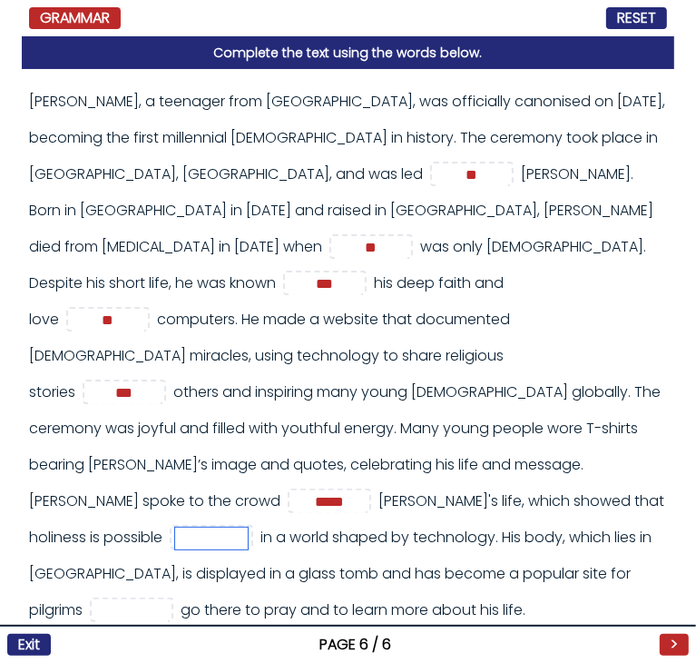
click at [248, 528] on input "text" at bounding box center [211, 539] width 73 height 22
type input "****"
click at [168, 600] on input "text" at bounding box center [131, 611] width 73 height 22
type input "**"
click at [680, 636] on button ">" at bounding box center [674, 645] width 29 height 22
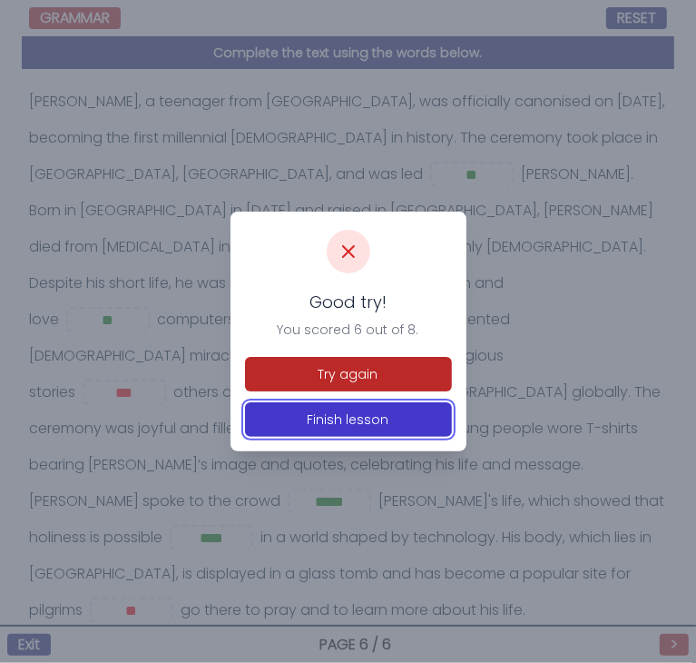
click at [397, 409] on button "Finish lesson" at bounding box center [348, 419] width 207 height 35
